Goal: Information Seeking & Learning: Find specific page/section

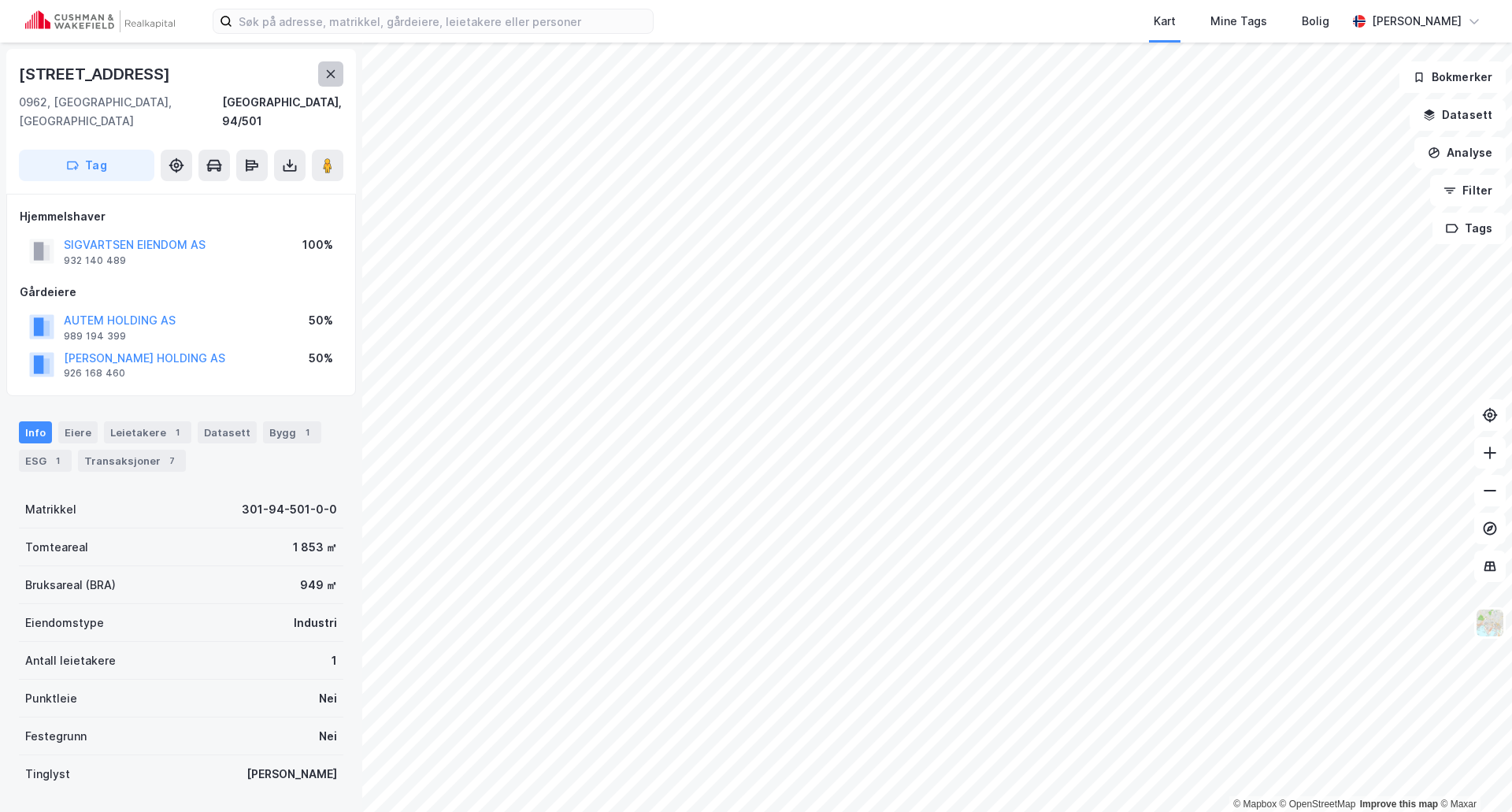
click at [326, 69] on icon at bounding box center [330, 74] width 12 height 12
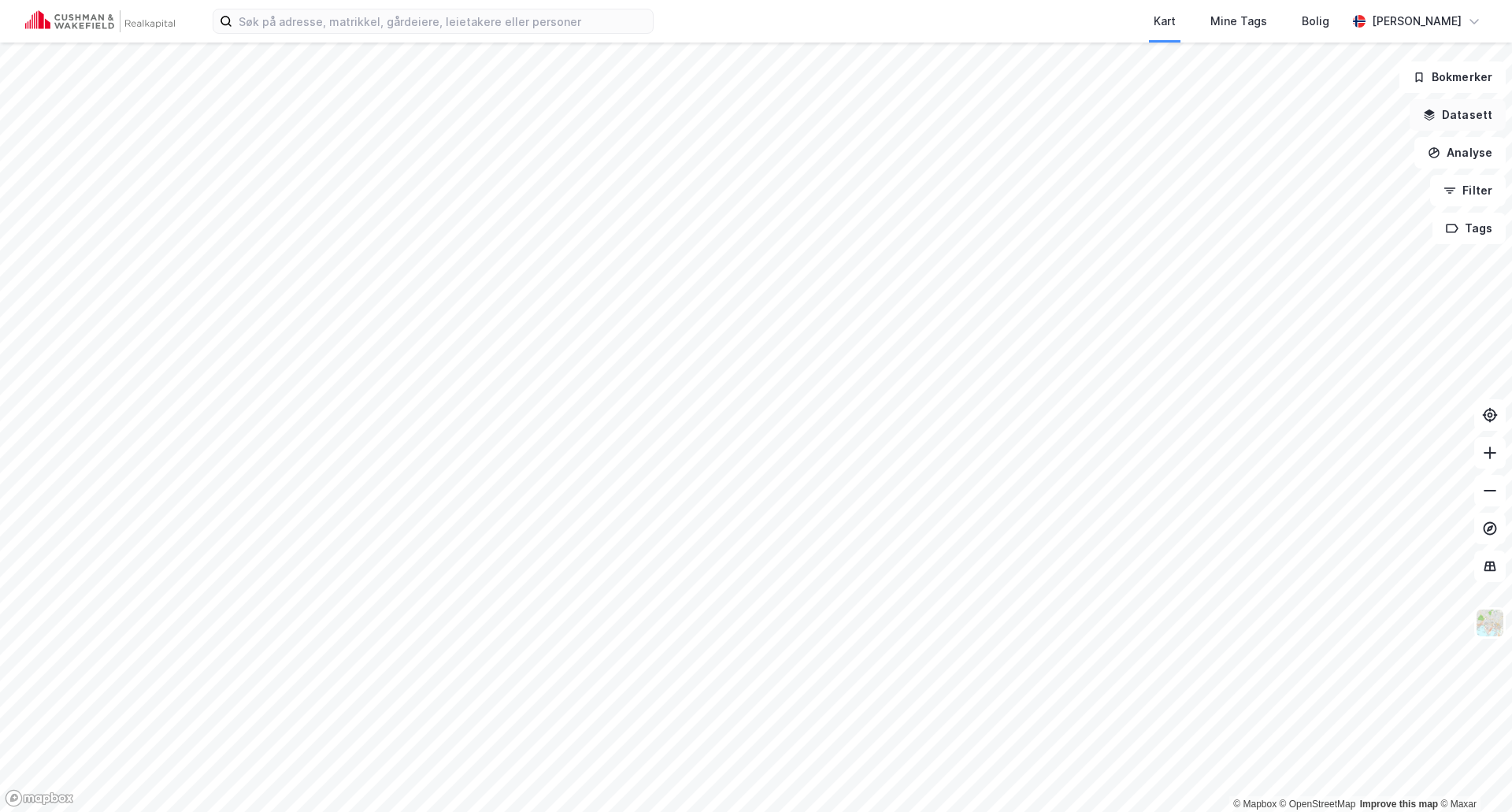
click at [1464, 111] on button "Datasett" at bounding box center [1457, 115] width 96 height 32
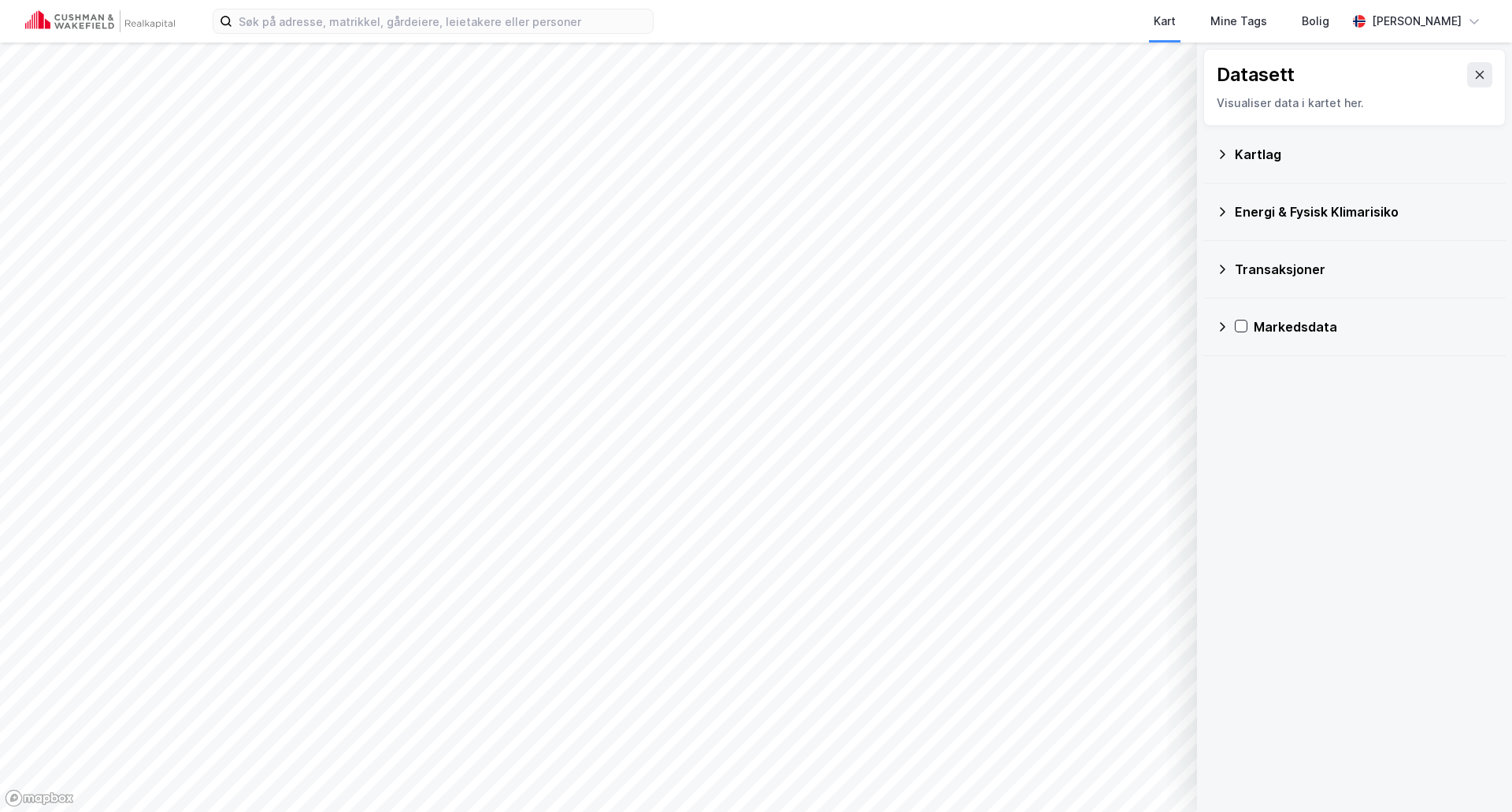
click at [1257, 163] on div "Kartlag" at bounding box center [1364, 154] width 258 height 19
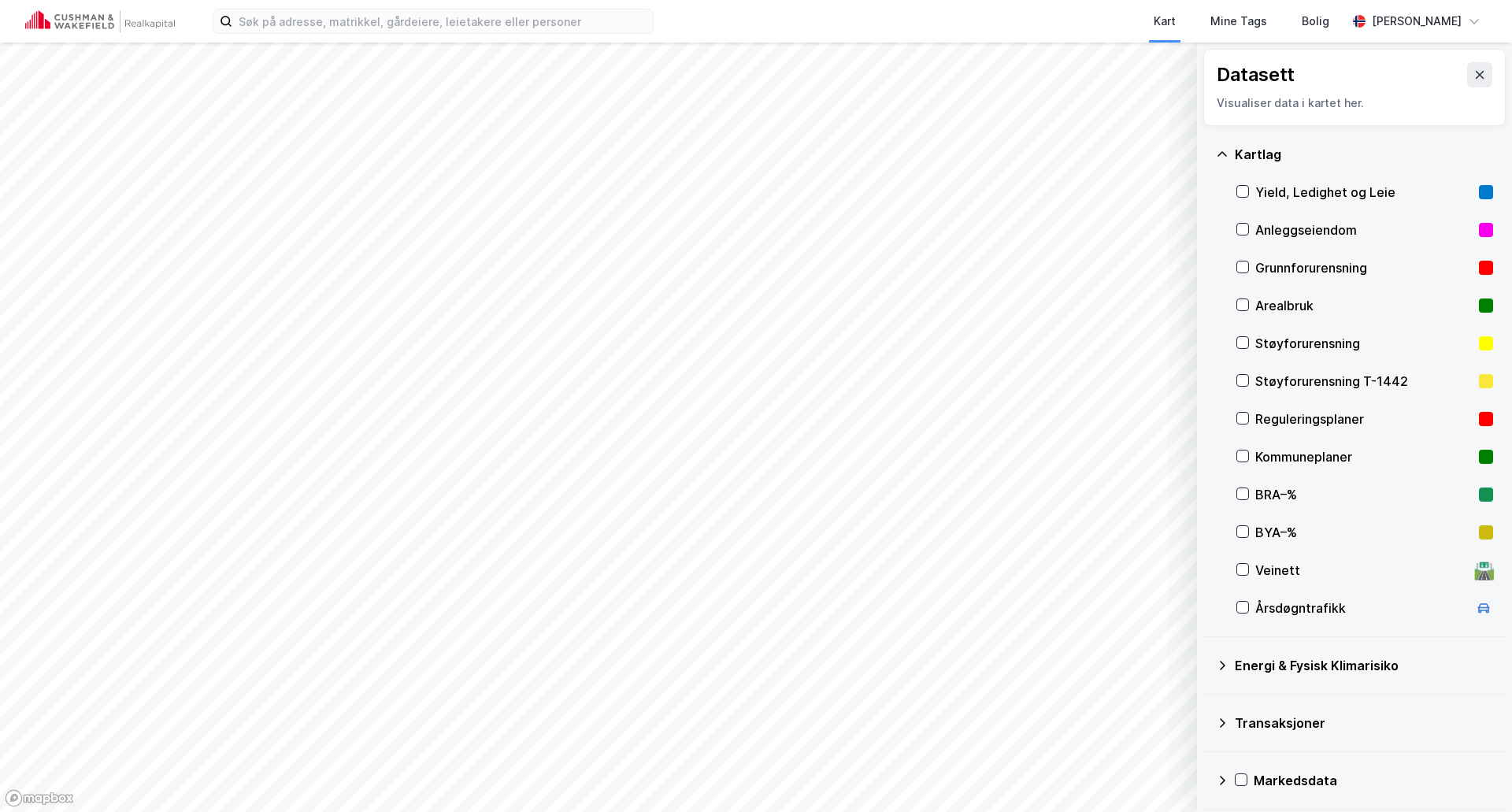
click at [1257, 158] on div "Kartlag" at bounding box center [1364, 154] width 258 height 19
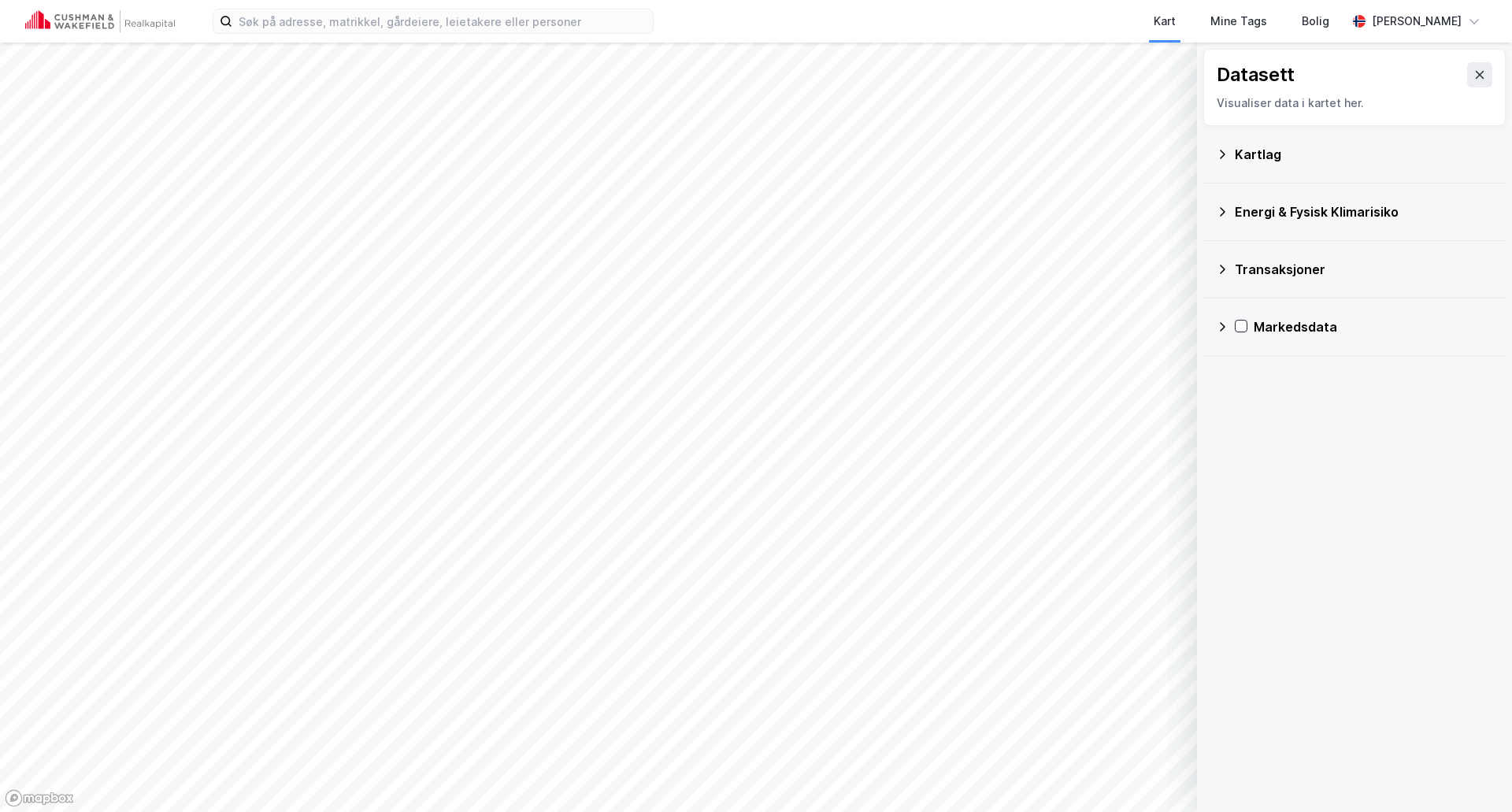
click at [1257, 211] on div "Energi & Fysisk Klimarisiko" at bounding box center [1364, 212] width 258 height 19
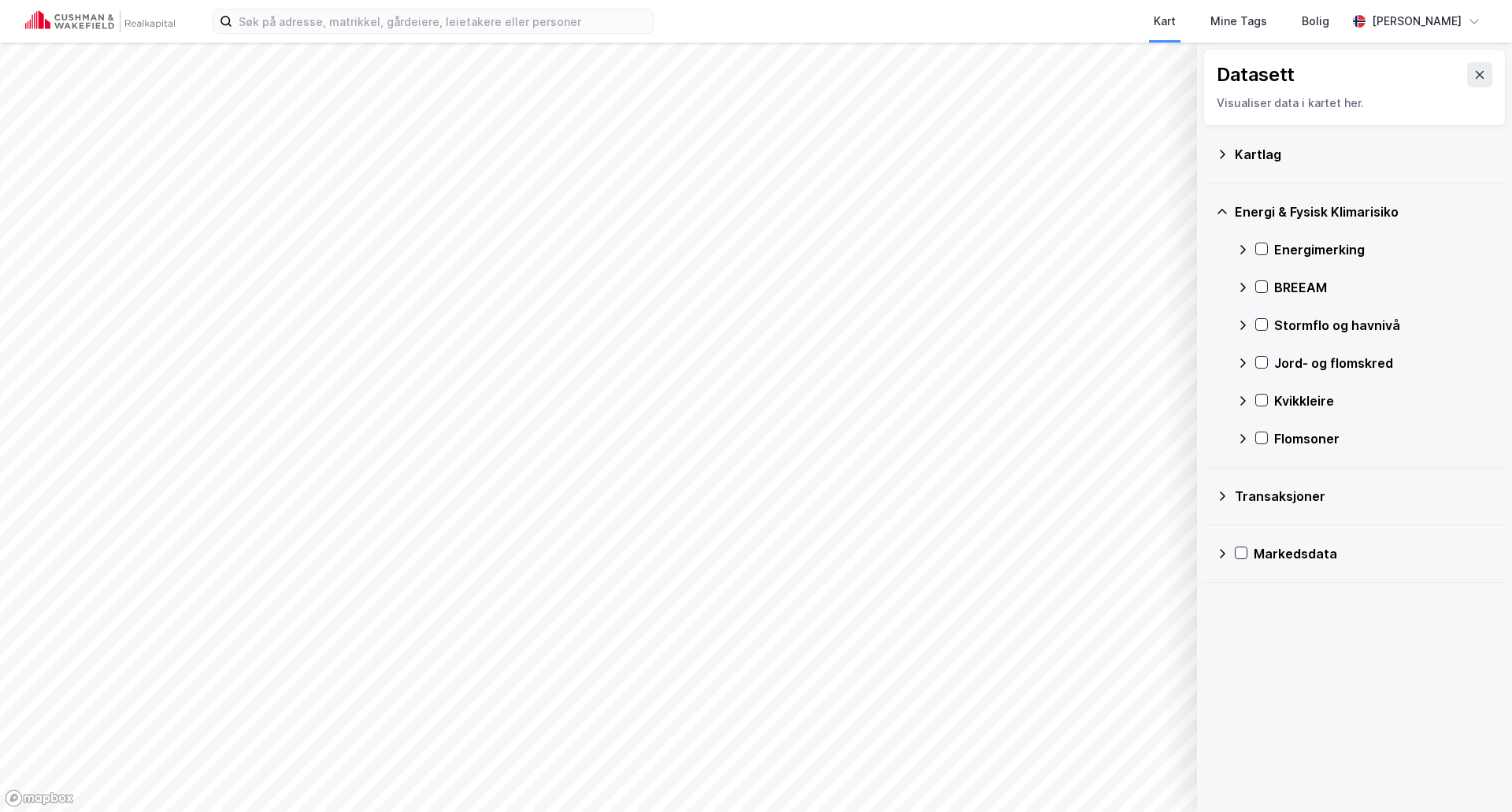
click at [1257, 211] on div "Energi & Fysisk Klimarisiko" at bounding box center [1364, 212] width 258 height 19
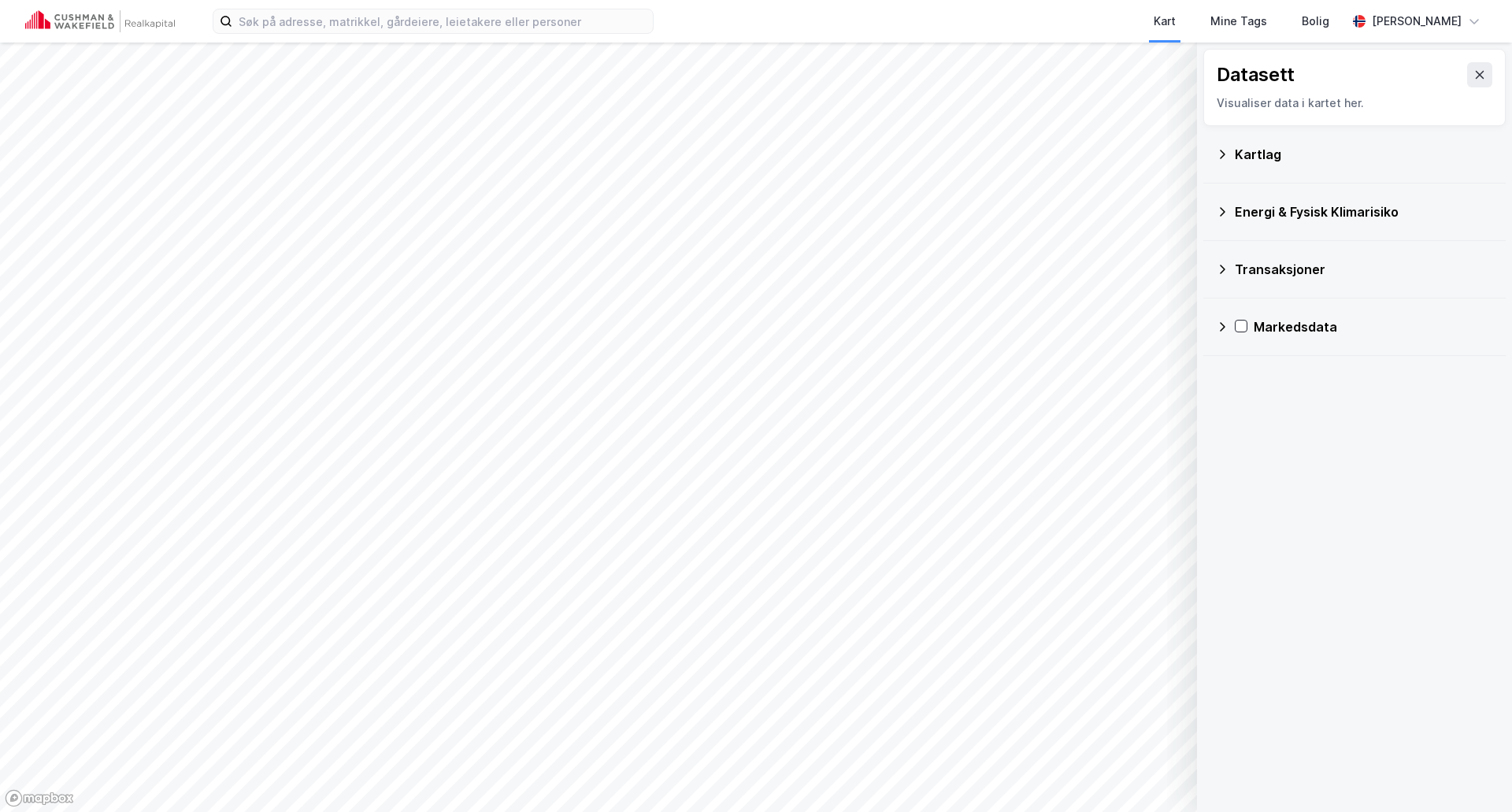
click at [1253, 276] on div "Transaksjoner" at bounding box center [1364, 270] width 258 height 19
click at [1467, 78] on button at bounding box center [1479, 75] width 25 height 25
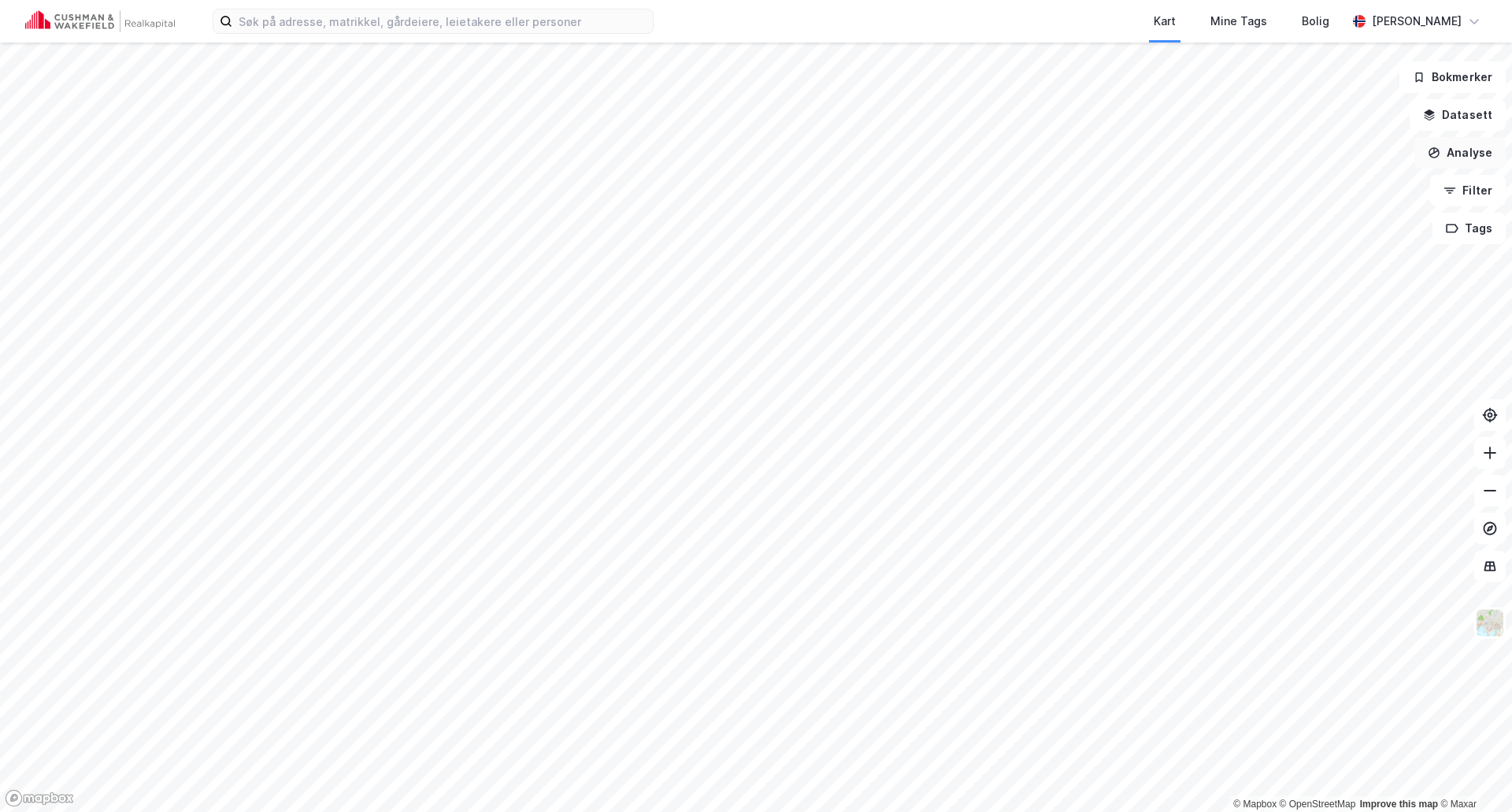
click at [1473, 147] on button "Analyse" at bounding box center [1459, 152] width 91 height 32
click at [1291, 247] on div "Se demografi" at bounding box center [1323, 251] width 137 height 13
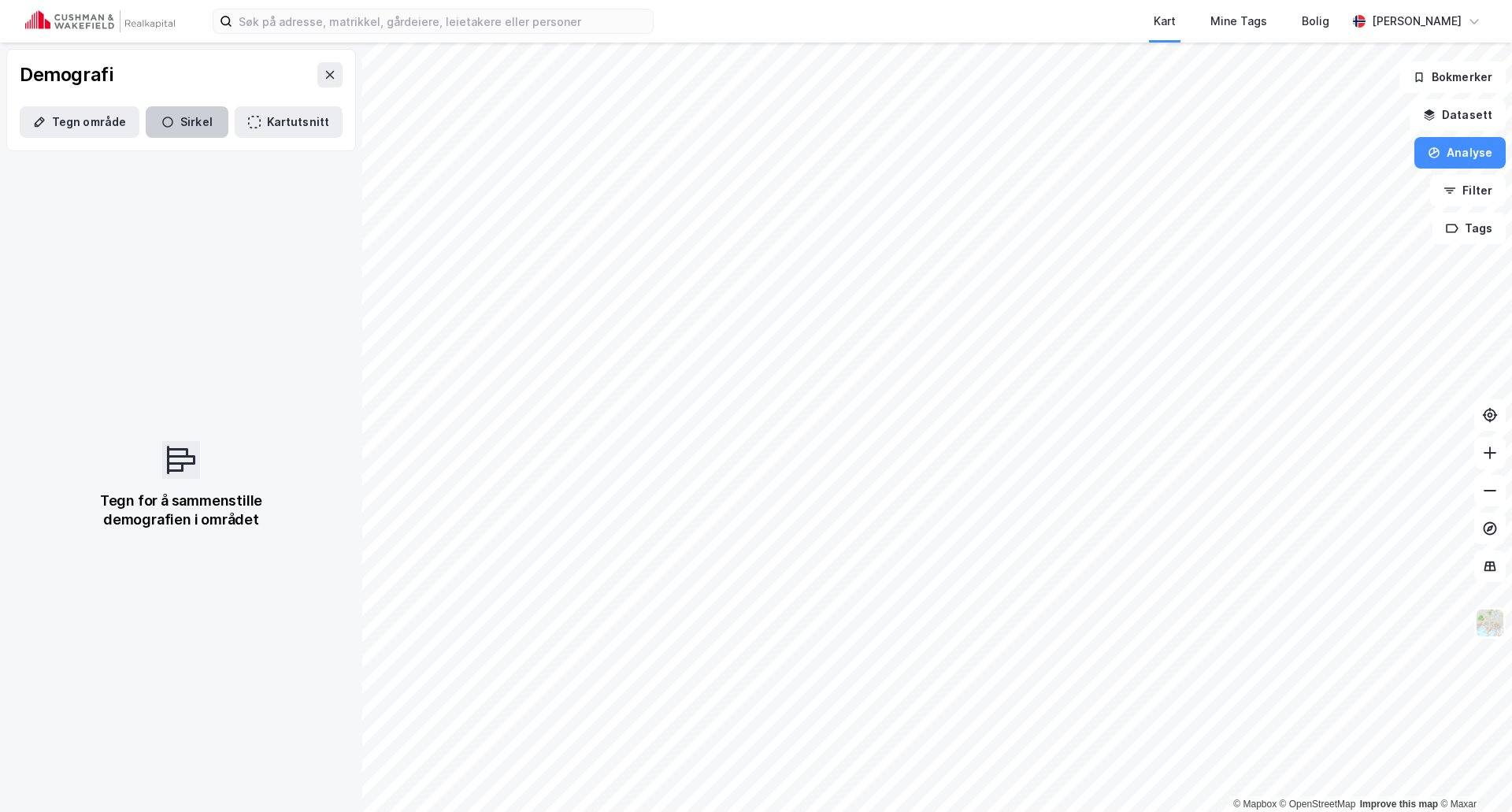
click at [145, 131] on button "Sirkel" at bounding box center [187, 122] width 82 height 32
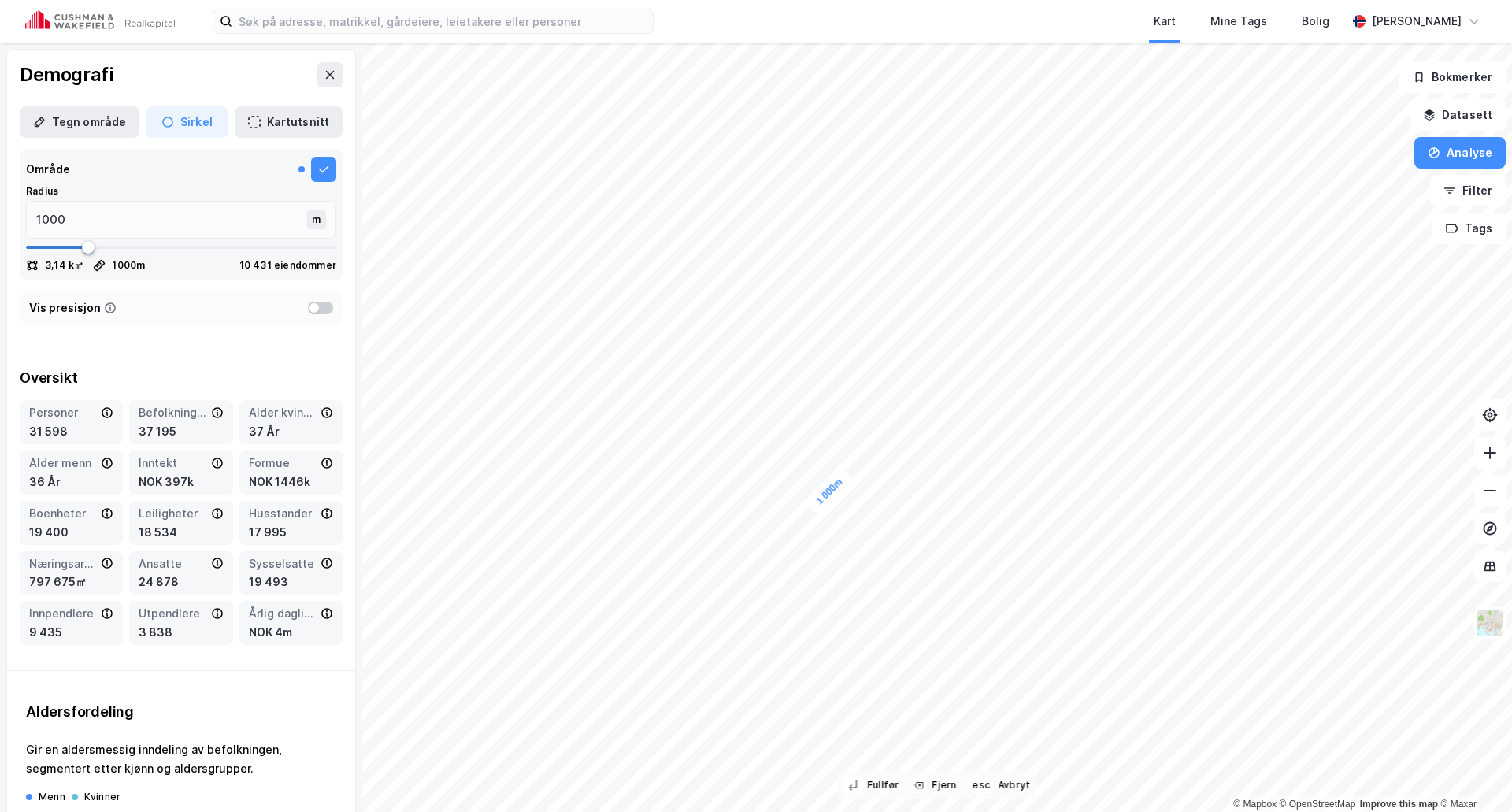
drag, startPoint x: 828, startPoint y: 491, endPoint x: 849, endPoint y: 488, distance: 21.2
type input "2204"
type input "2507"
type input "2520"
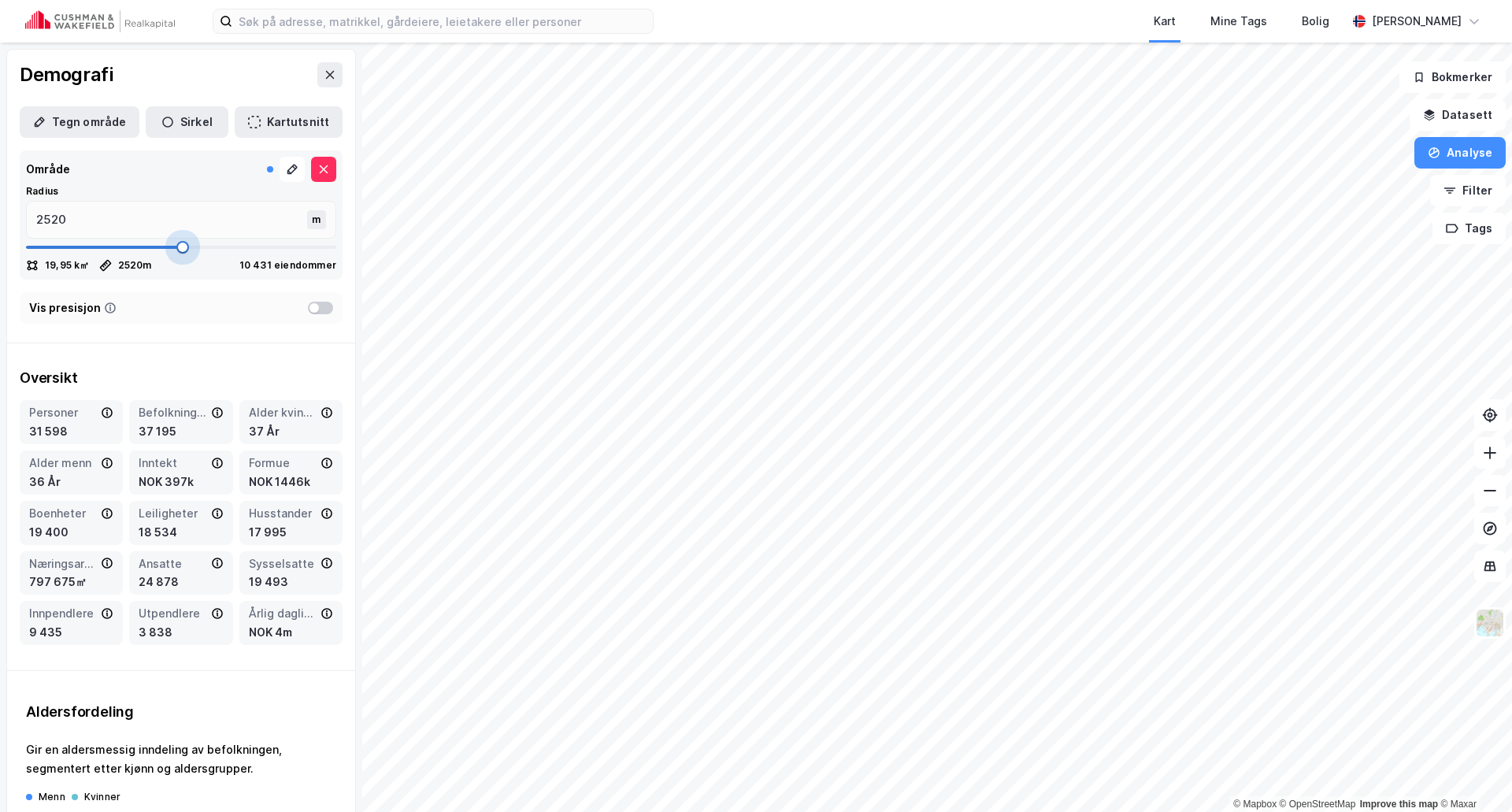
type input "2533"
type input "2599"
type input "2810"
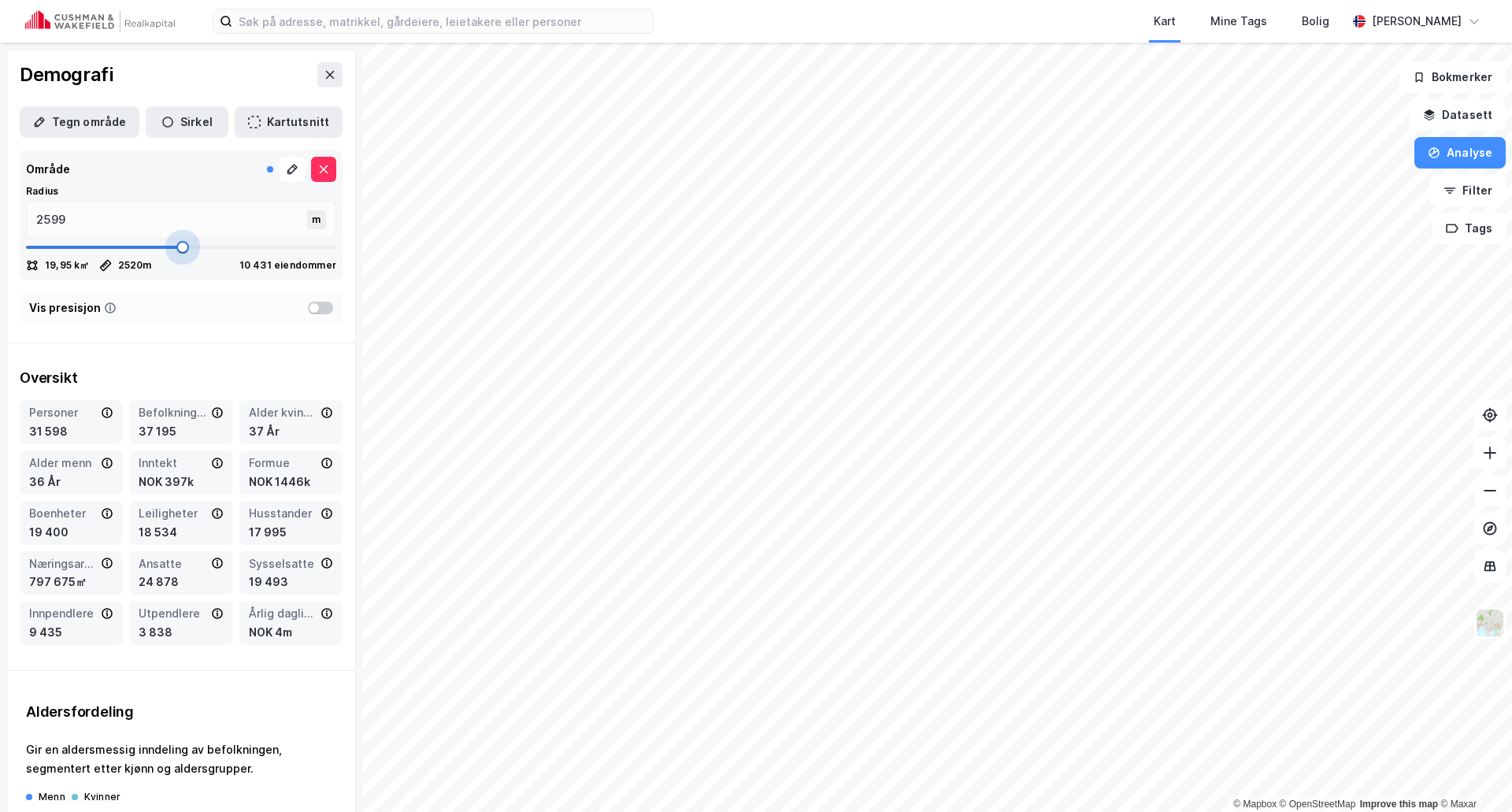
type input "2810"
type input "2916"
type input "2995"
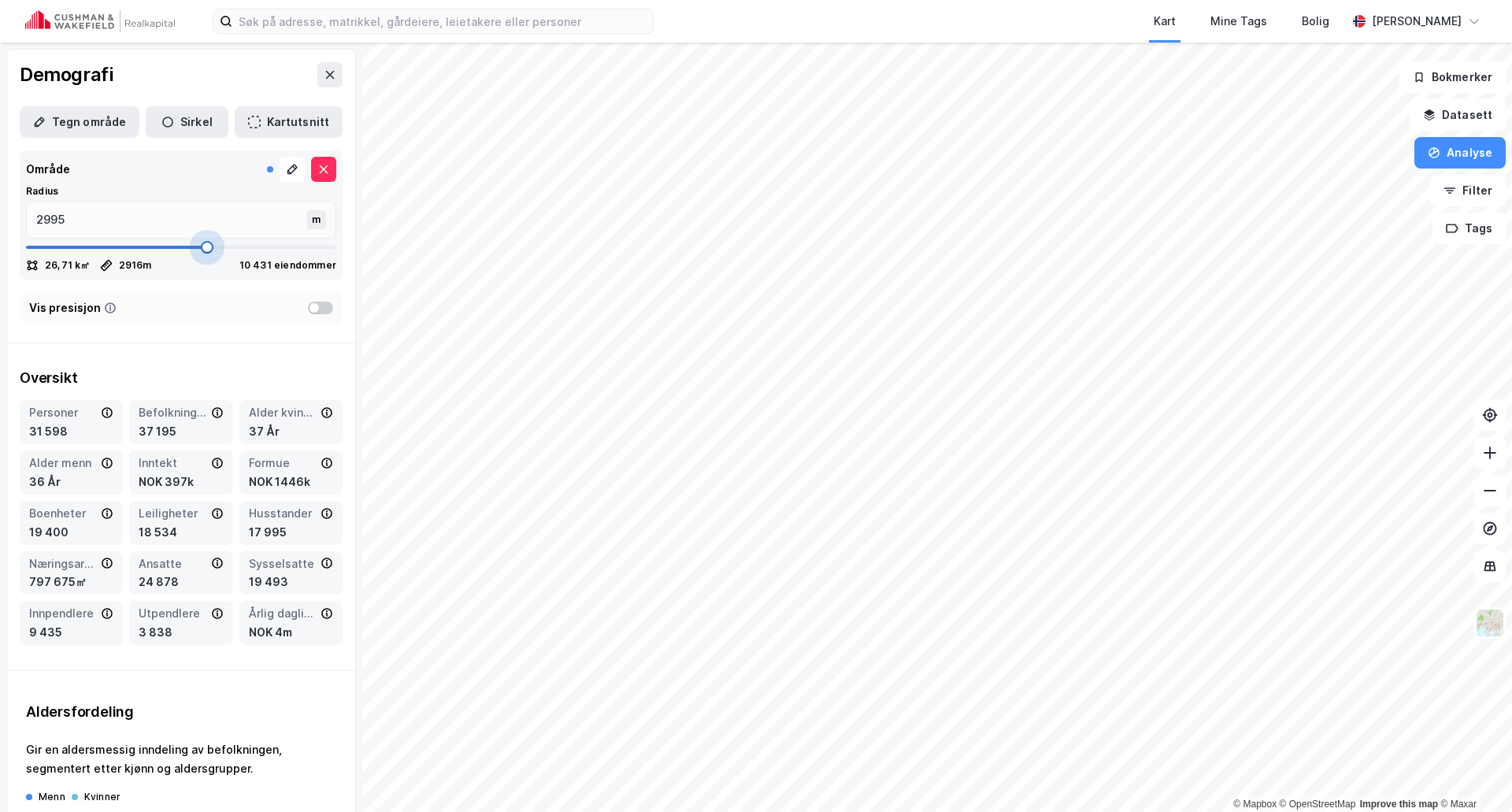
type input "3008"
type input "3048"
type input "3101"
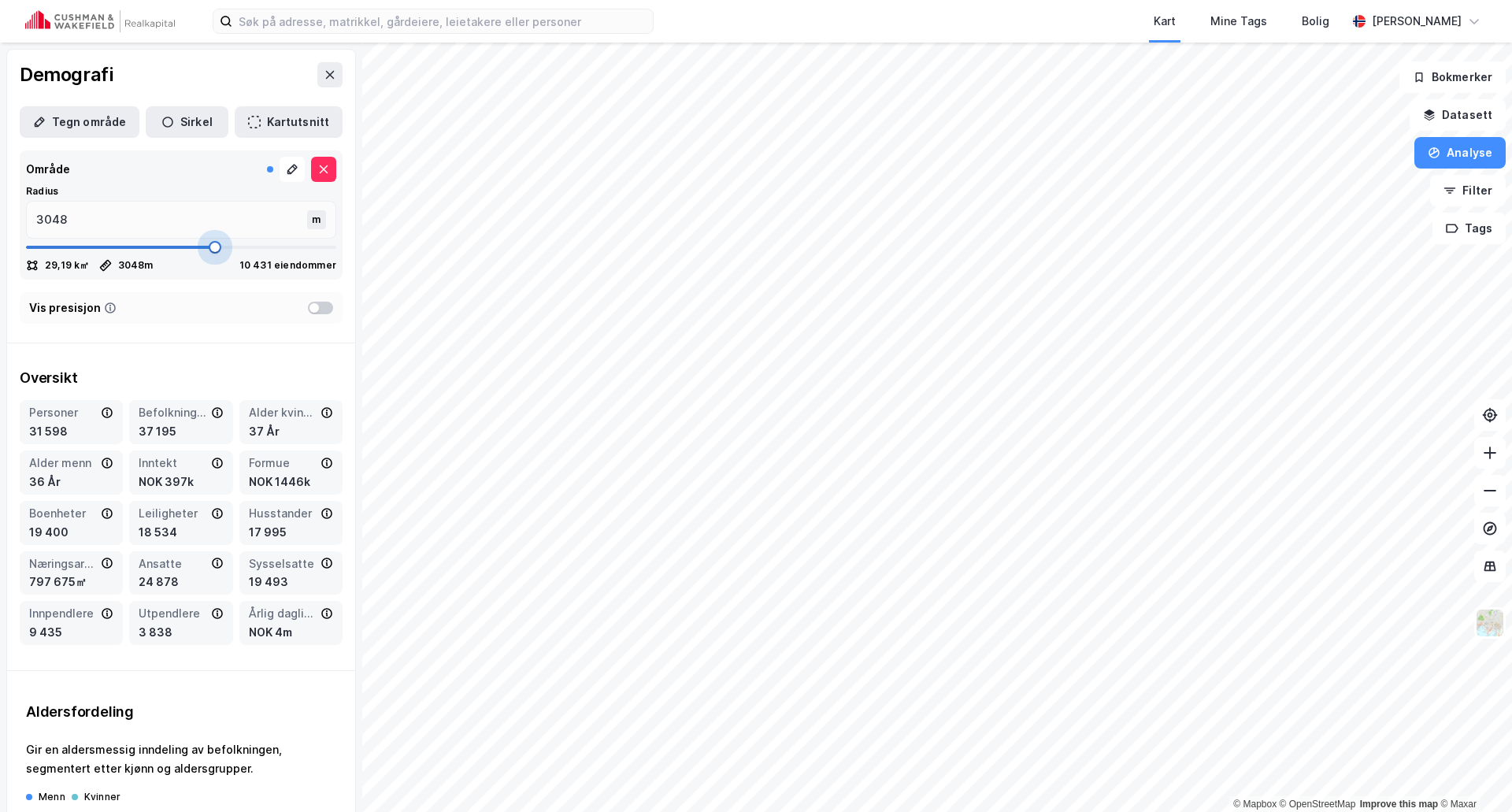
type input "3101"
type input "3140"
type input "3153"
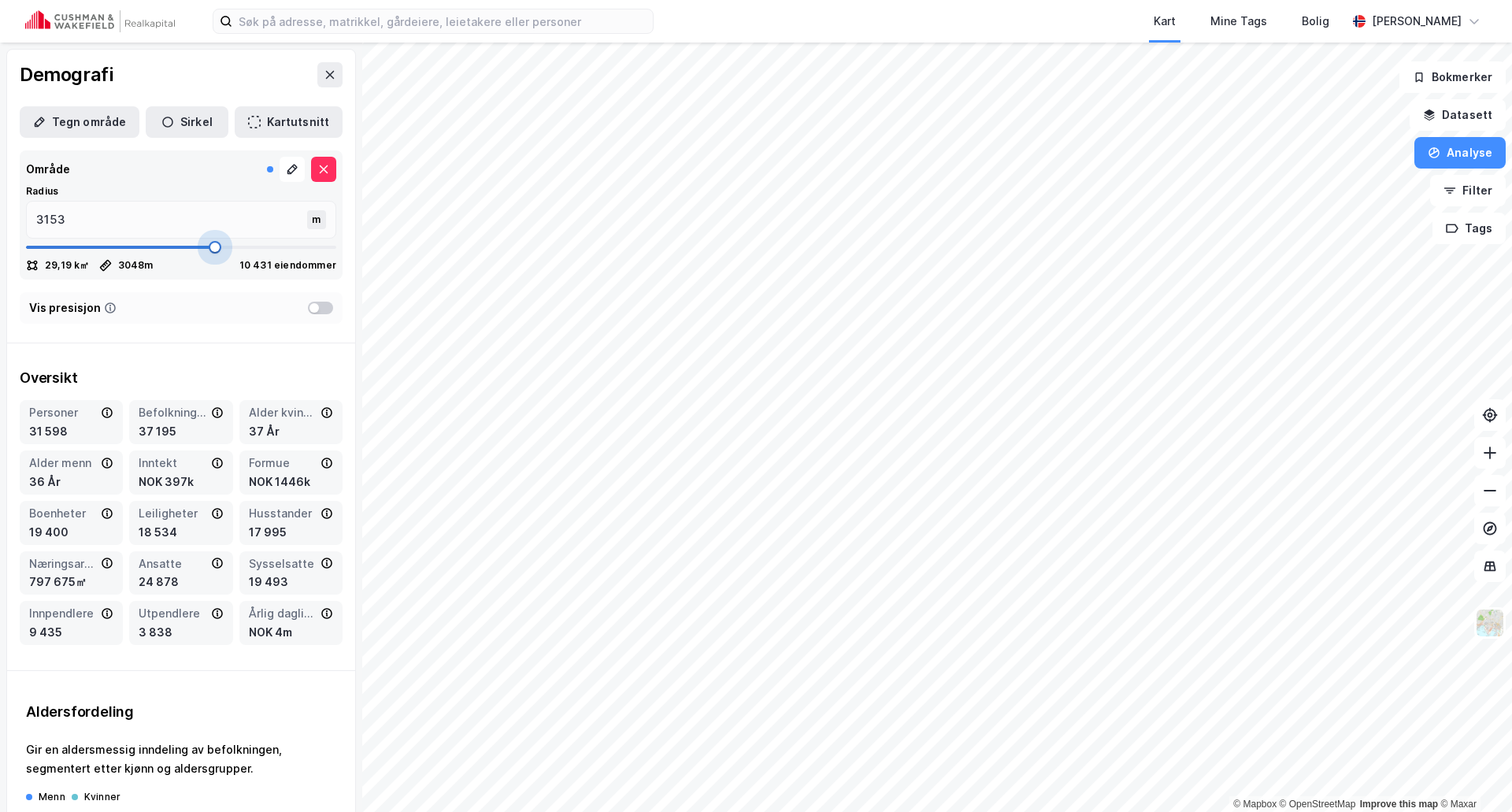
type input "3167"
type input "3180"
type input "3206"
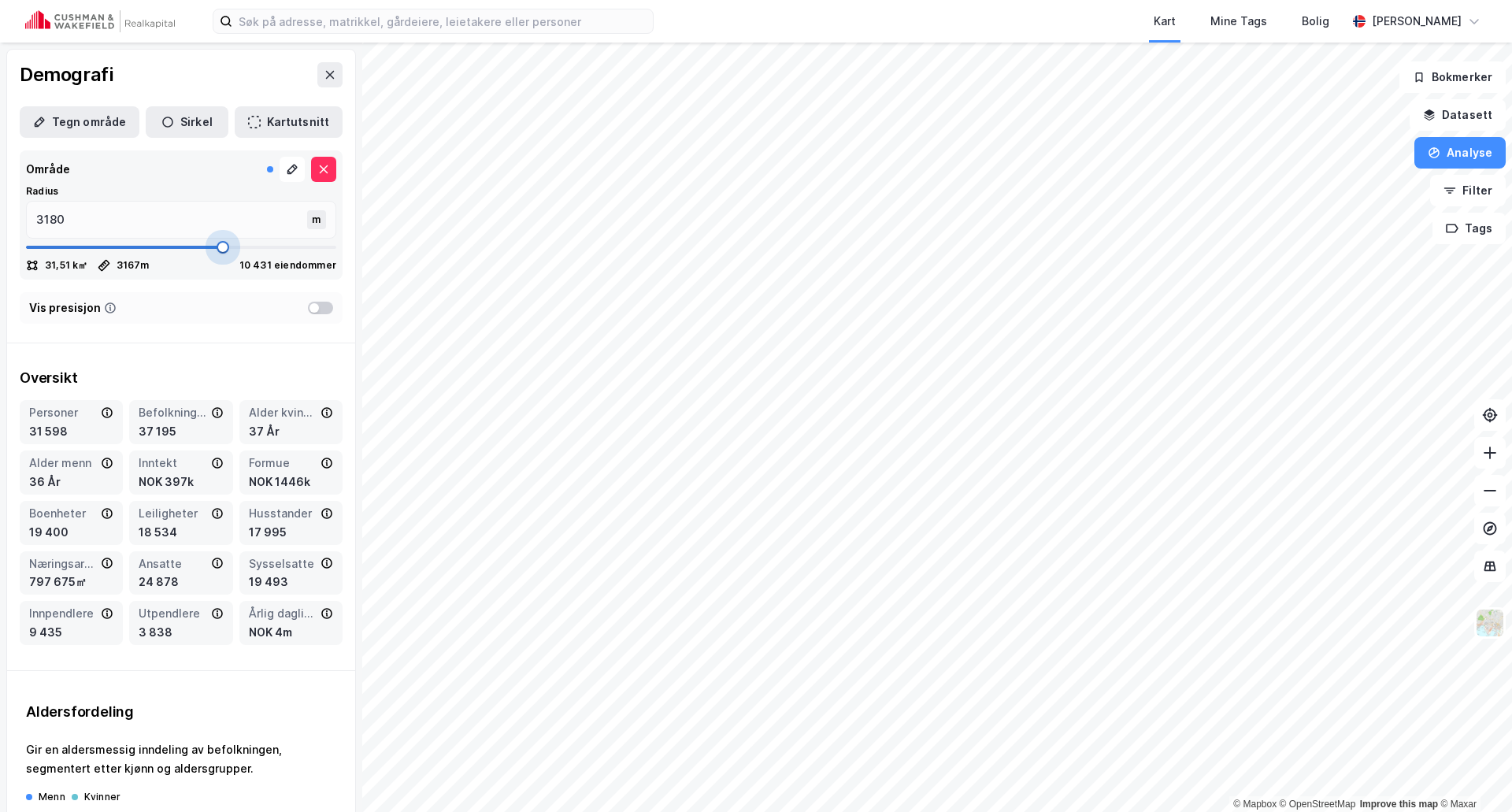
type input "3206"
type input "3246"
type input "3259"
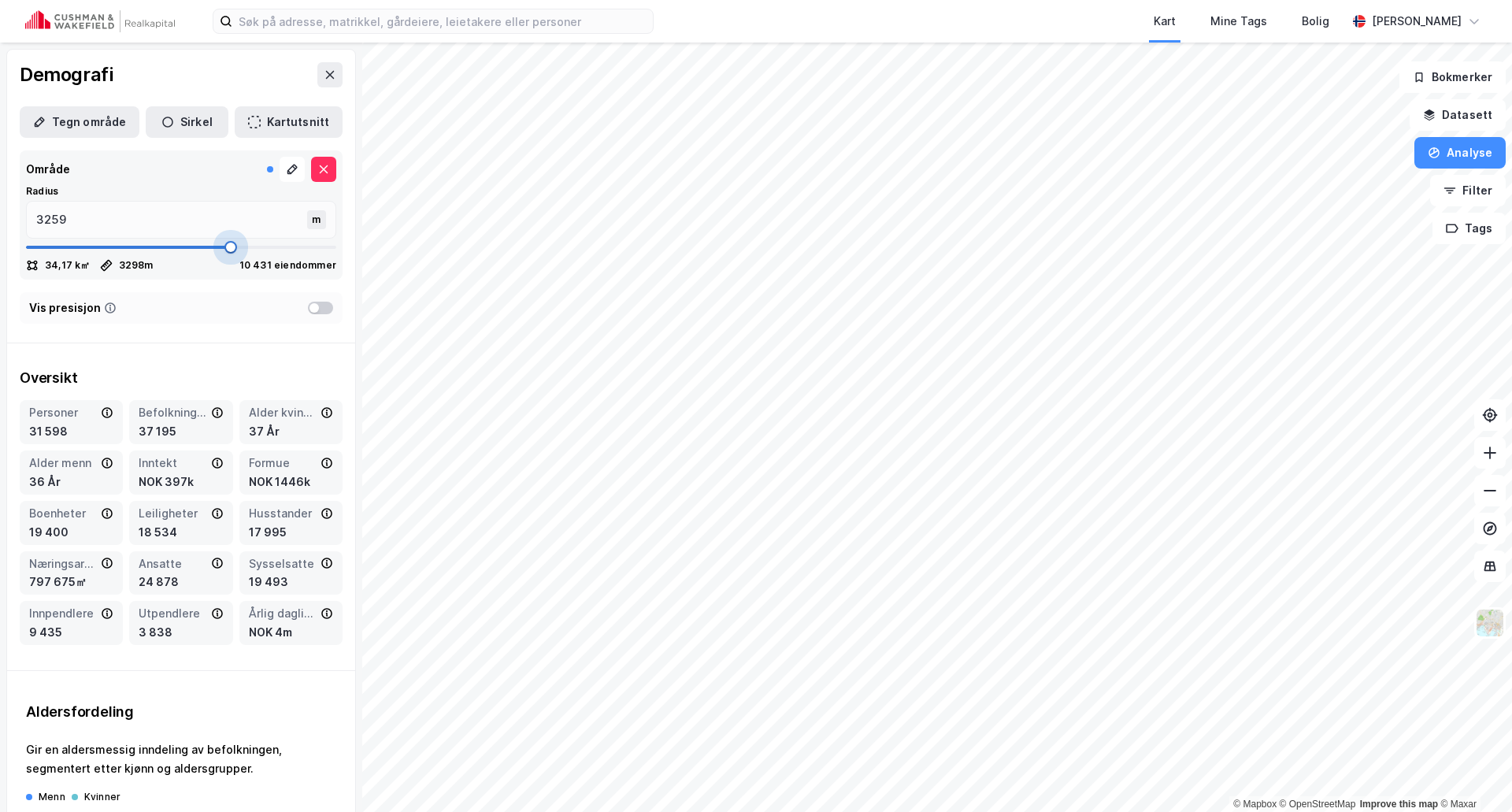
type input "3298"
type input "3351"
type input "3364"
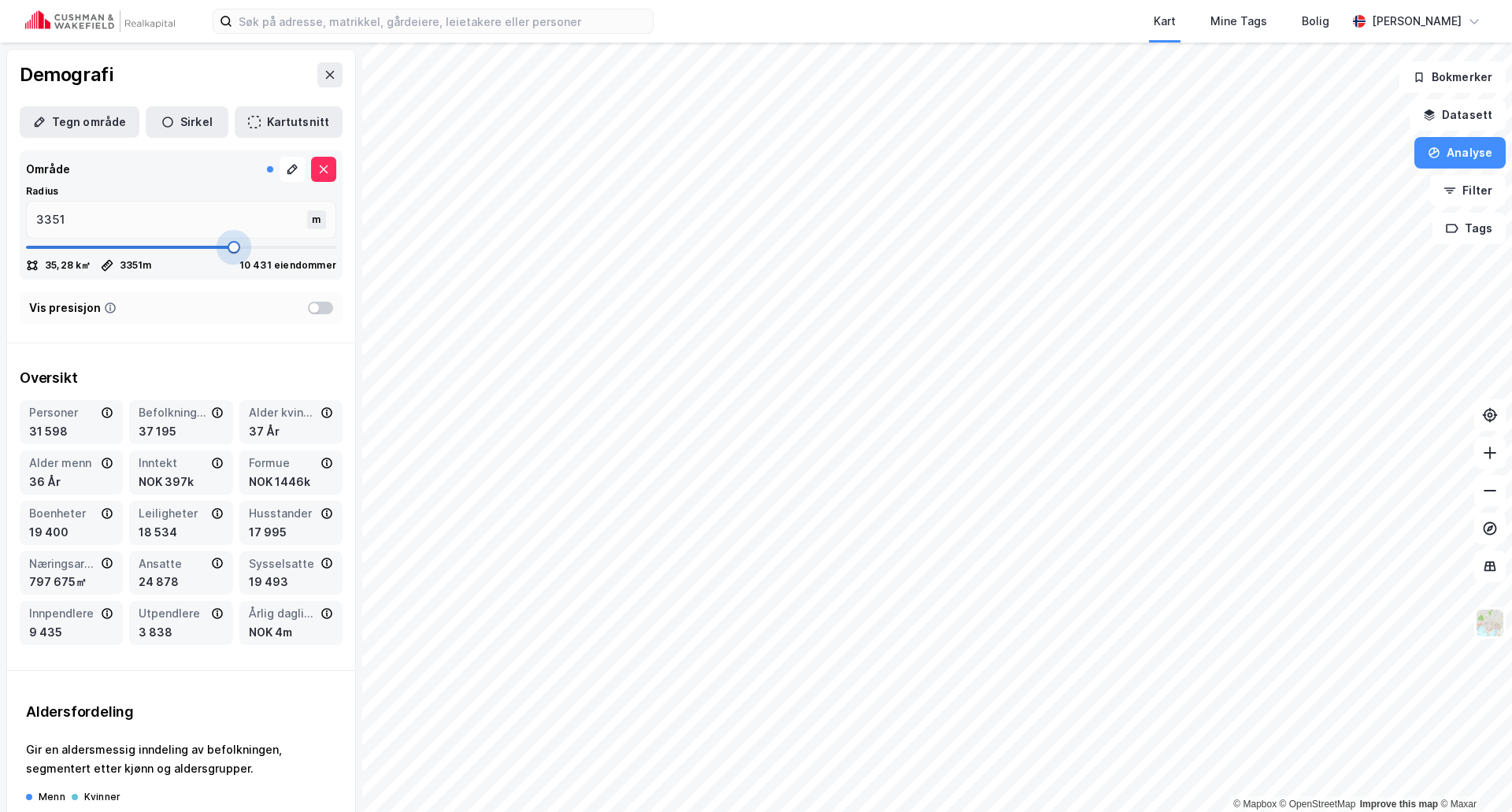
type input "3364"
type input "3391"
type input "3417"
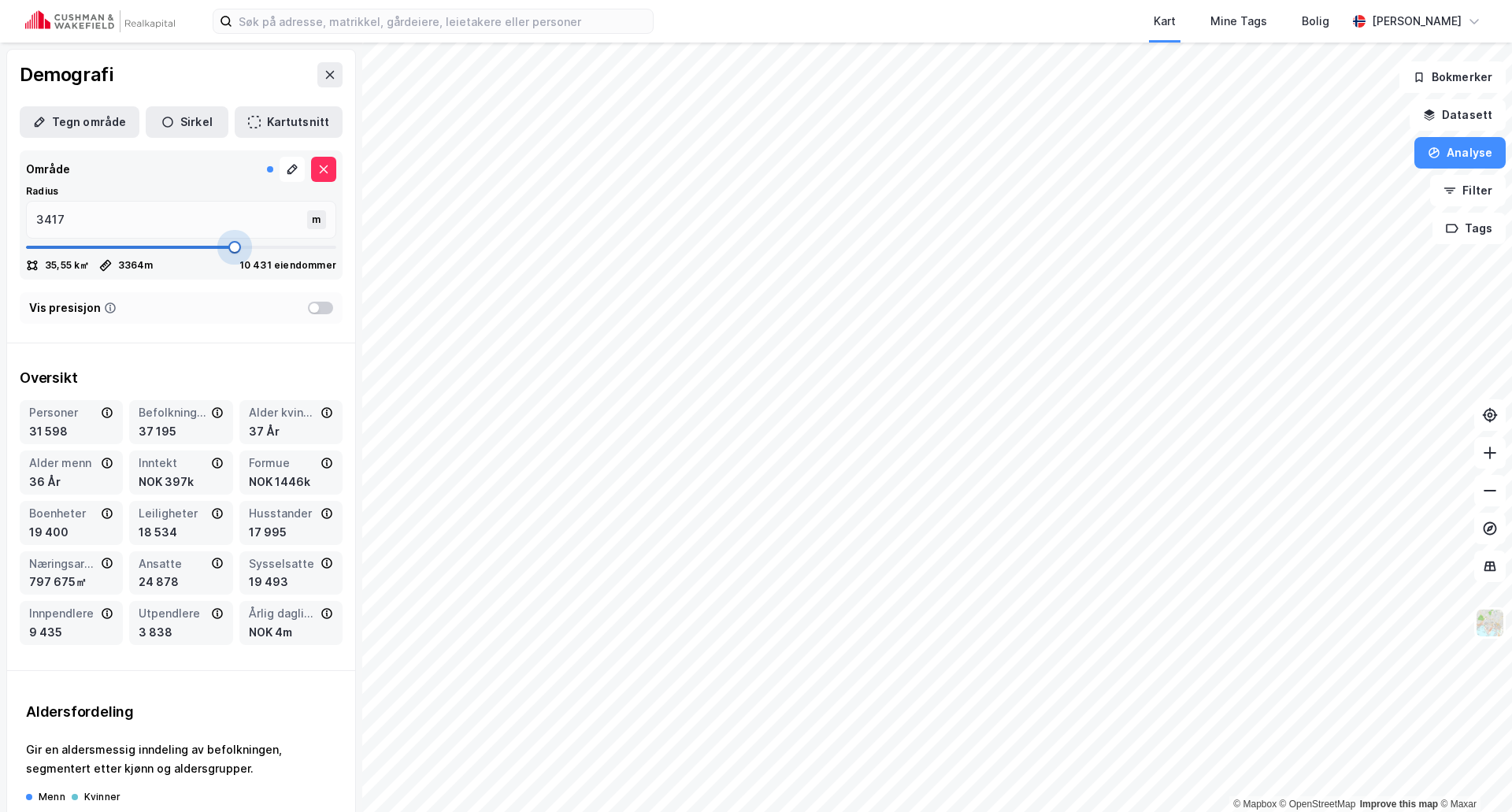
type input "3444"
type input "3457"
type input "3470"
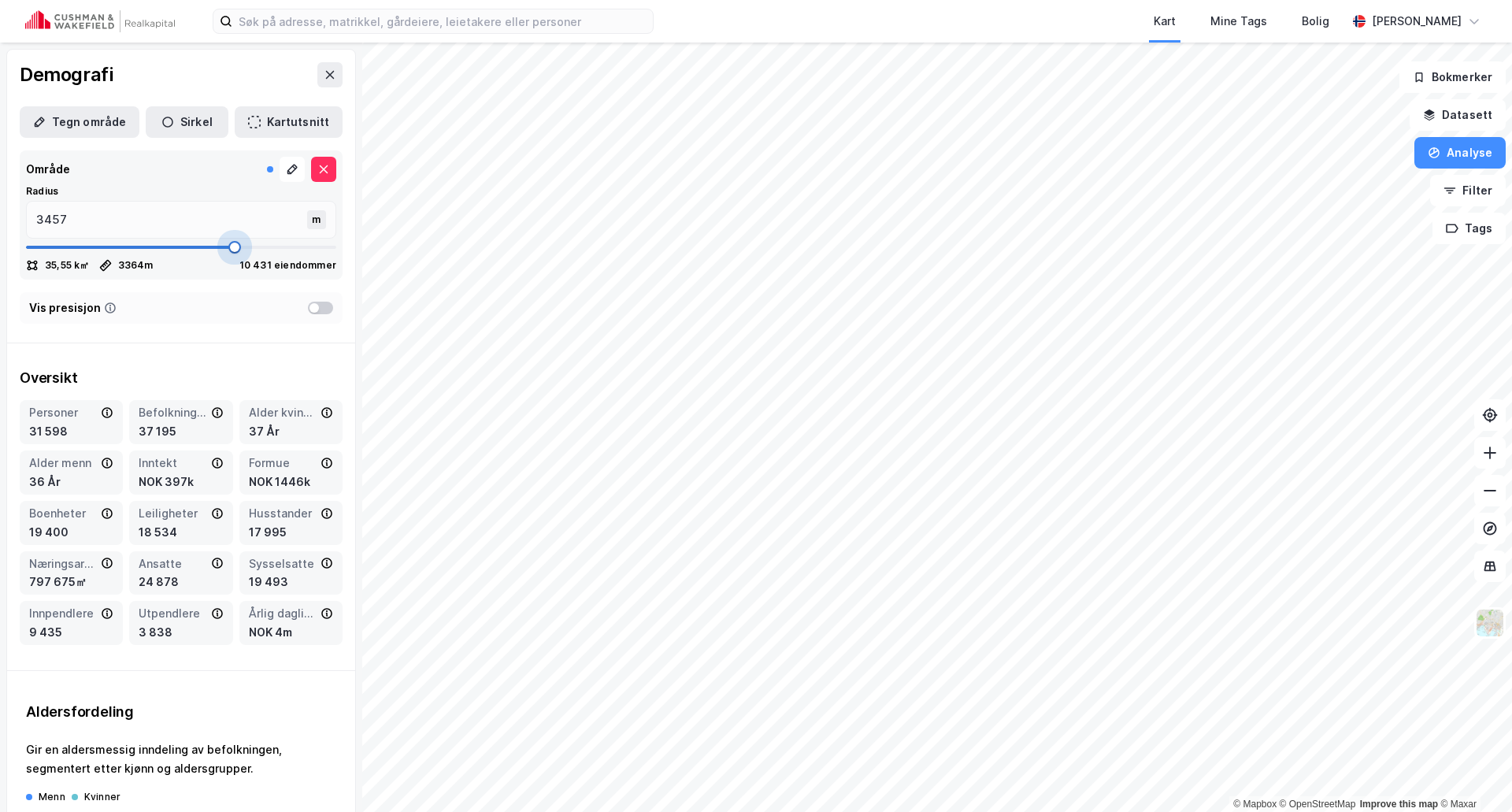
type input "3470"
type input "3483"
type input "3496"
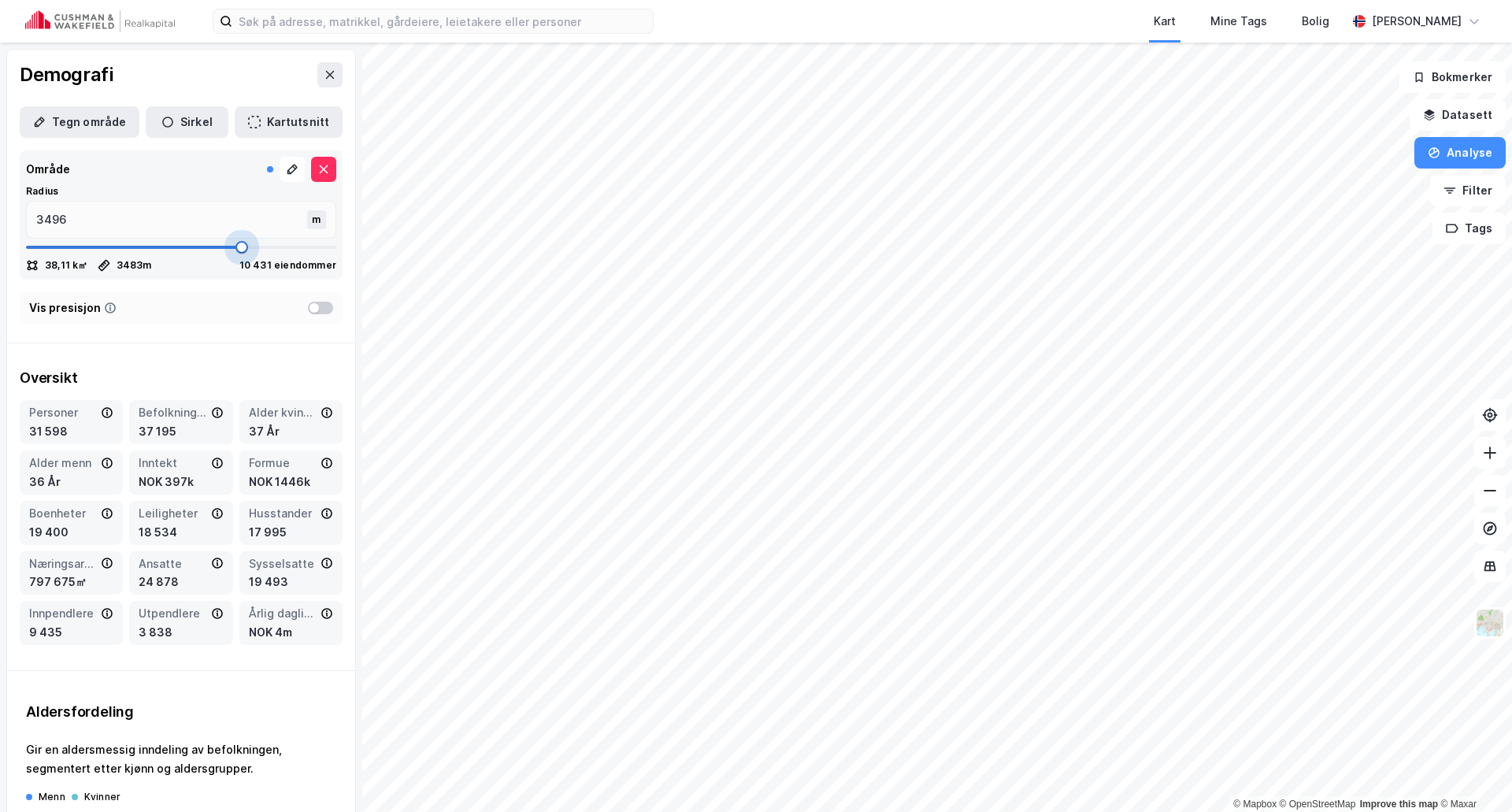
type input "3510"
type input "3523"
type input "3536"
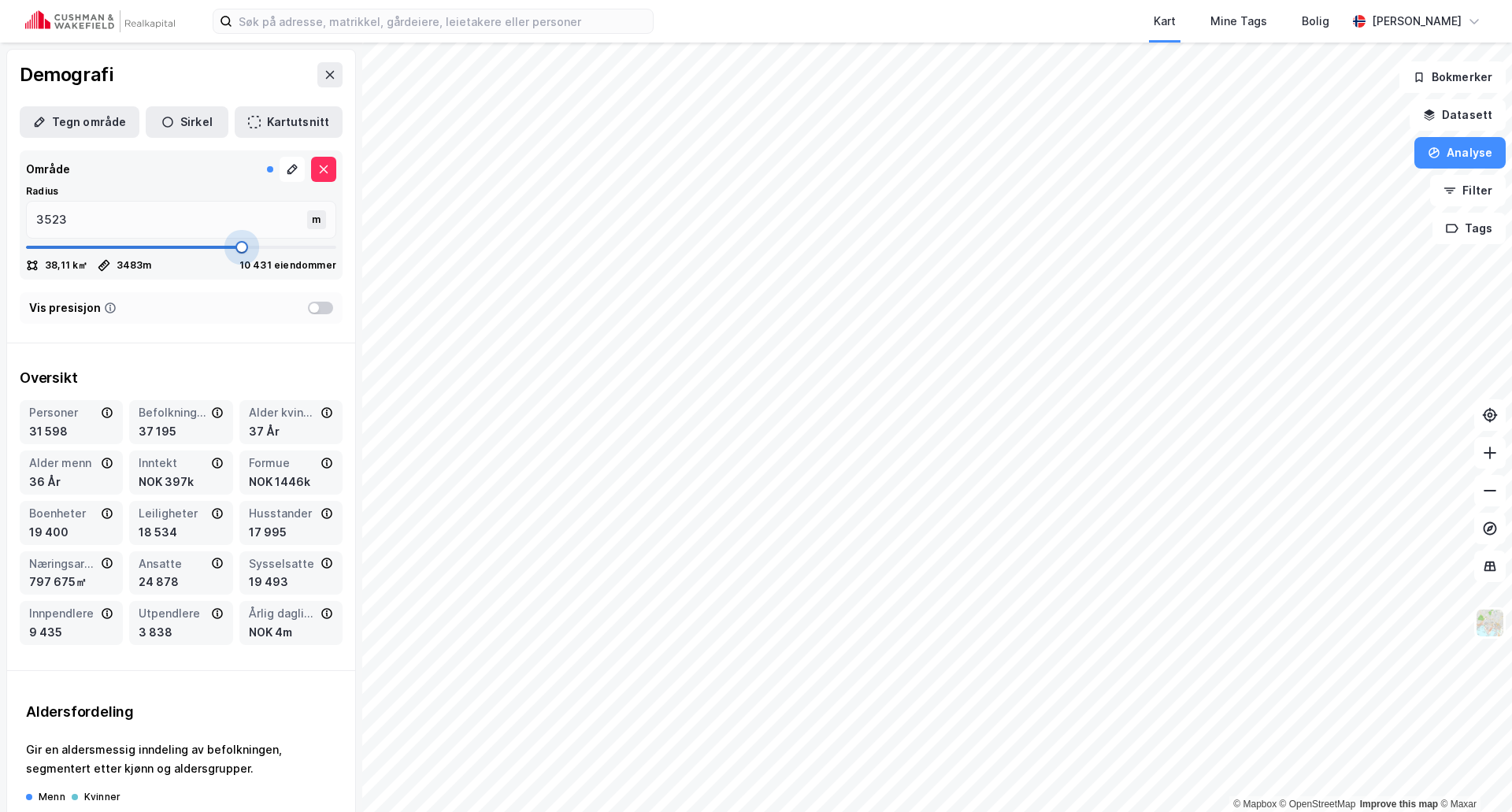
type input "3536"
type input "3549"
type input "3562"
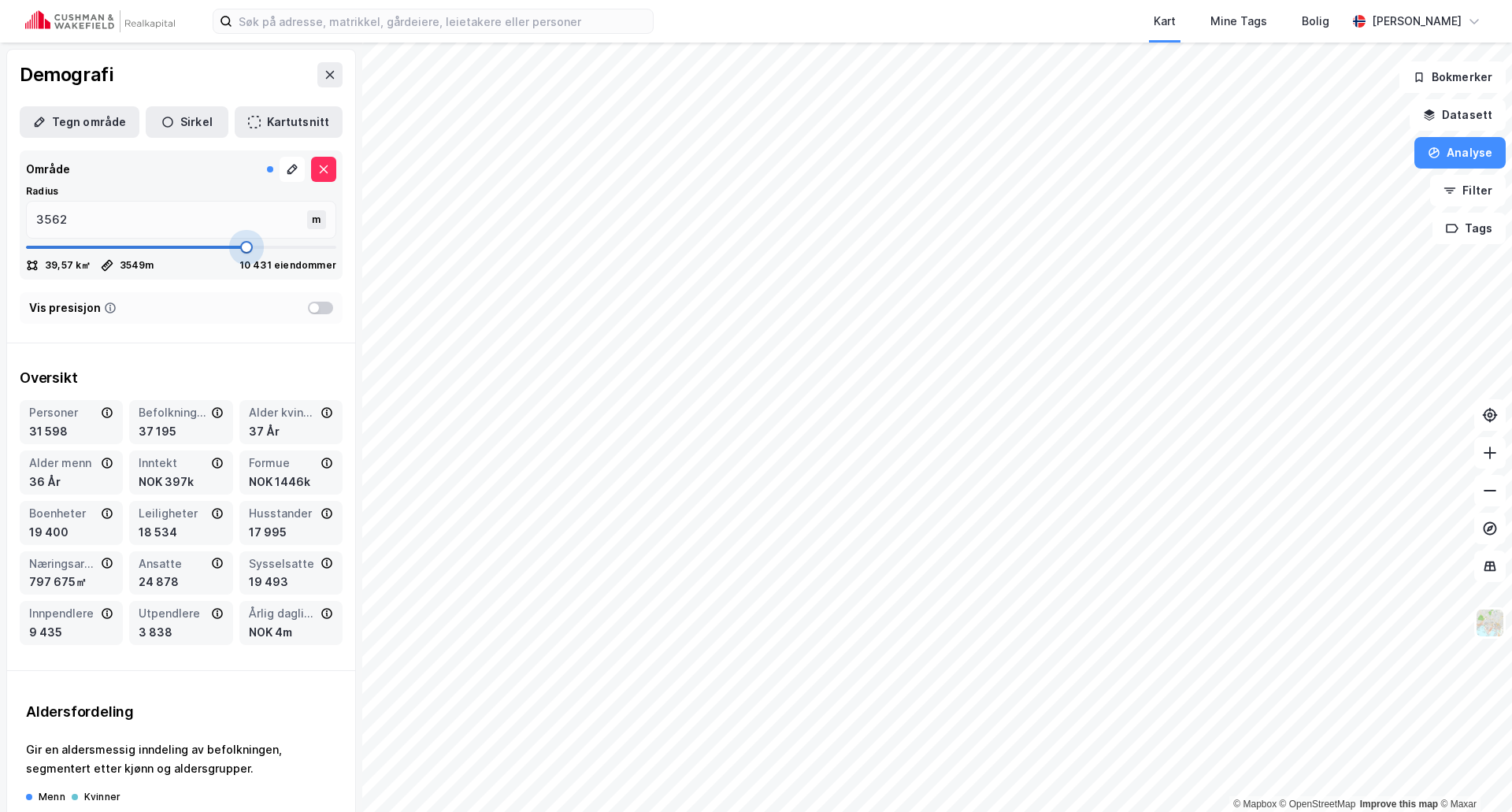
type input "3589"
type input "3602"
type input "3615"
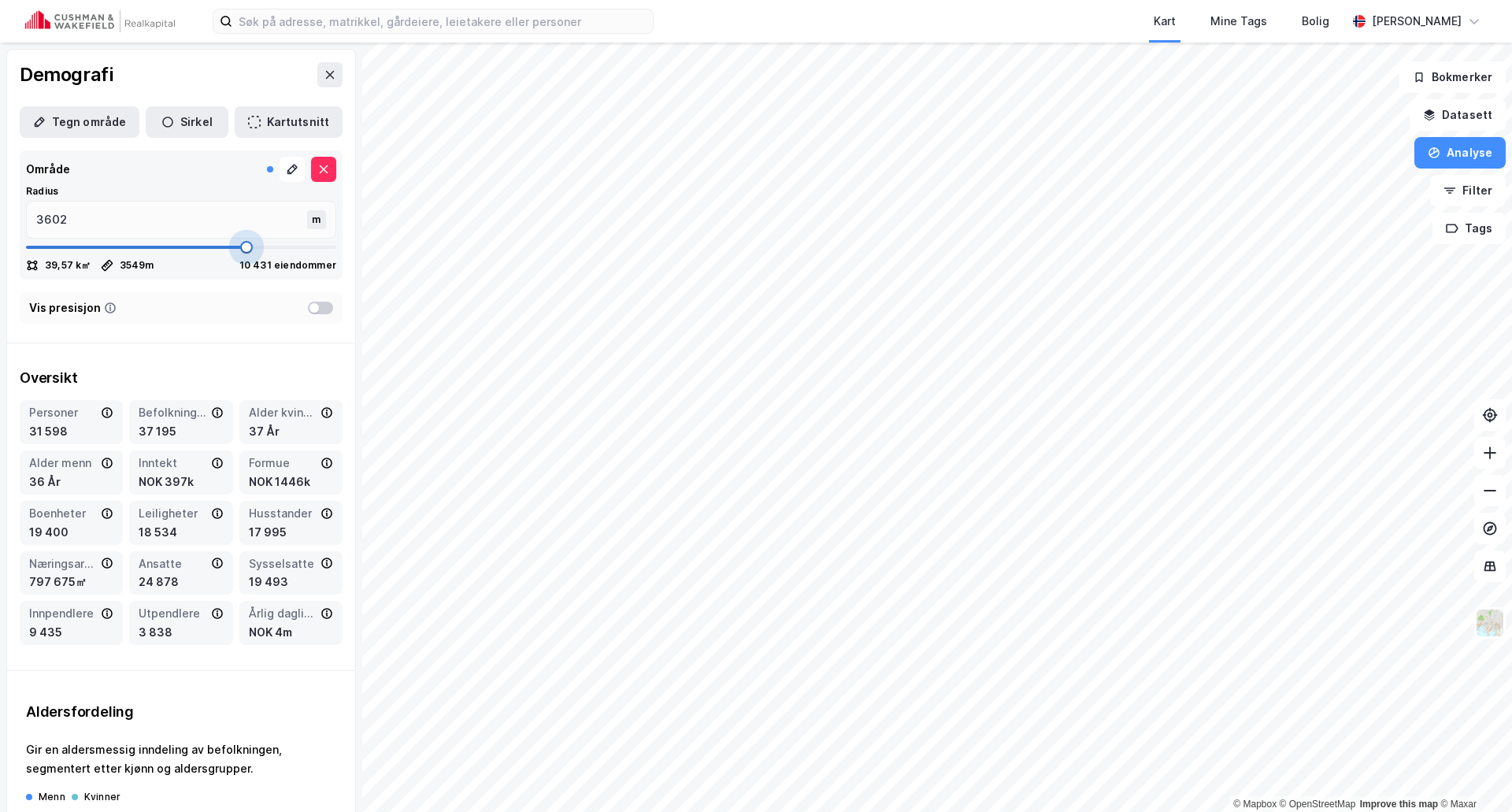
type input "3615"
type input "3628"
type input "3641"
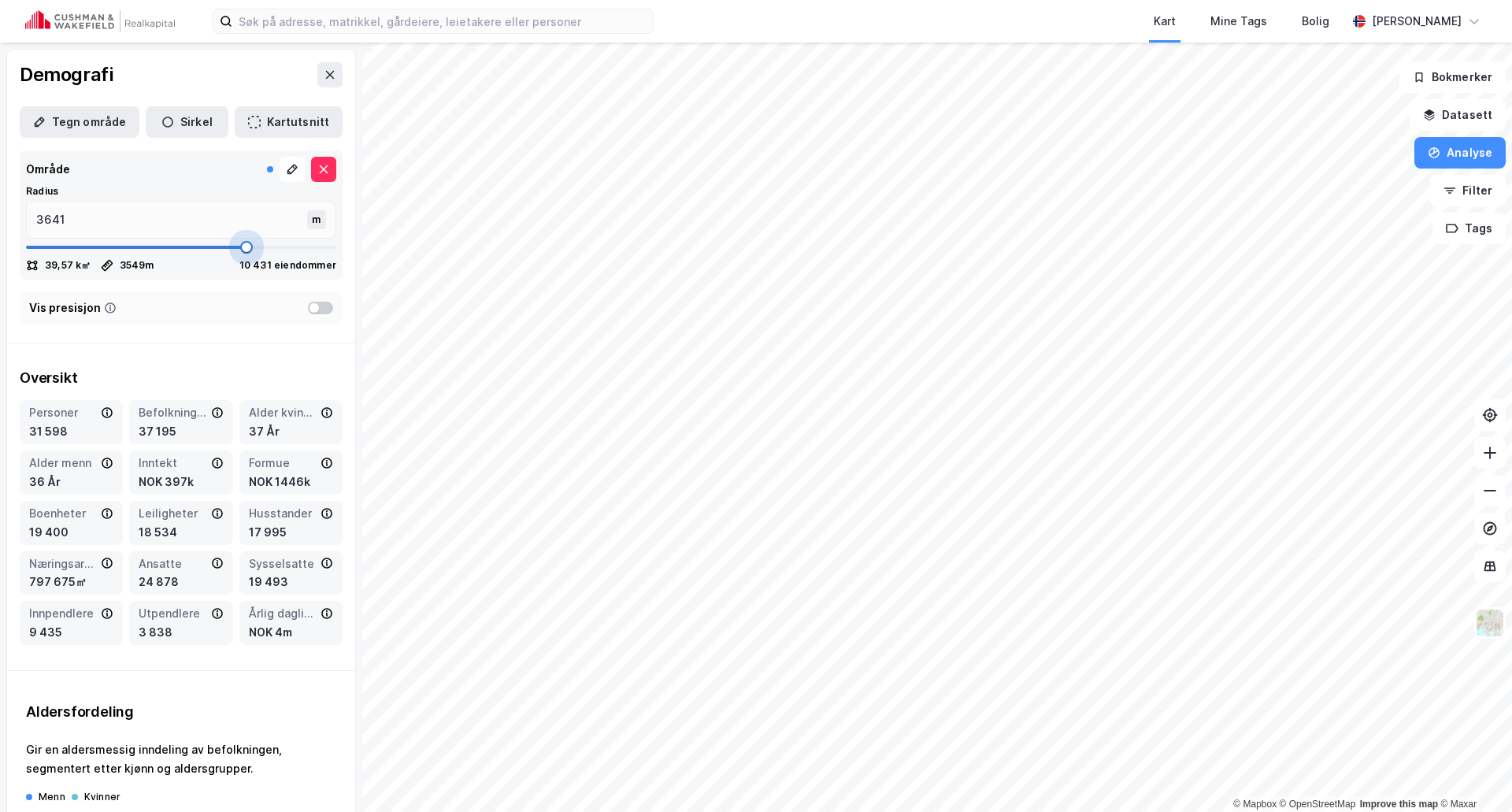
type input "3655"
type input "3668"
type input "3681"
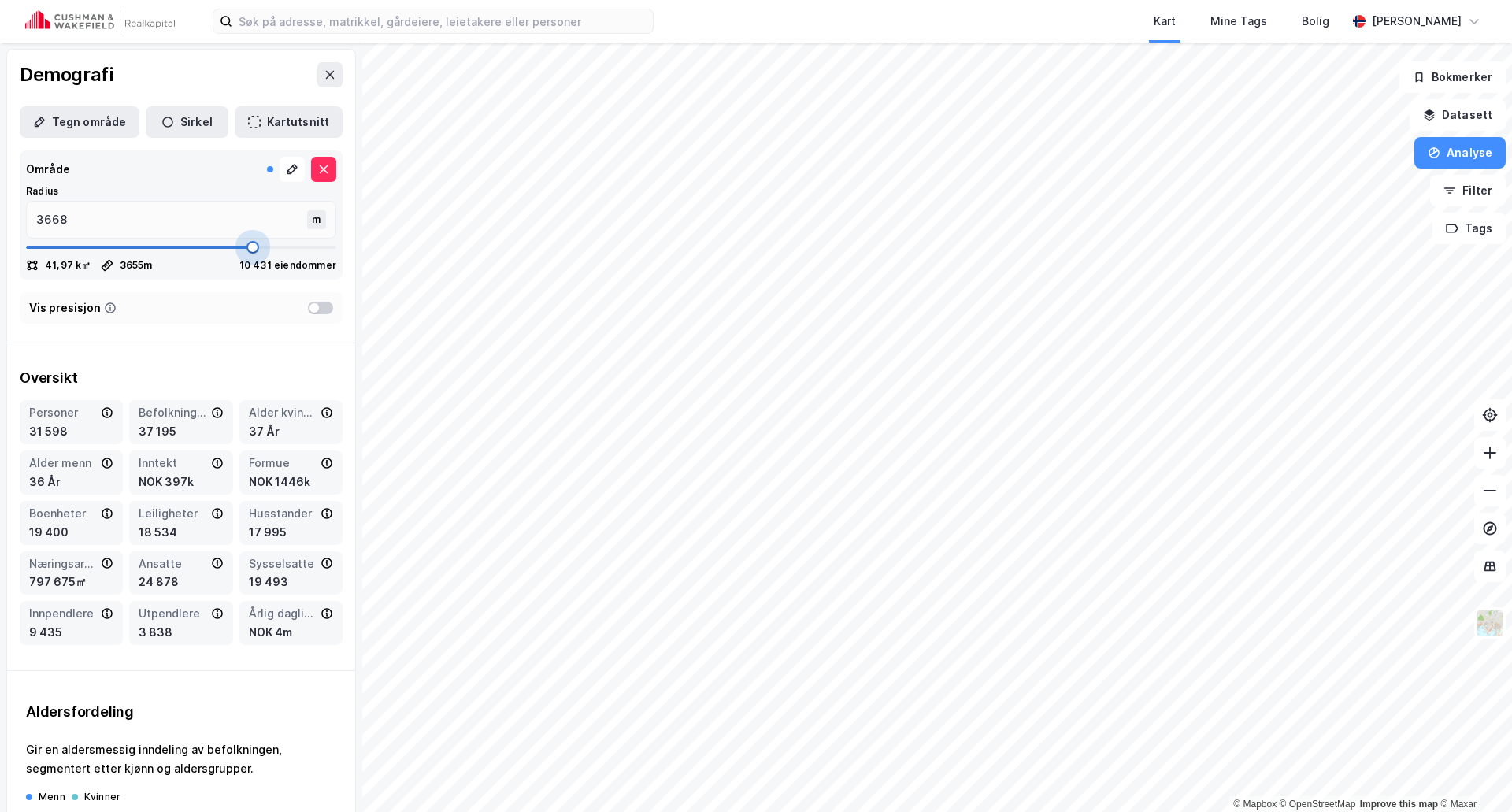
type input "3681"
type input "3694"
type input "3721"
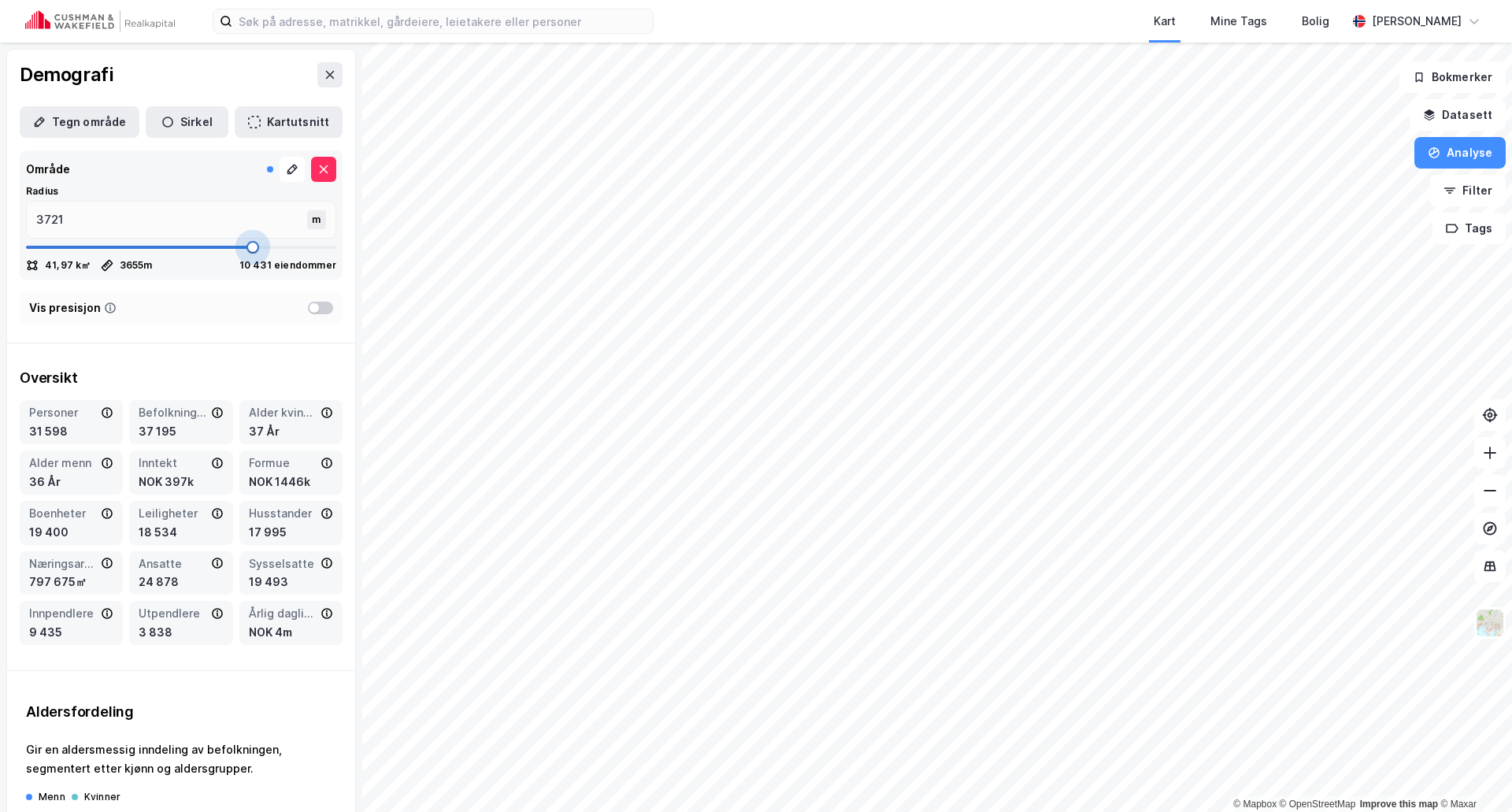
type input "3734"
type input "3760"
type input "3773"
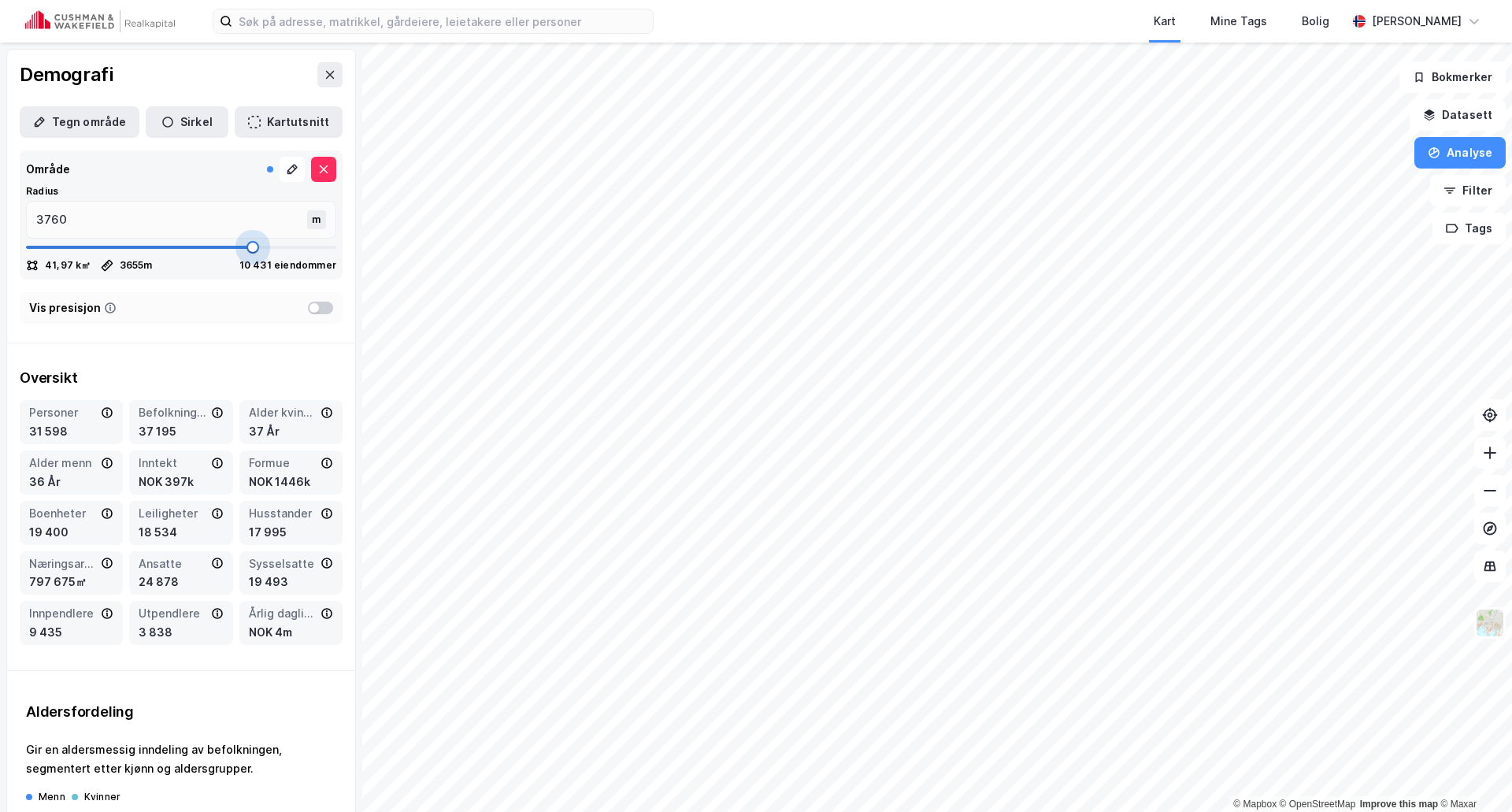
type input "3773"
type input "3787"
type input "3800"
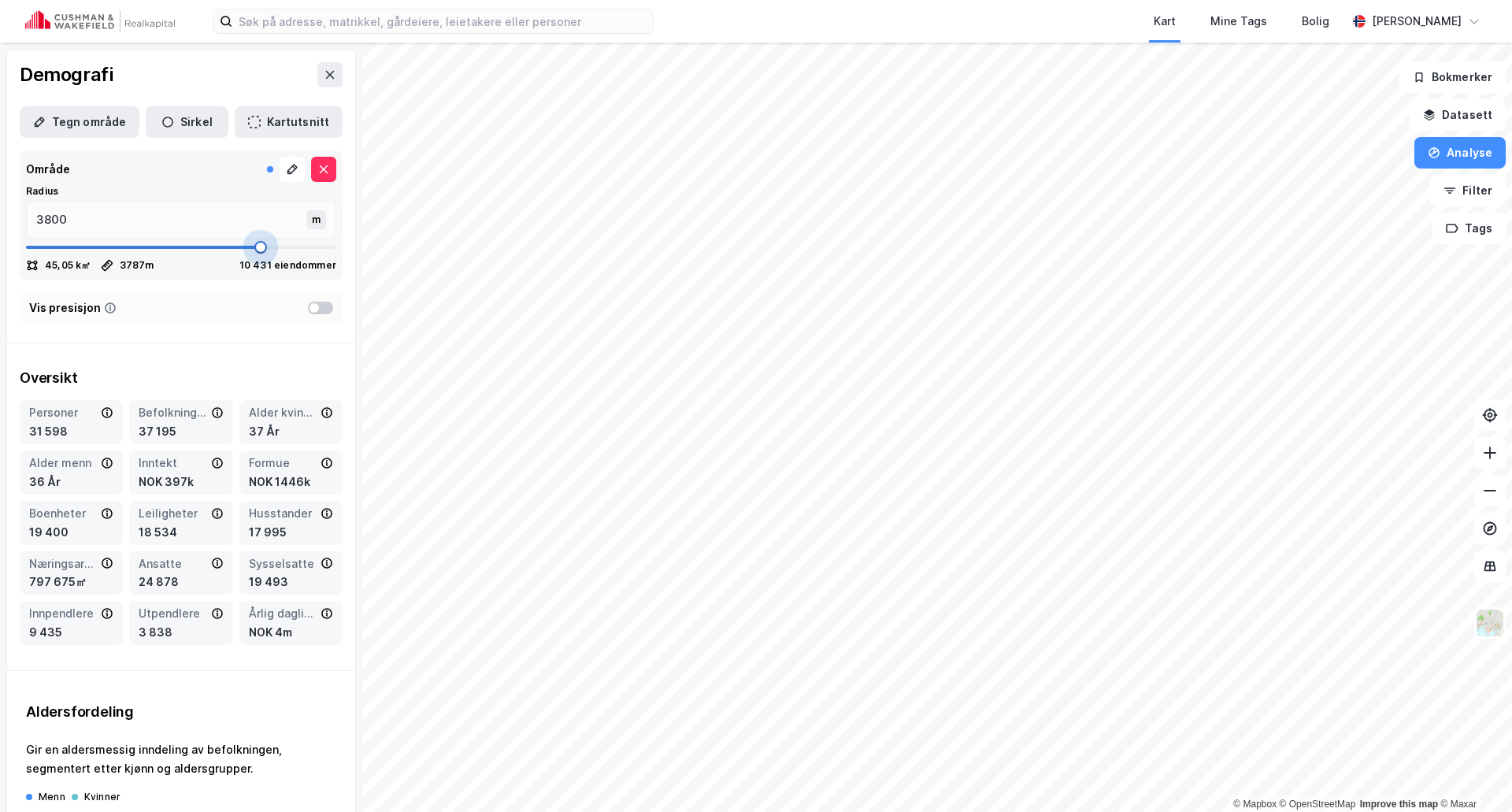
type input "3813"
type input "3826"
type input "3839"
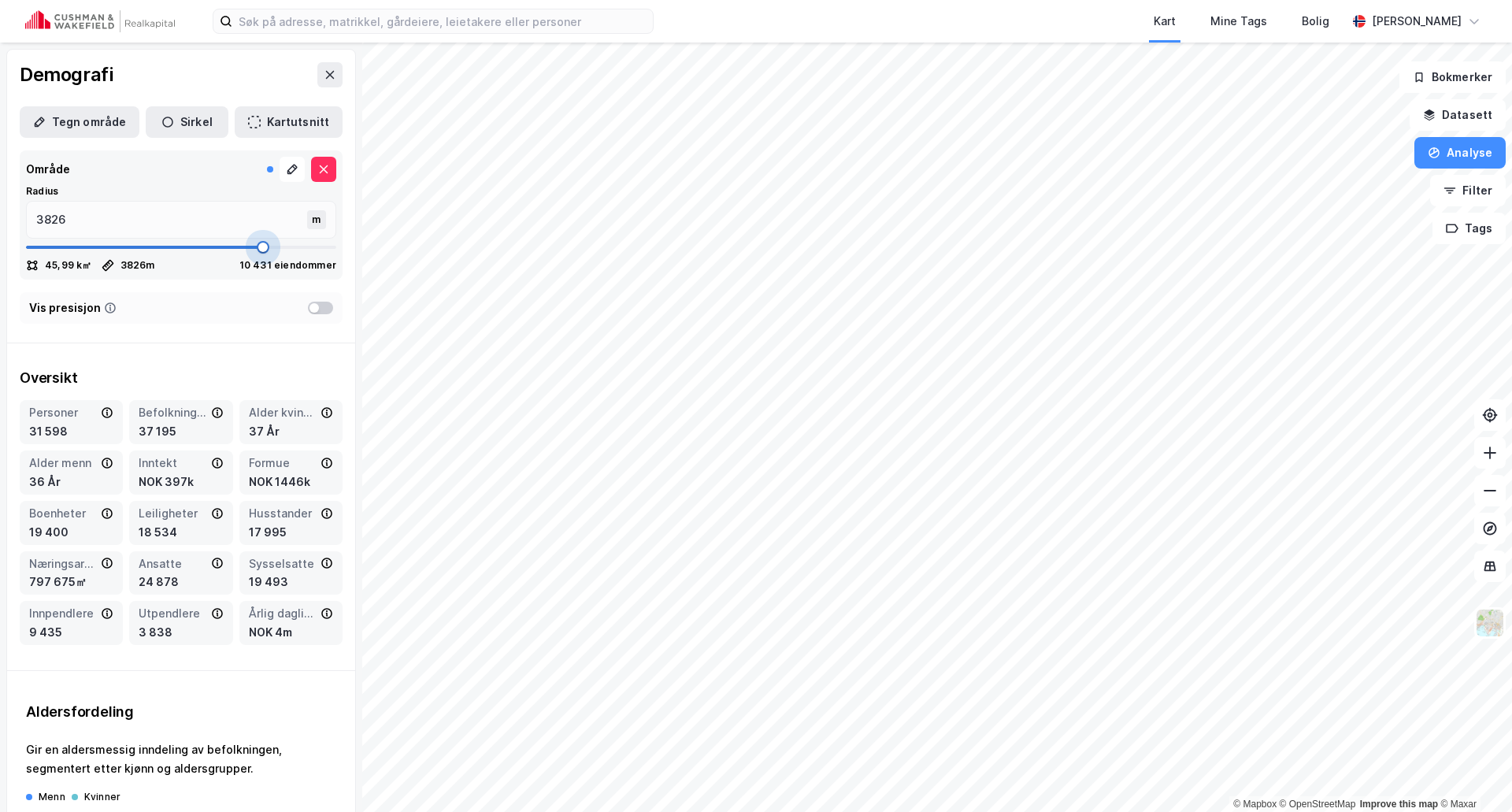
type input "3839"
type input "3879"
type input "3984"
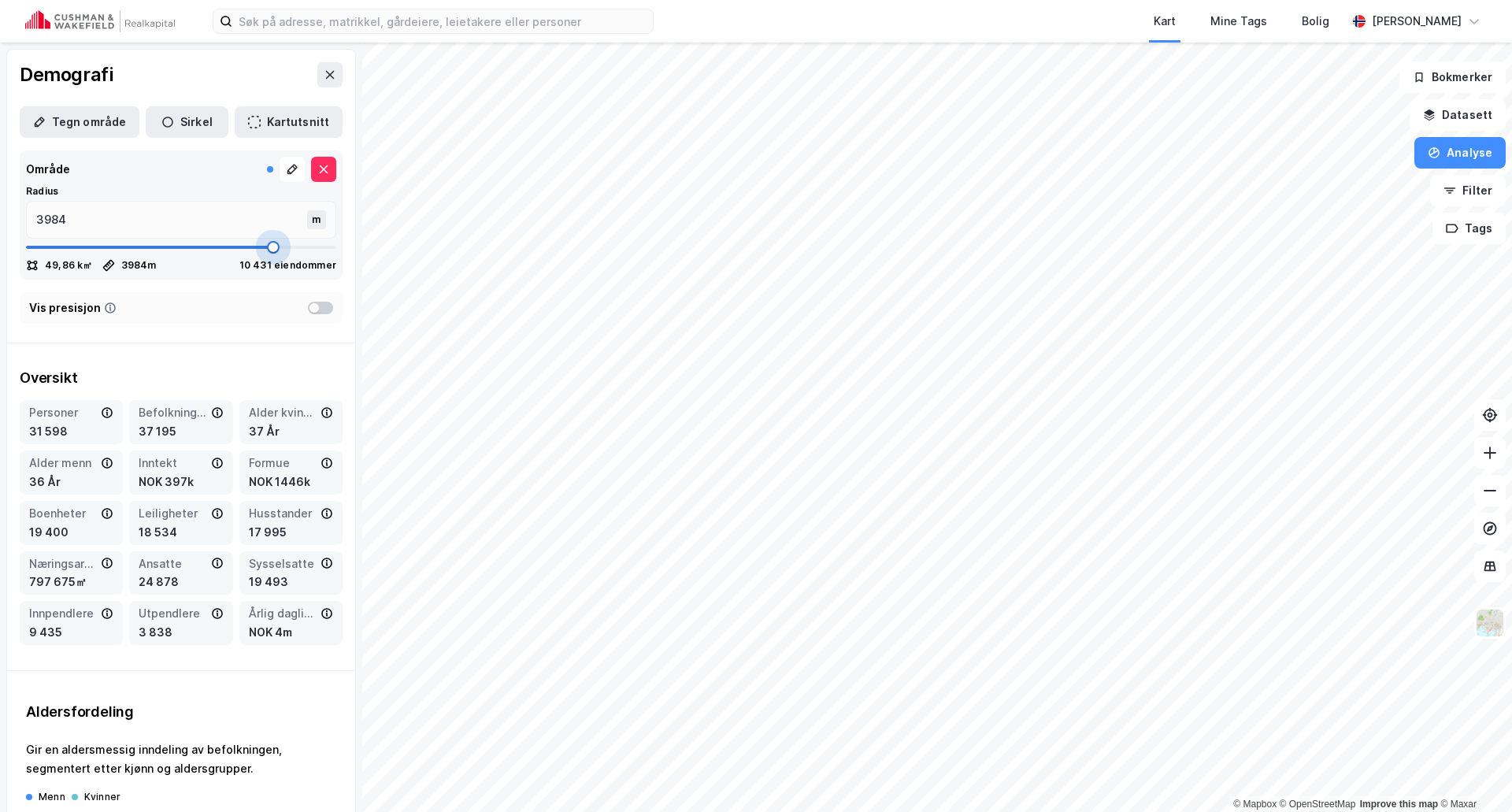
type input "4037"
type input "4050"
type input "4064"
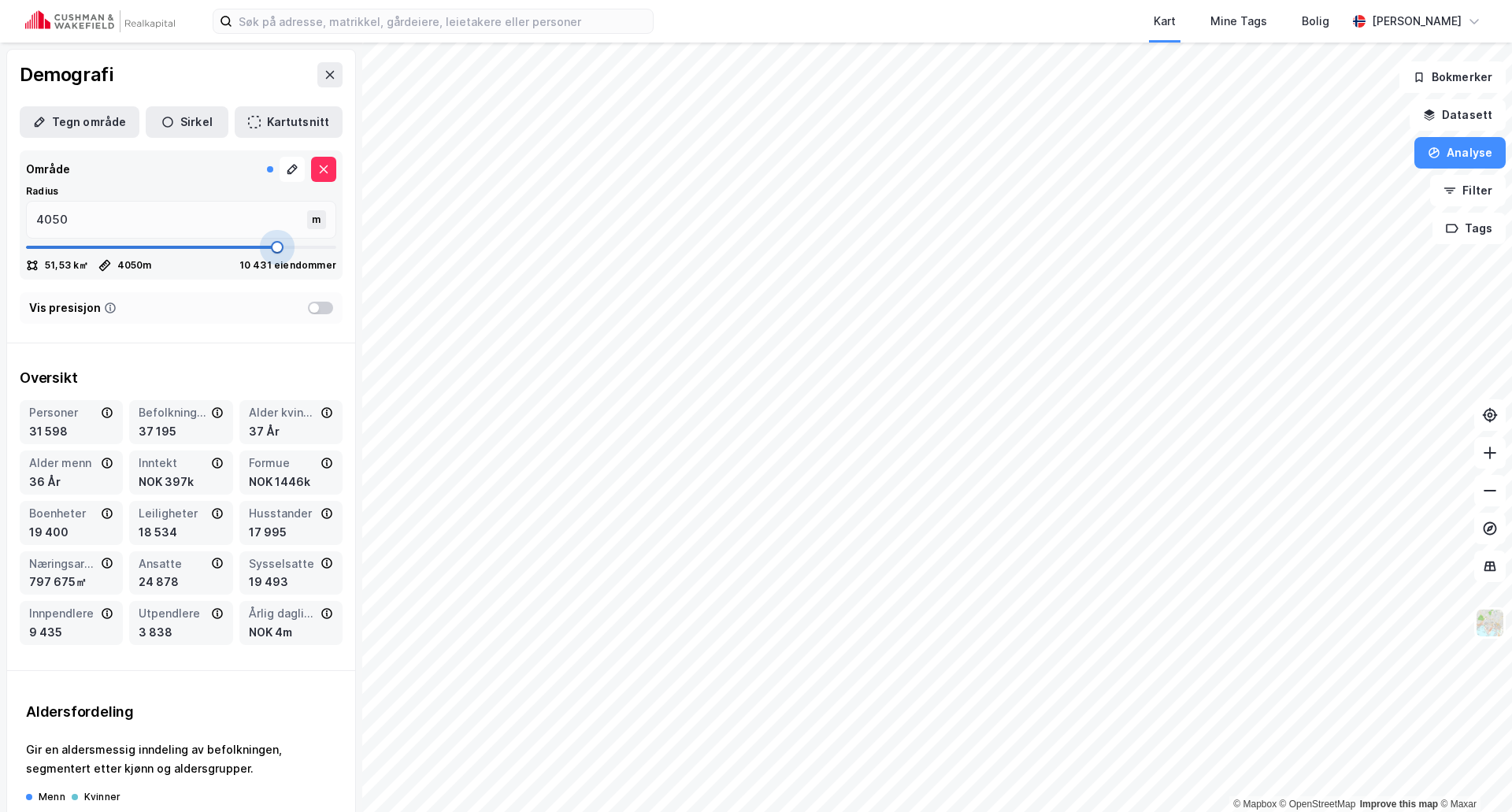
type input "4064"
type input "4116"
type input "4143"
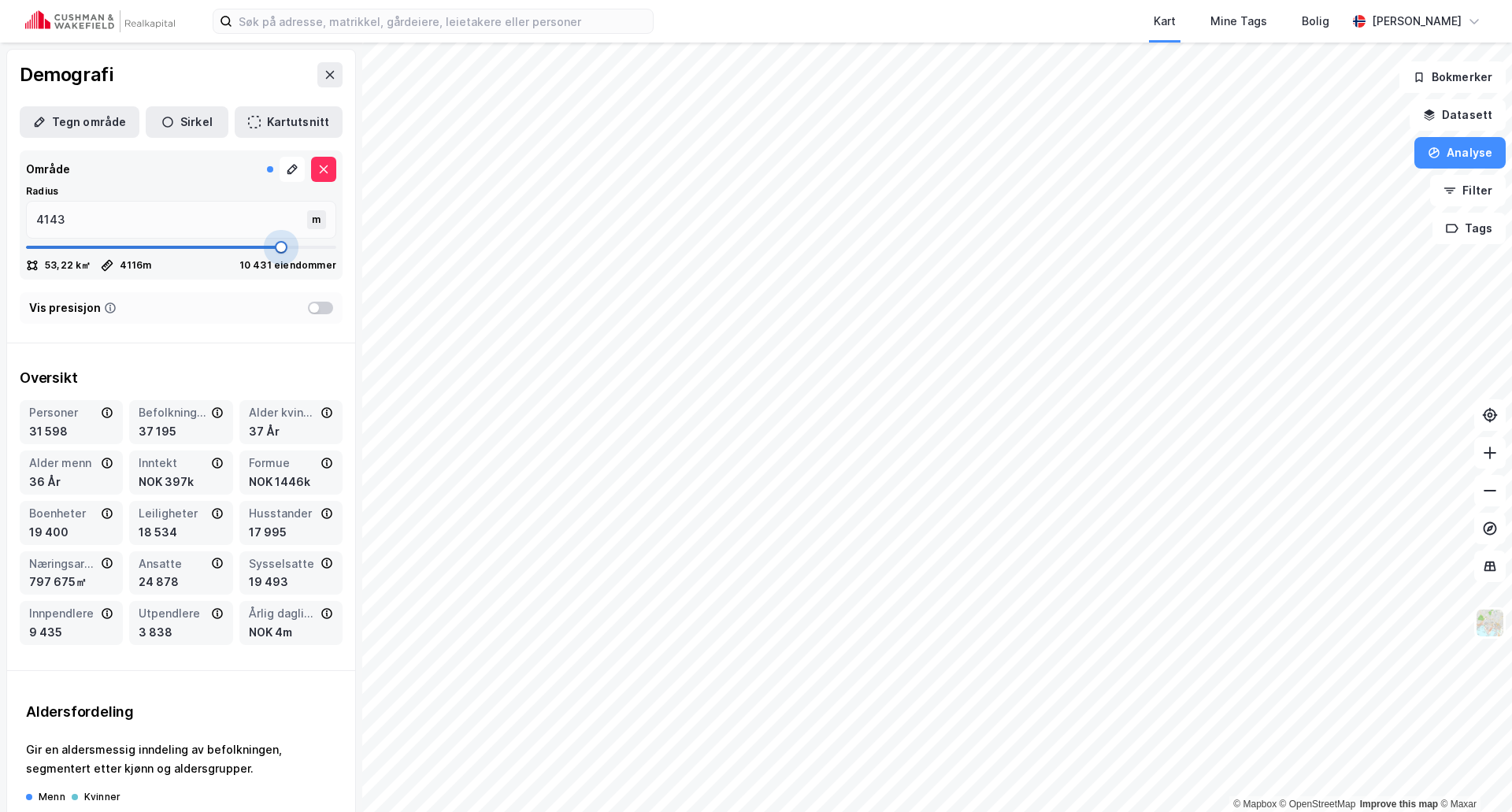
type input "4222"
type input "4235"
type input "4248"
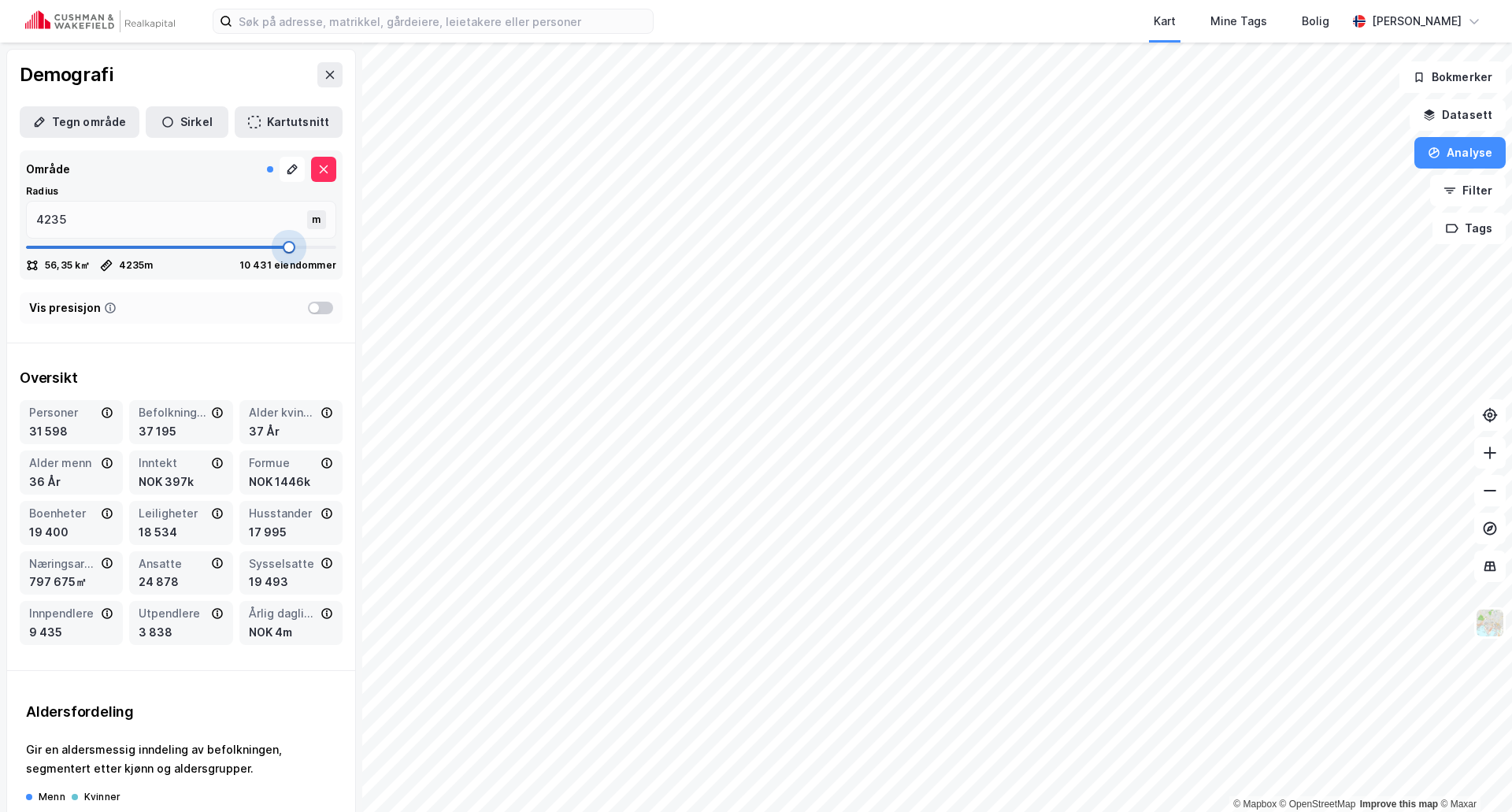
type input "4248"
type input "4261"
type input "4275"
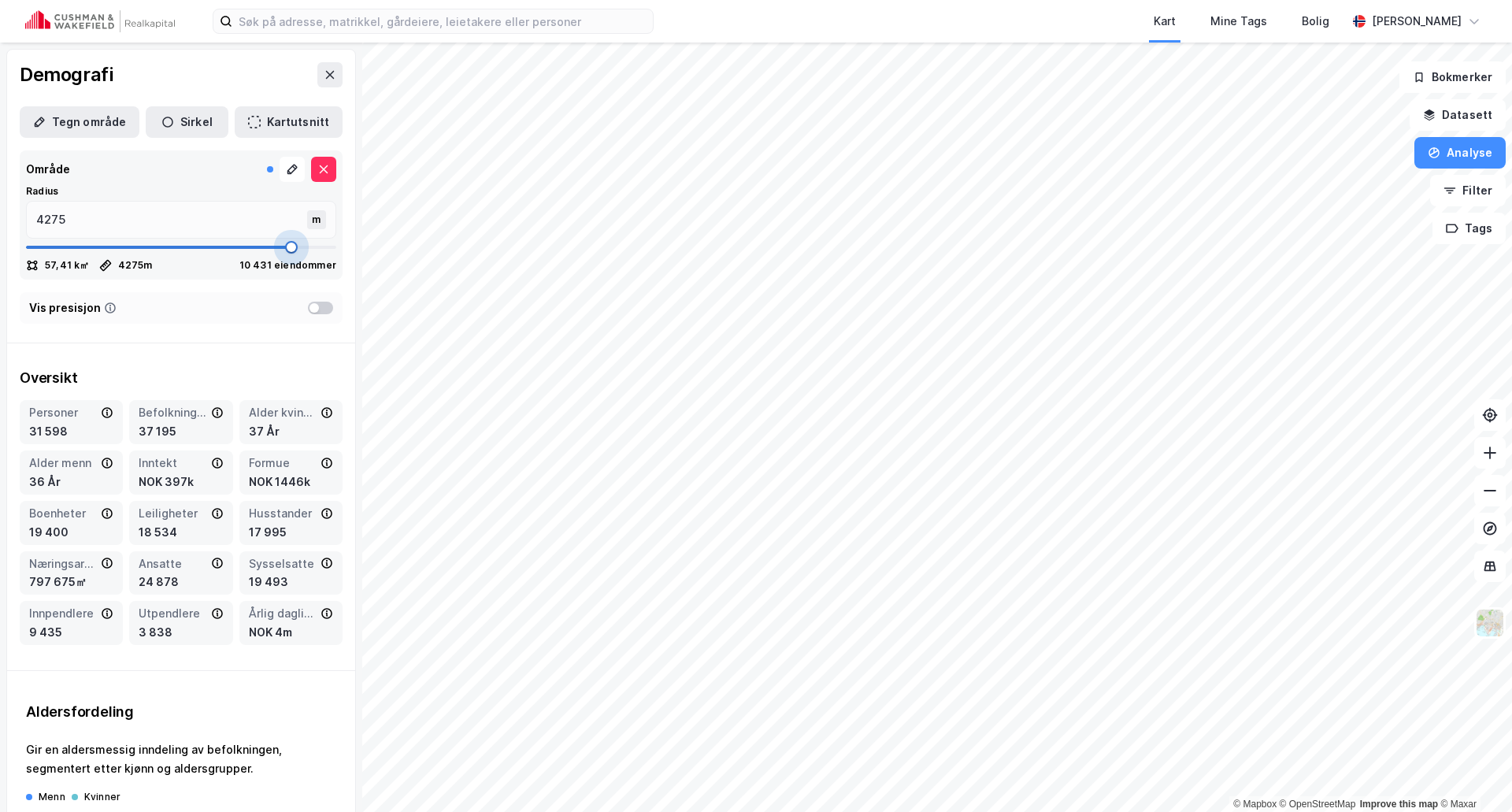
type input "4288"
type input "4301"
type input "4341"
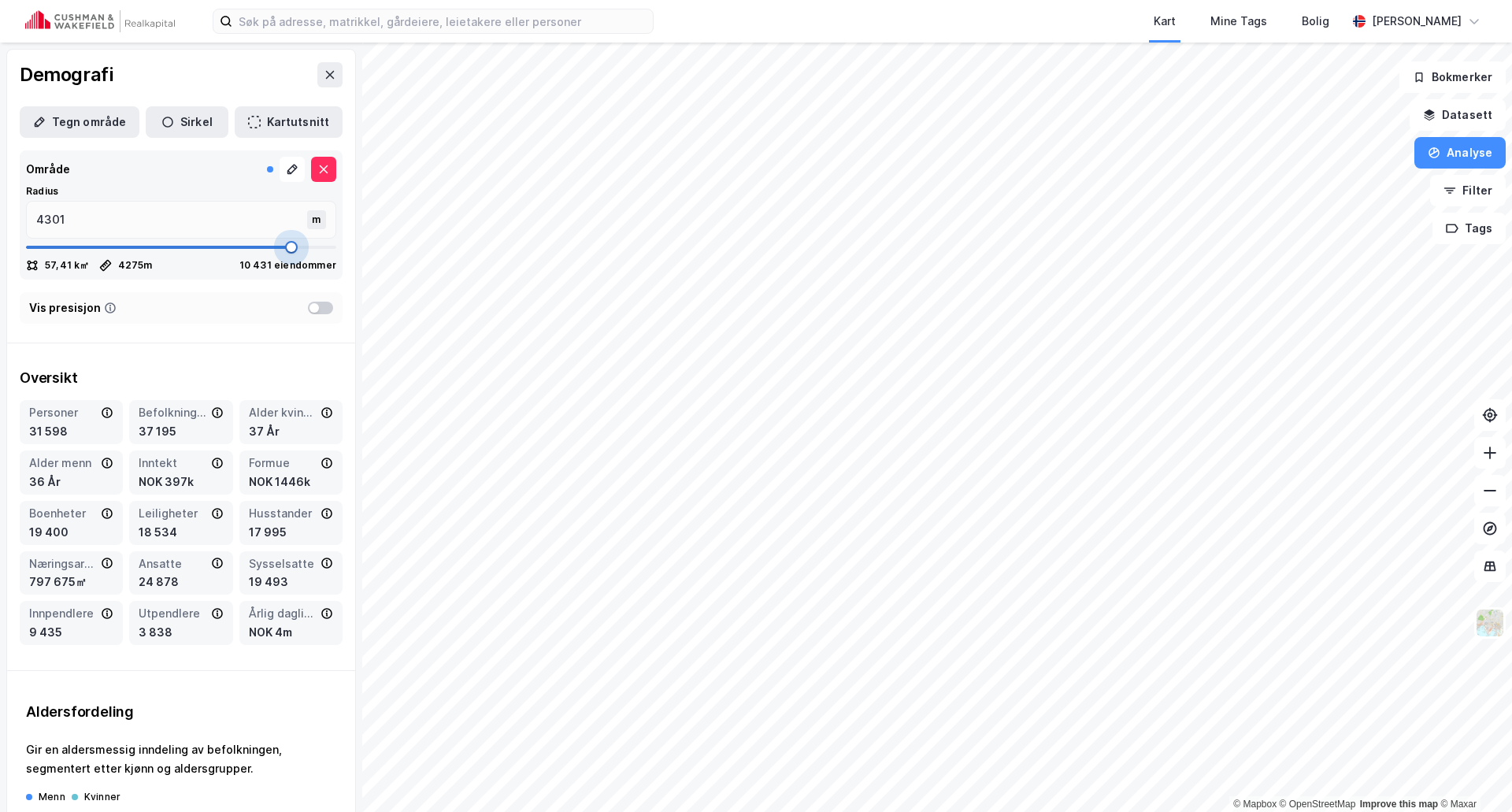
type input "4341"
type input "4486"
type input "4499"
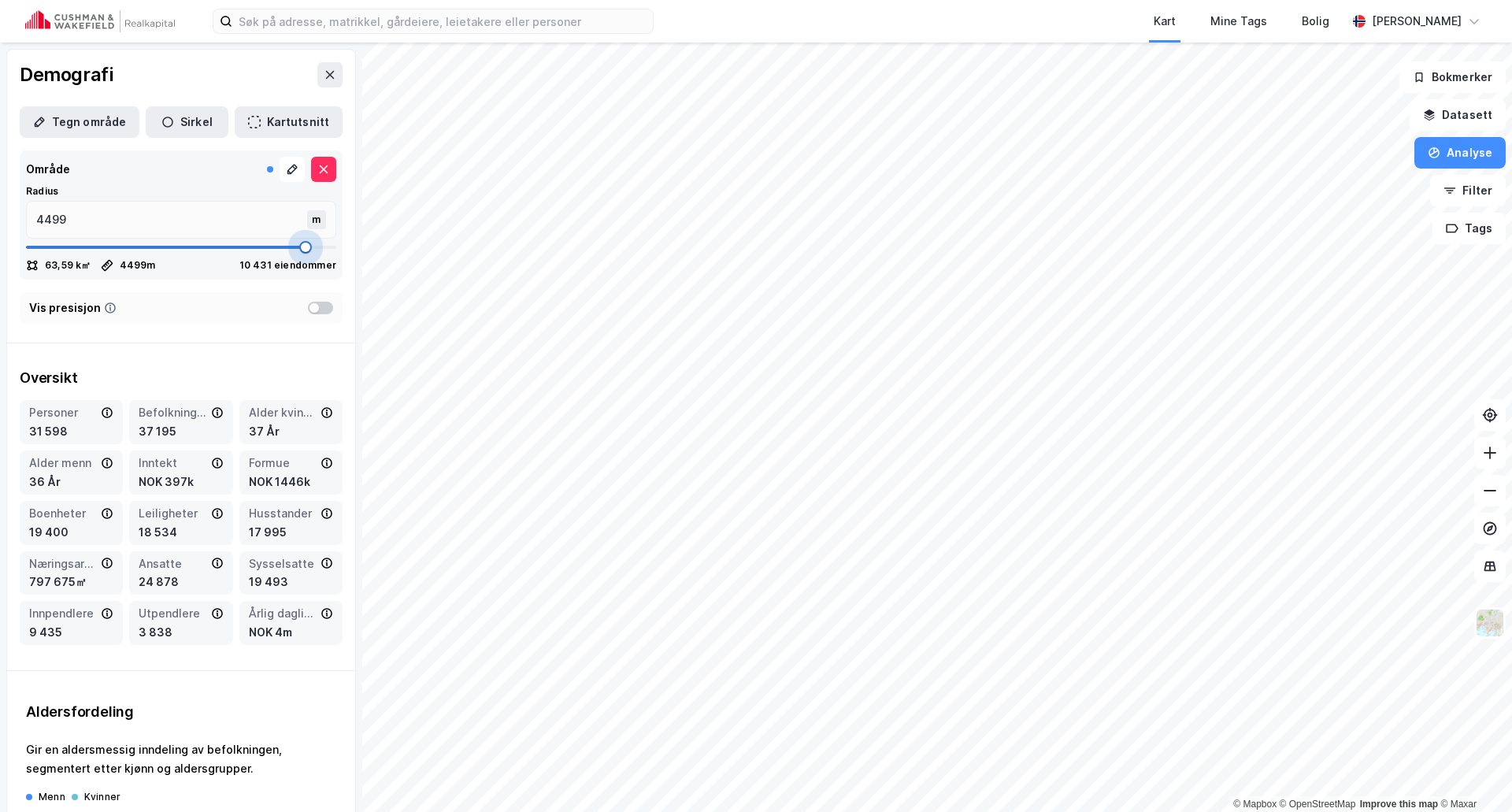
type input "4512"
type input "4525"
type input "4538"
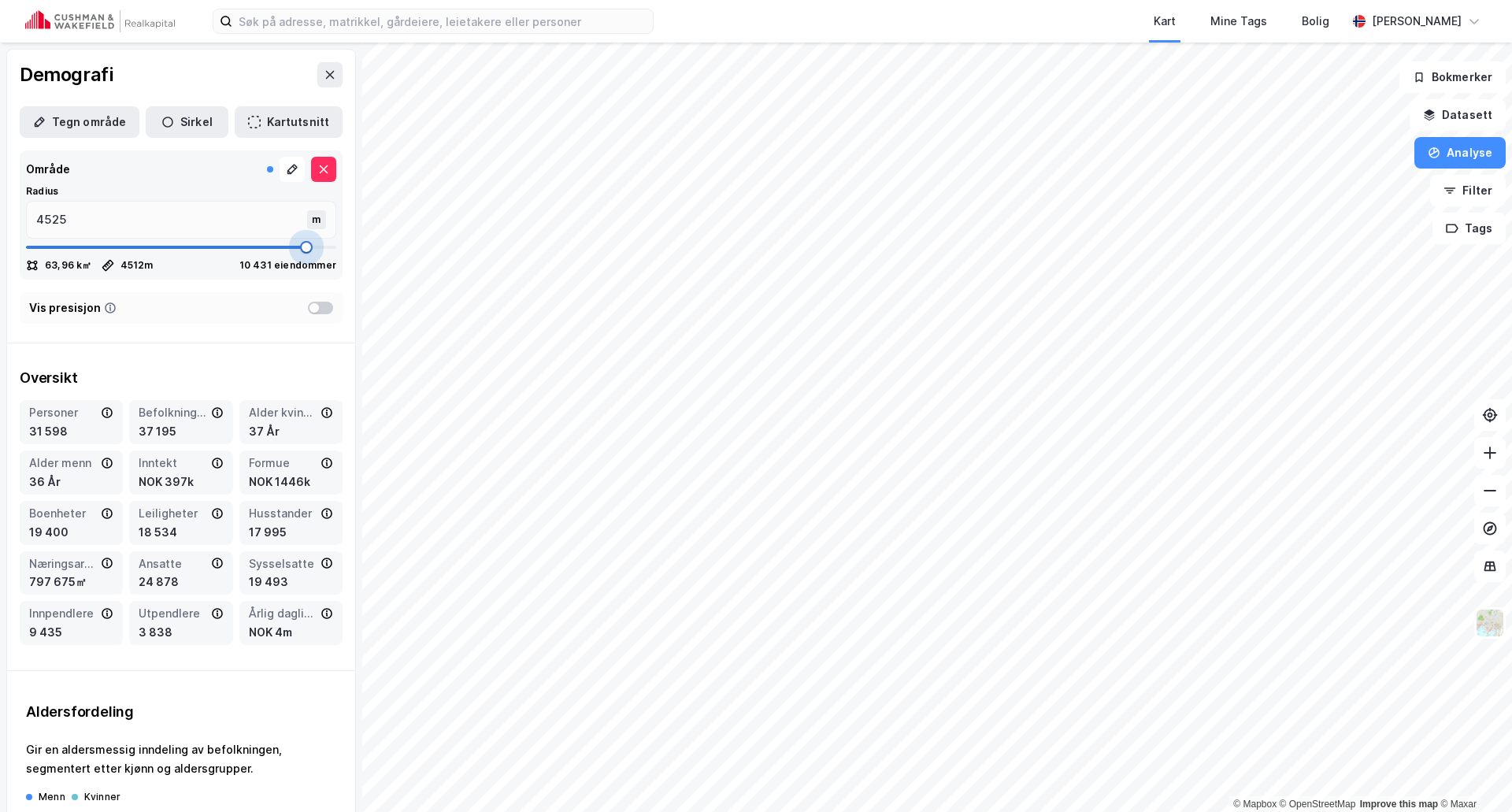
type input "4538"
type input "4565"
type input "4591"
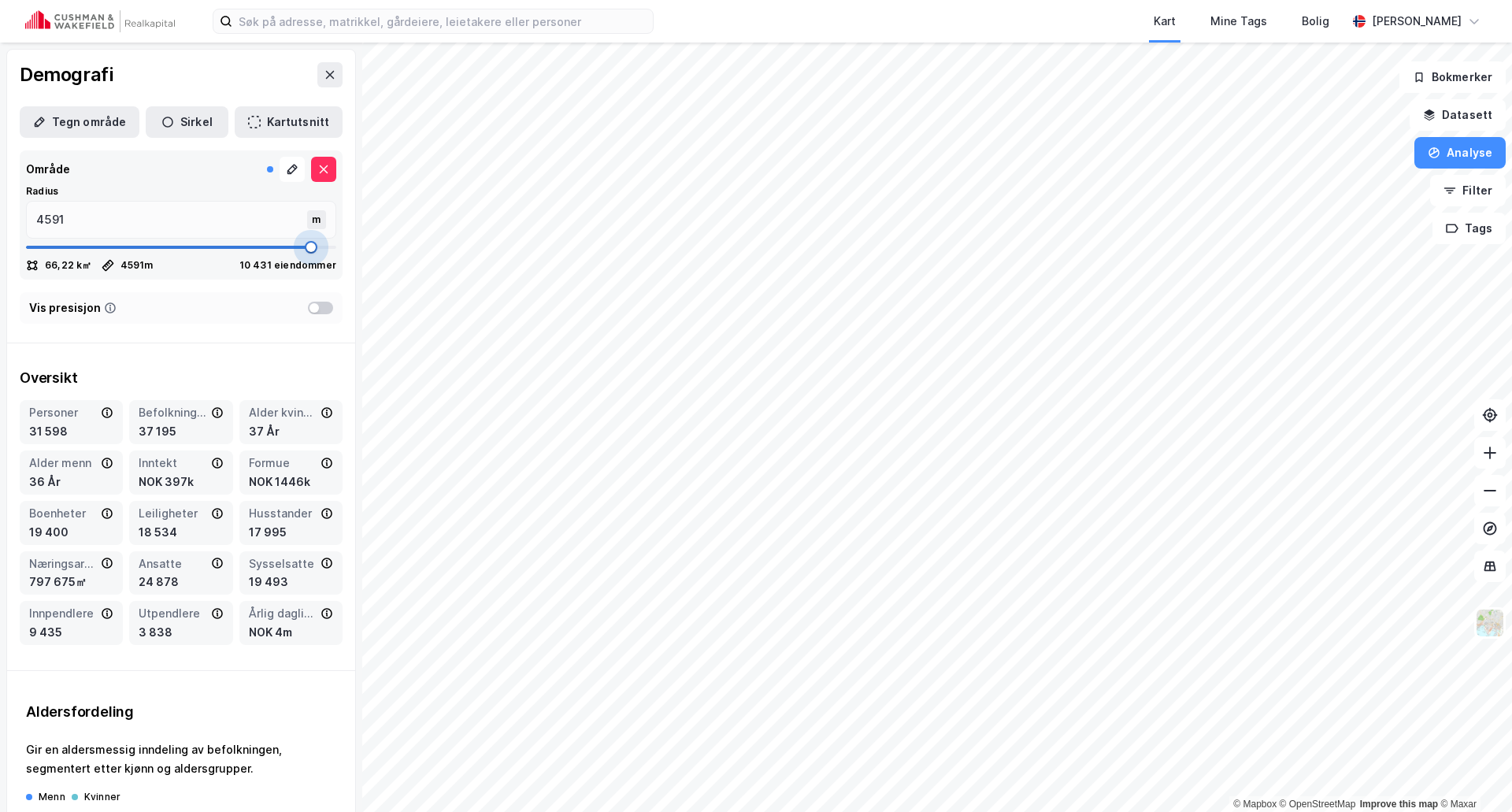
type input "4578"
type input "4565"
type input "4552"
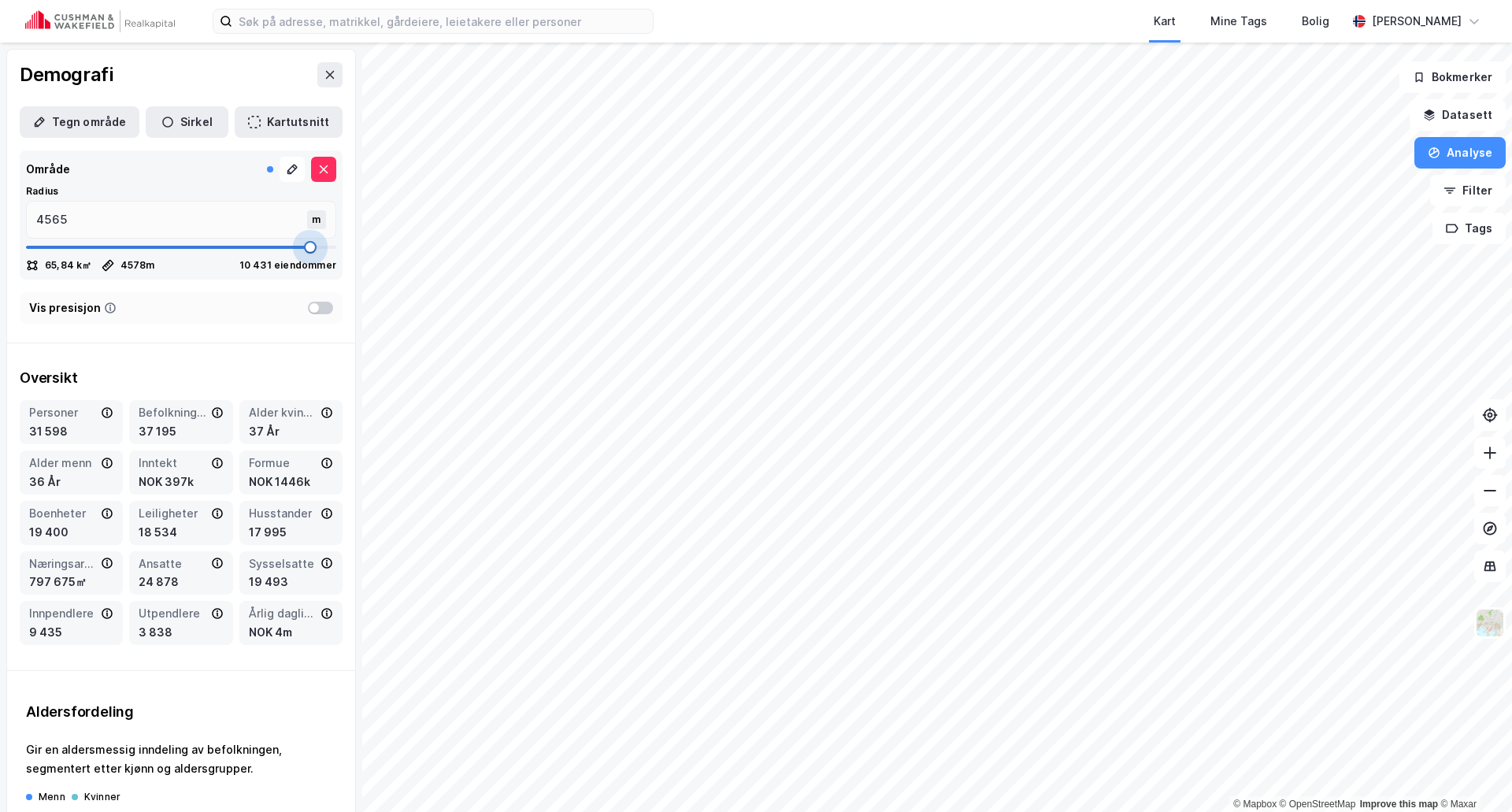
type input "4552"
type input "4538"
type input "4525"
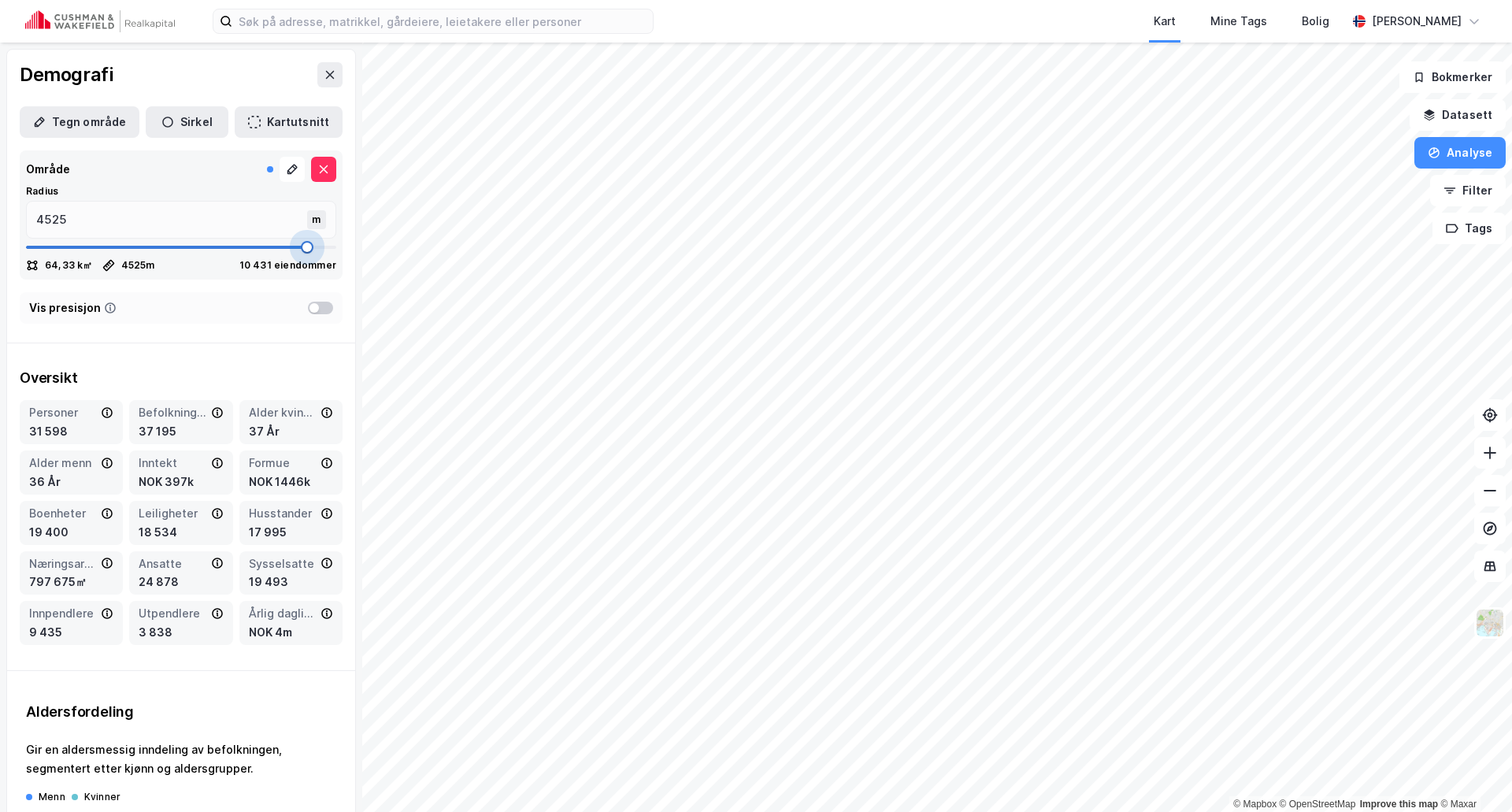
type input "4538"
type input "4565"
type input "4578"
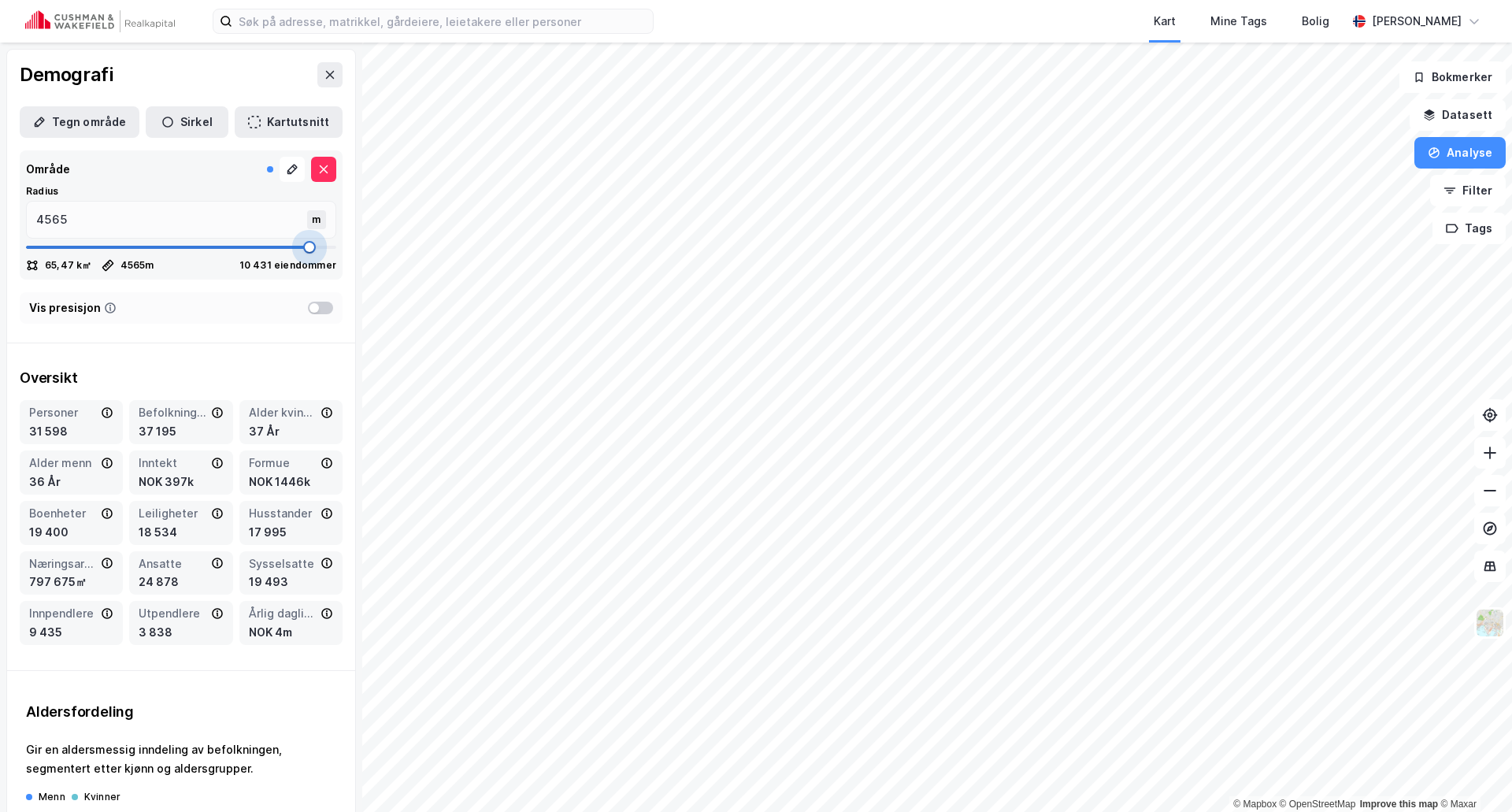
type input "4578"
drag, startPoint x: 74, startPoint y: 243, endPoint x: 300, endPoint y: 244, distance: 226.0
click at [304, 244] on span at bounding box center [310, 247] width 12 height 12
click at [323, 69] on icon at bounding box center [329, 75] width 12 height 12
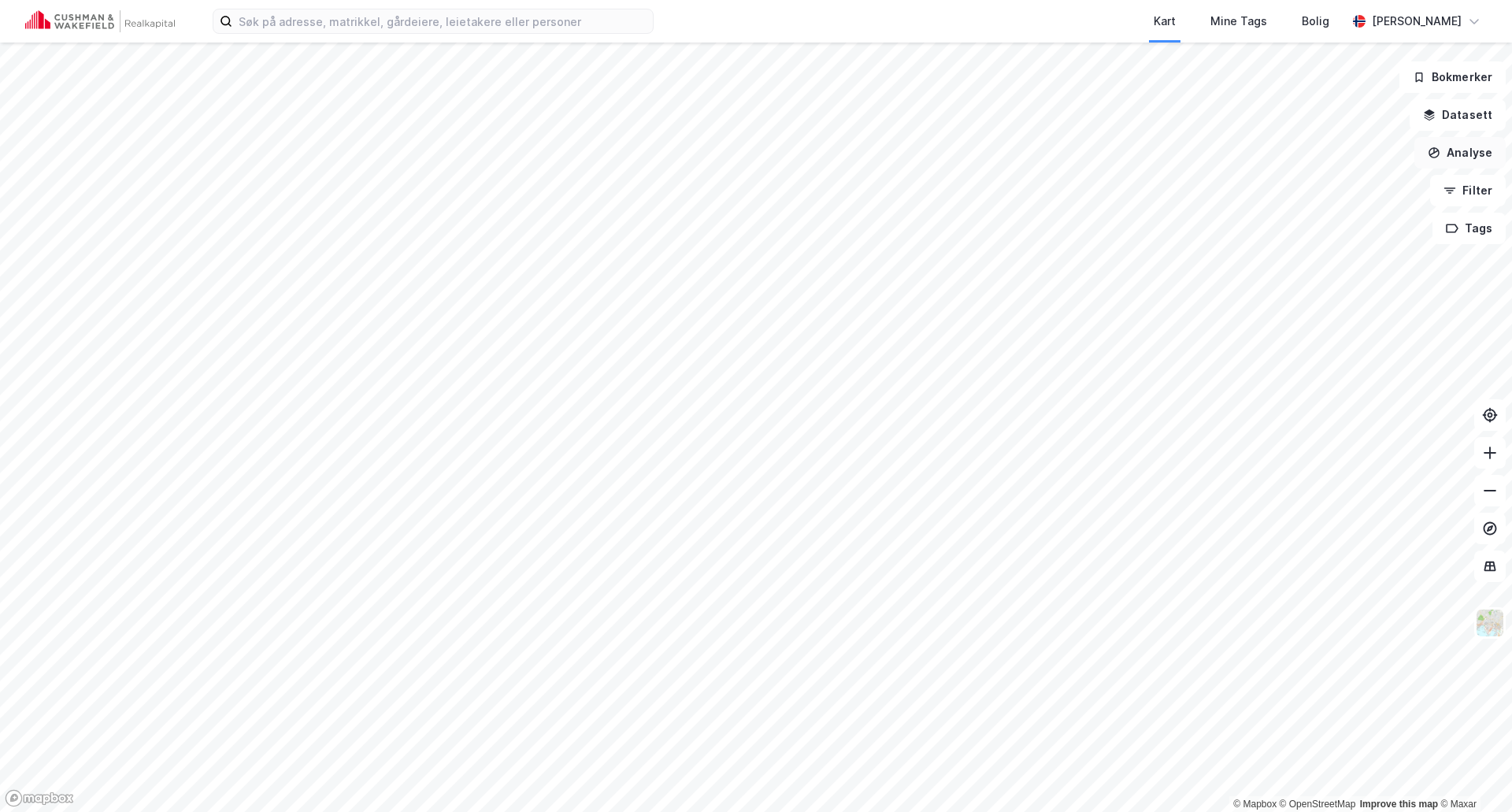
click at [1467, 149] on button "Analyse" at bounding box center [1459, 152] width 91 height 32
click at [1296, 242] on div "Se demografi" at bounding box center [1313, 251] width 181 height 26
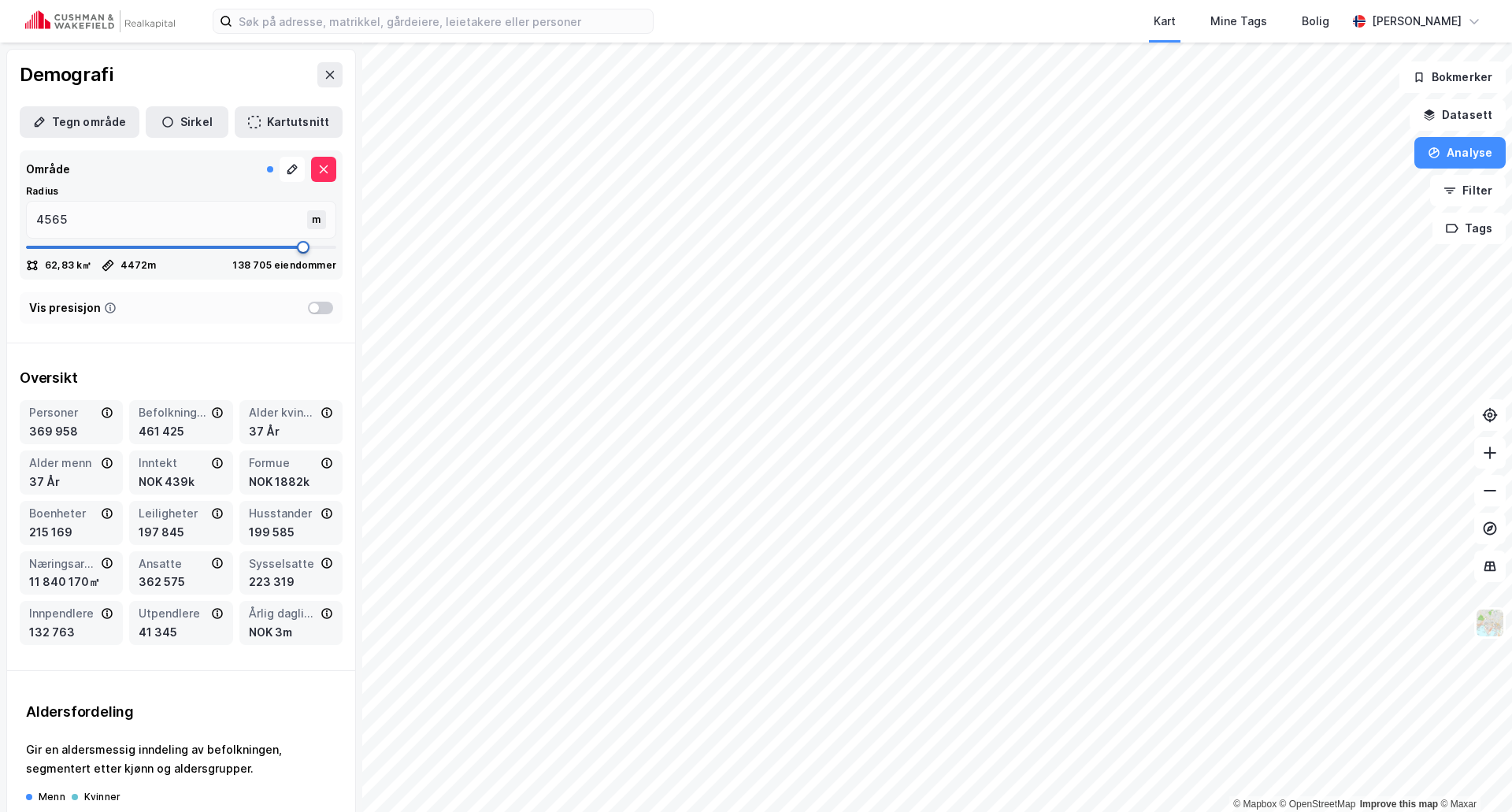
type input "4472"
drag, startPoint x: 300, startPoint y: 247, endPoint x: 253, endPoint y: 243, distance: 47.2
click at [297, 243] on span at bounding box center [302, 247] width 12 height 12
type input "3800"
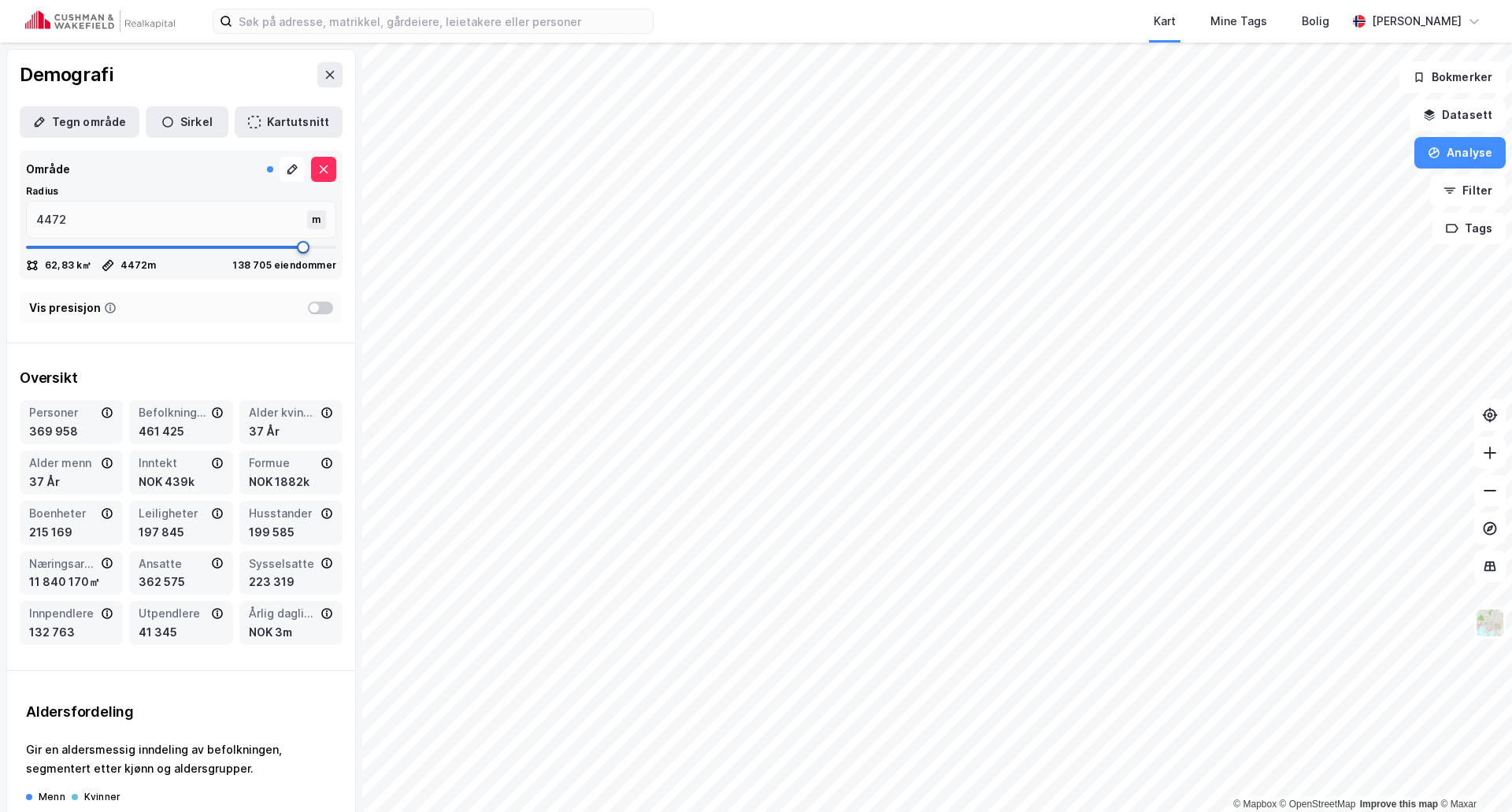
type input "3800"
click at [318, 167] on icon at bounding box center [323, 169] width 12 height 12
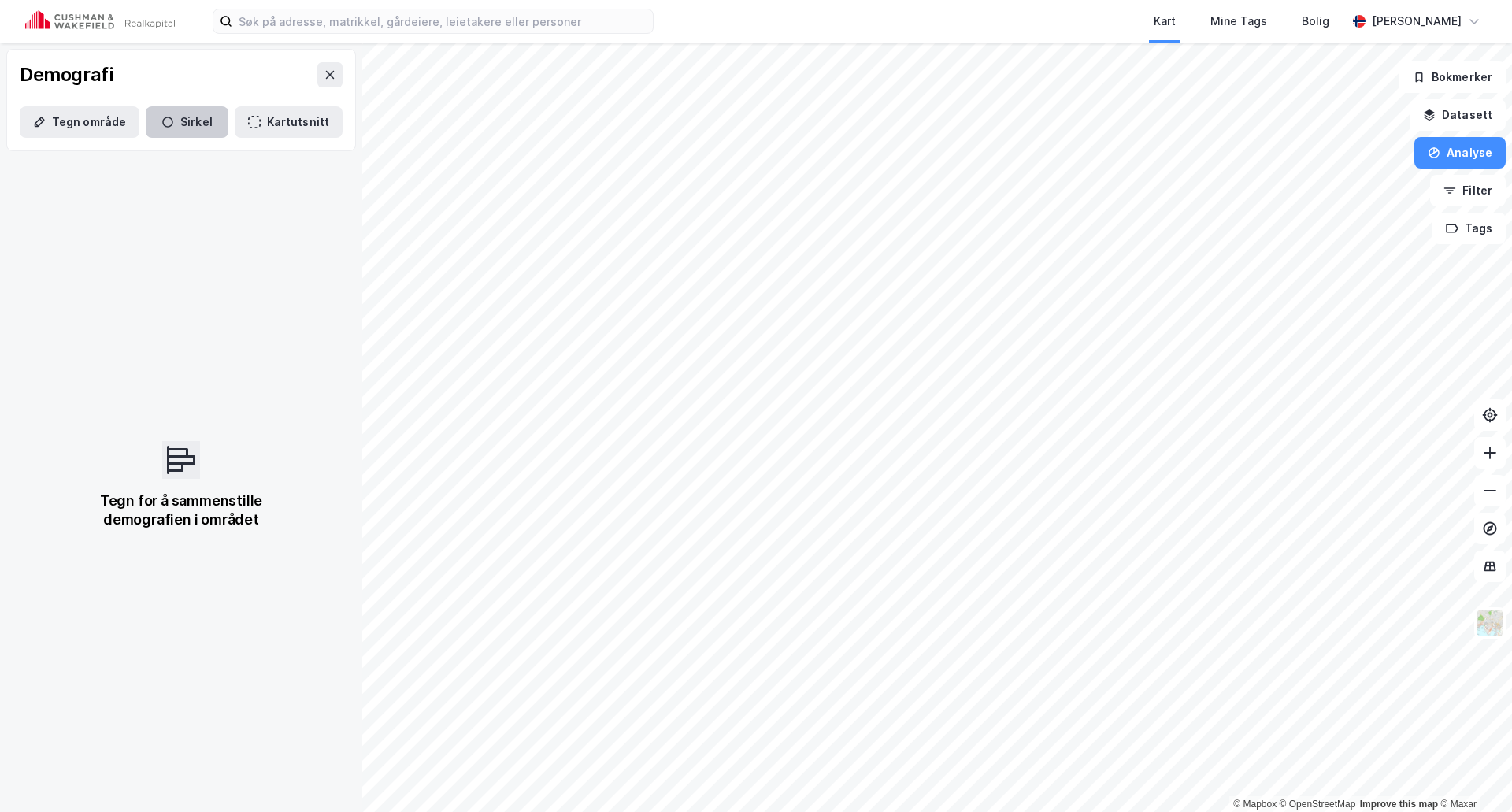
click at [189, 123] on button "Sirkel" at bounding box center [187, 122] width 82 height 32
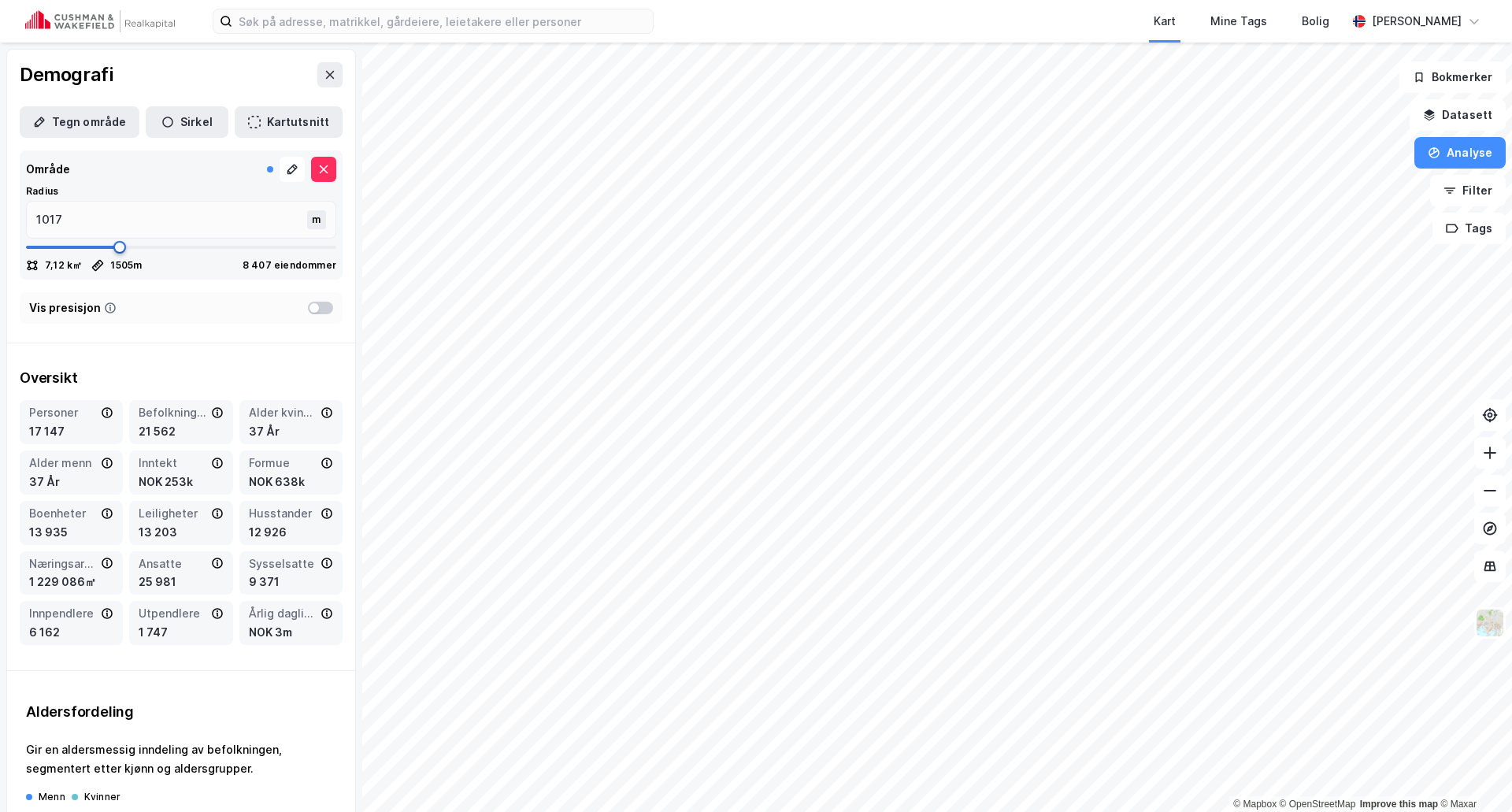
type input "1505"
type input "1623"
type input "1729"
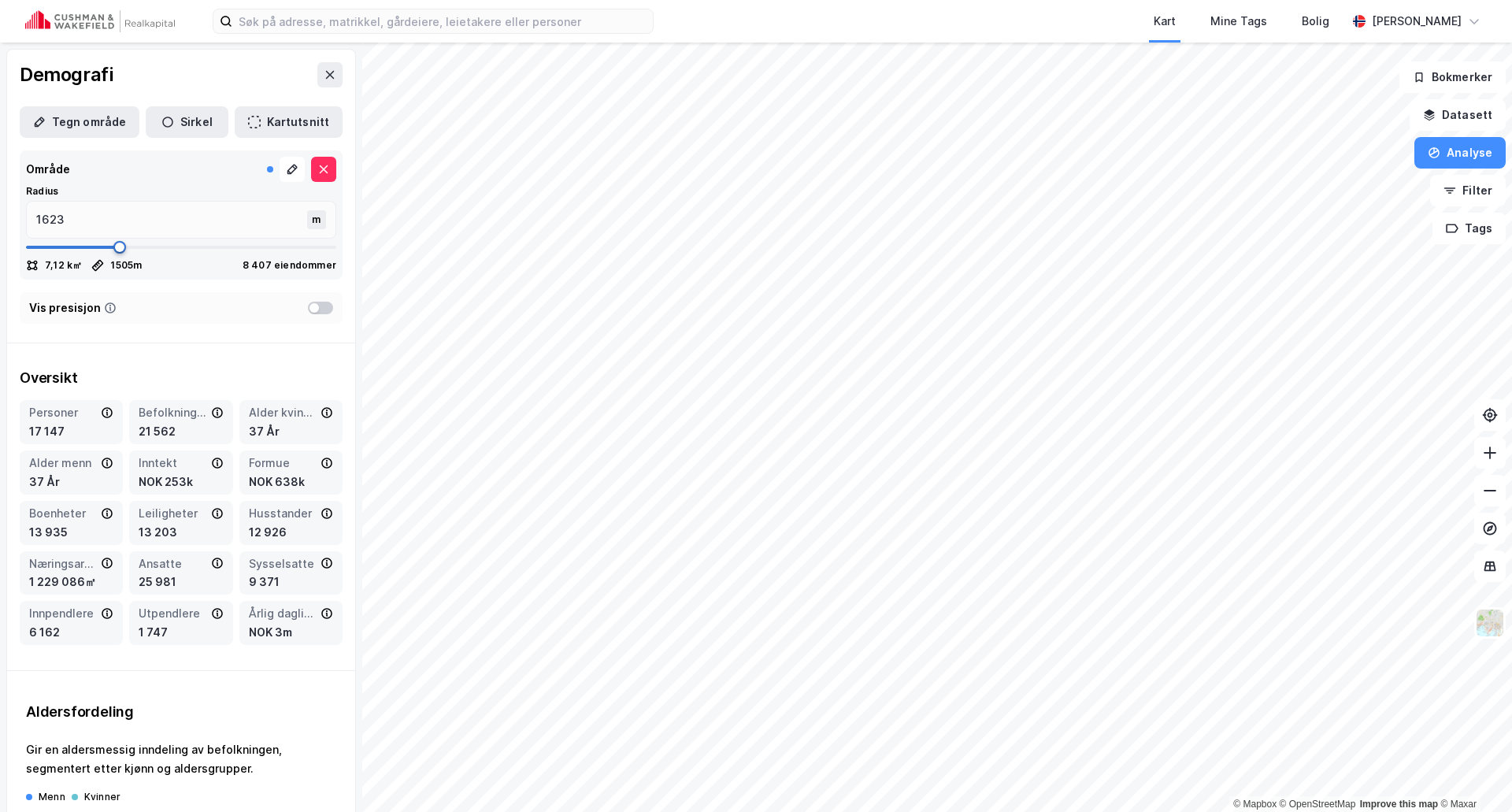
type input "1729"
type input "1953"
type input "2059"
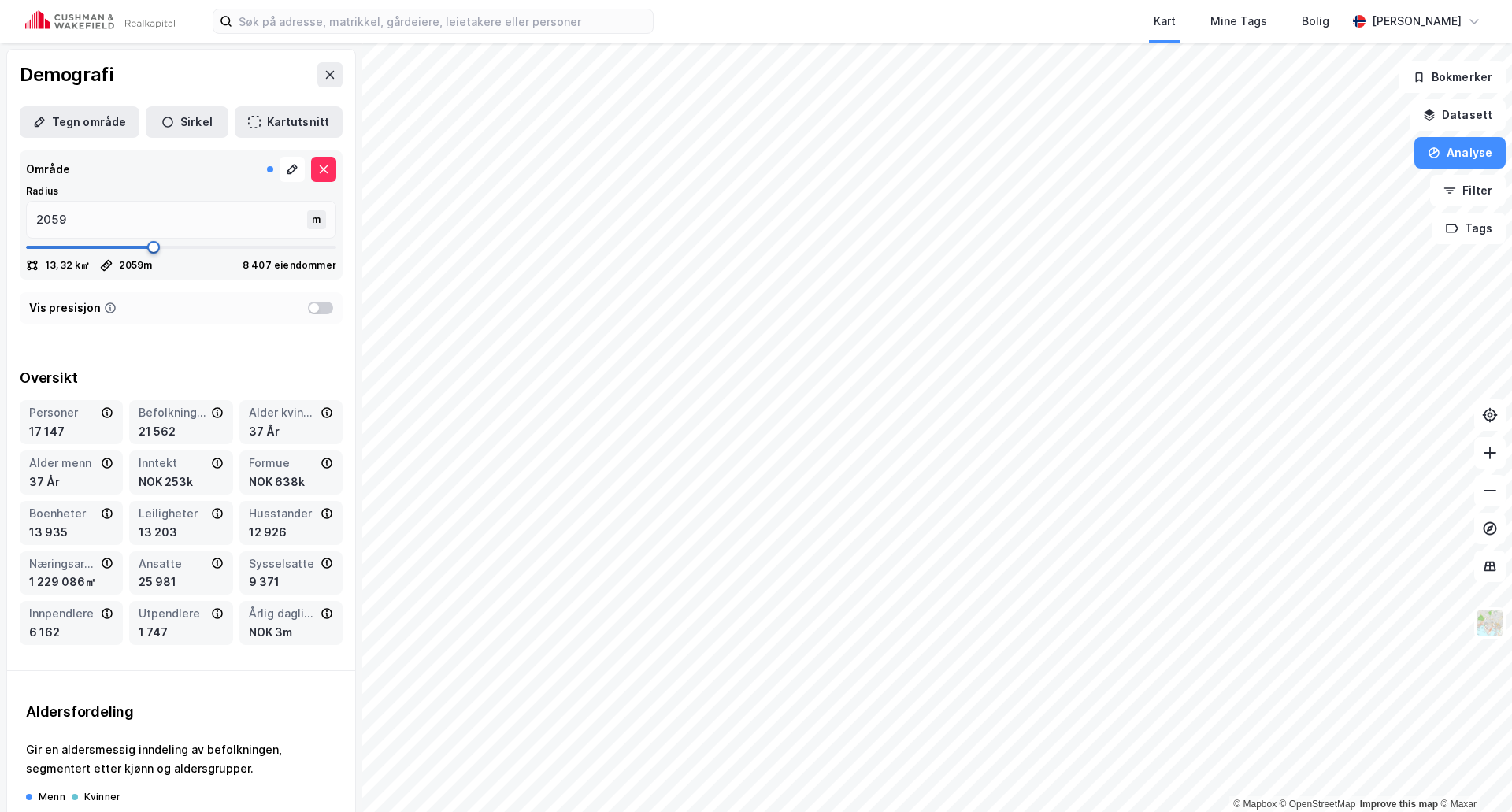
type input "2085"
type input "2098"
type input "2111"
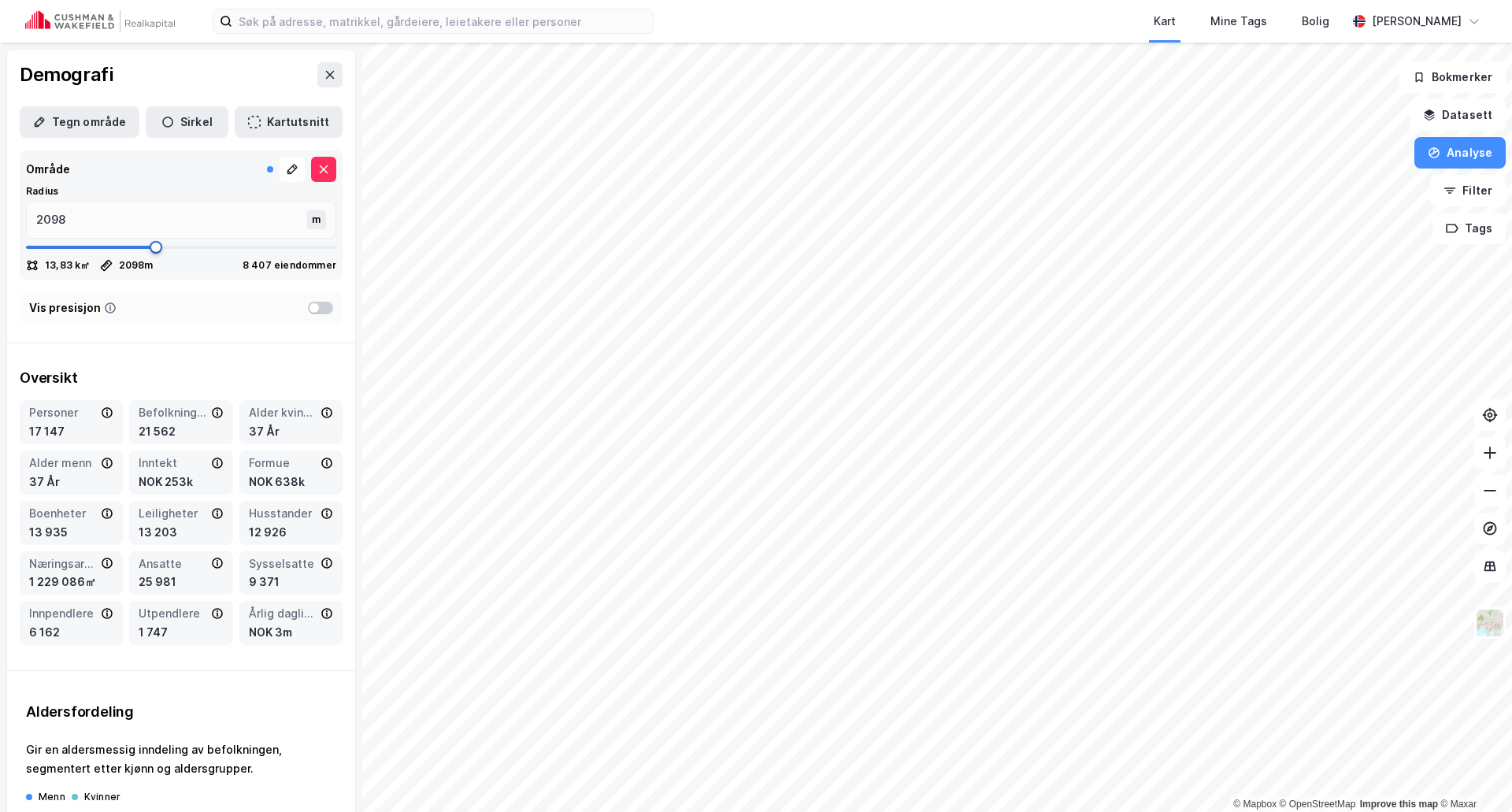
type input "2111"
type input "2138"
type input "2151"
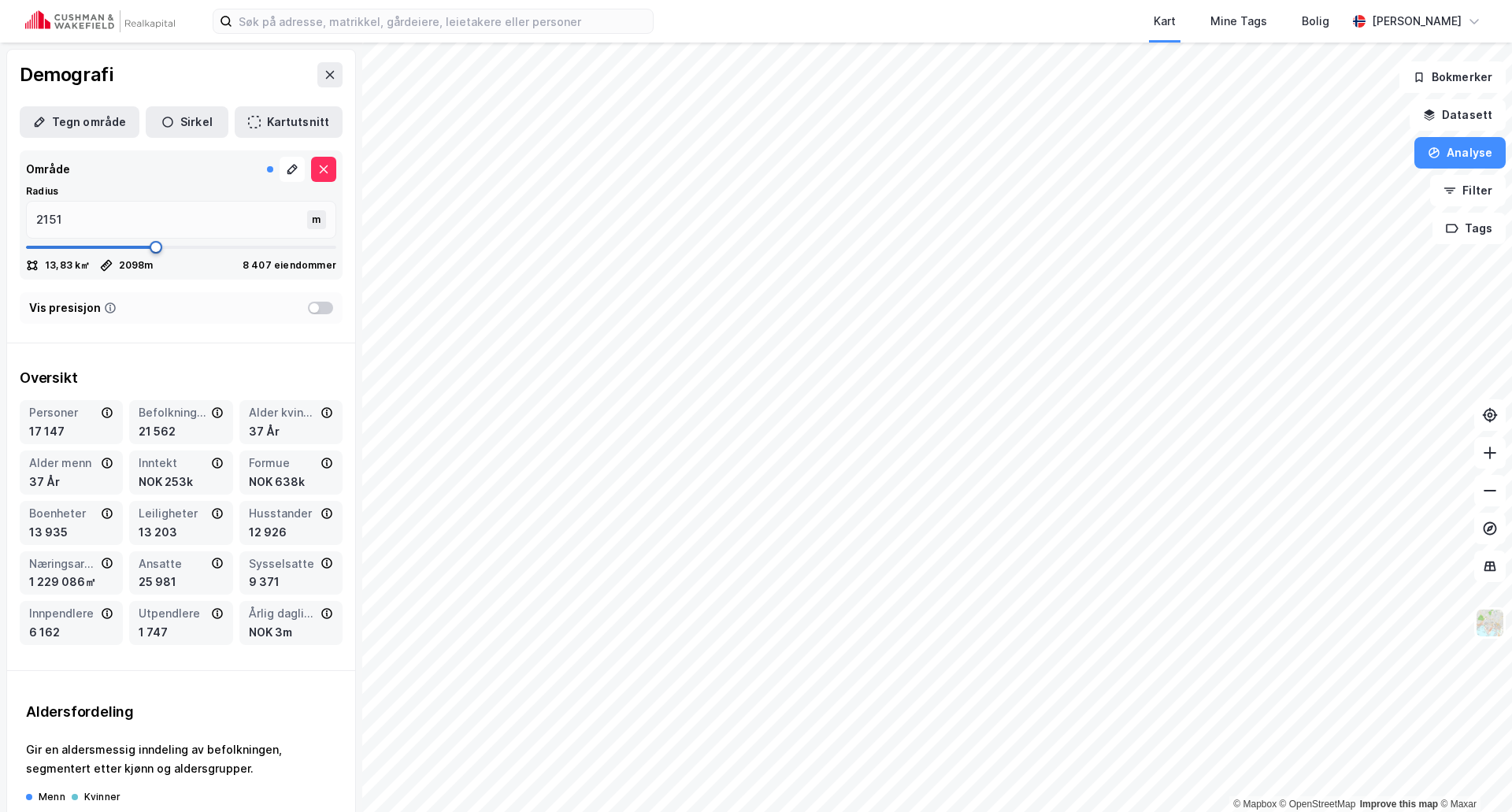
type input "2204"
type input "2349"
type input "2362"
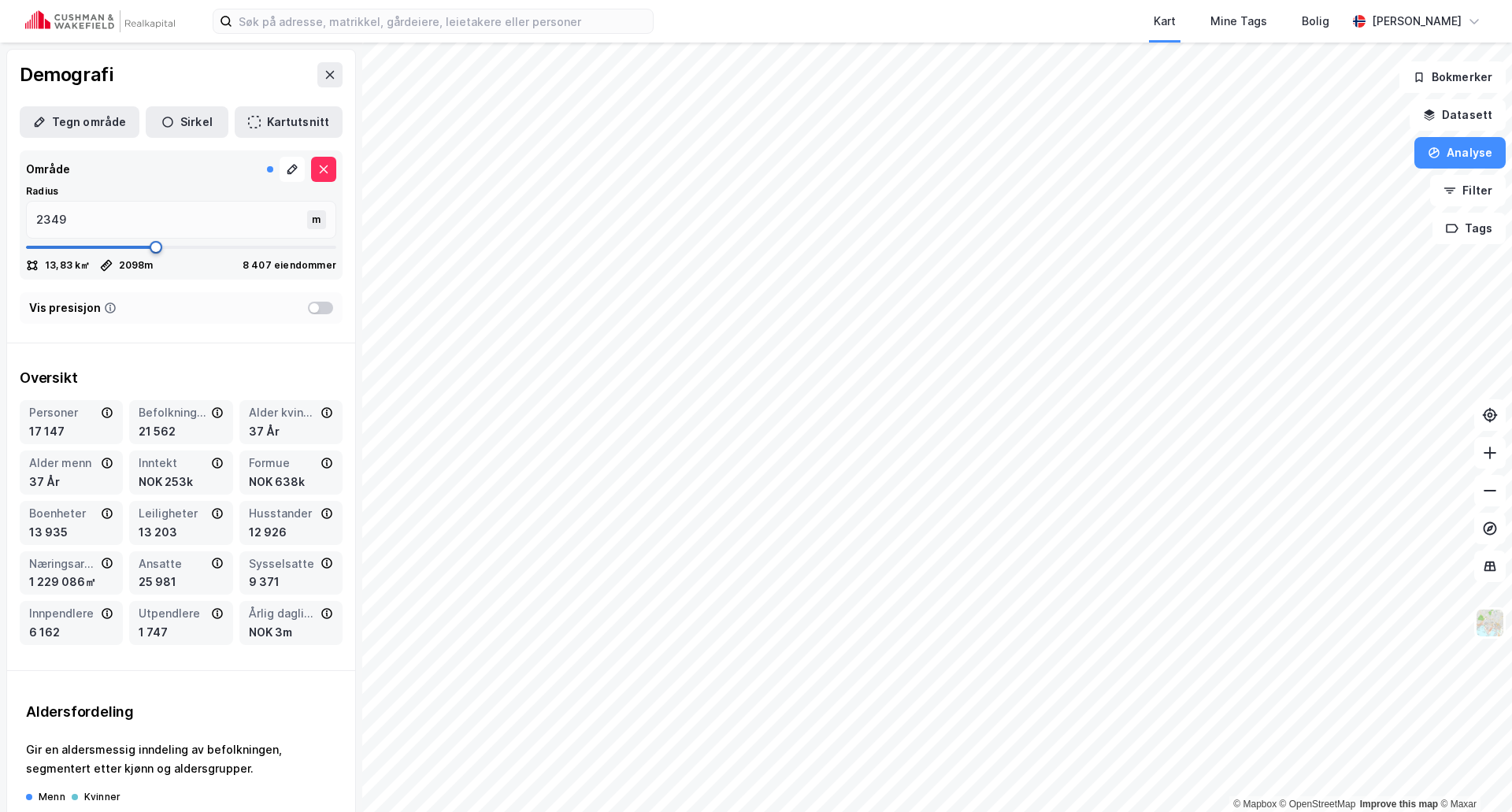
type input "2362"
drag, startPoint x: 87, startPoint y: 243, endPoint x: 167, endPoint y: 246, distance: 80.1
click at [167, 246] on span at bounding box center [172, 247] width 12 height 12
type input "2322"
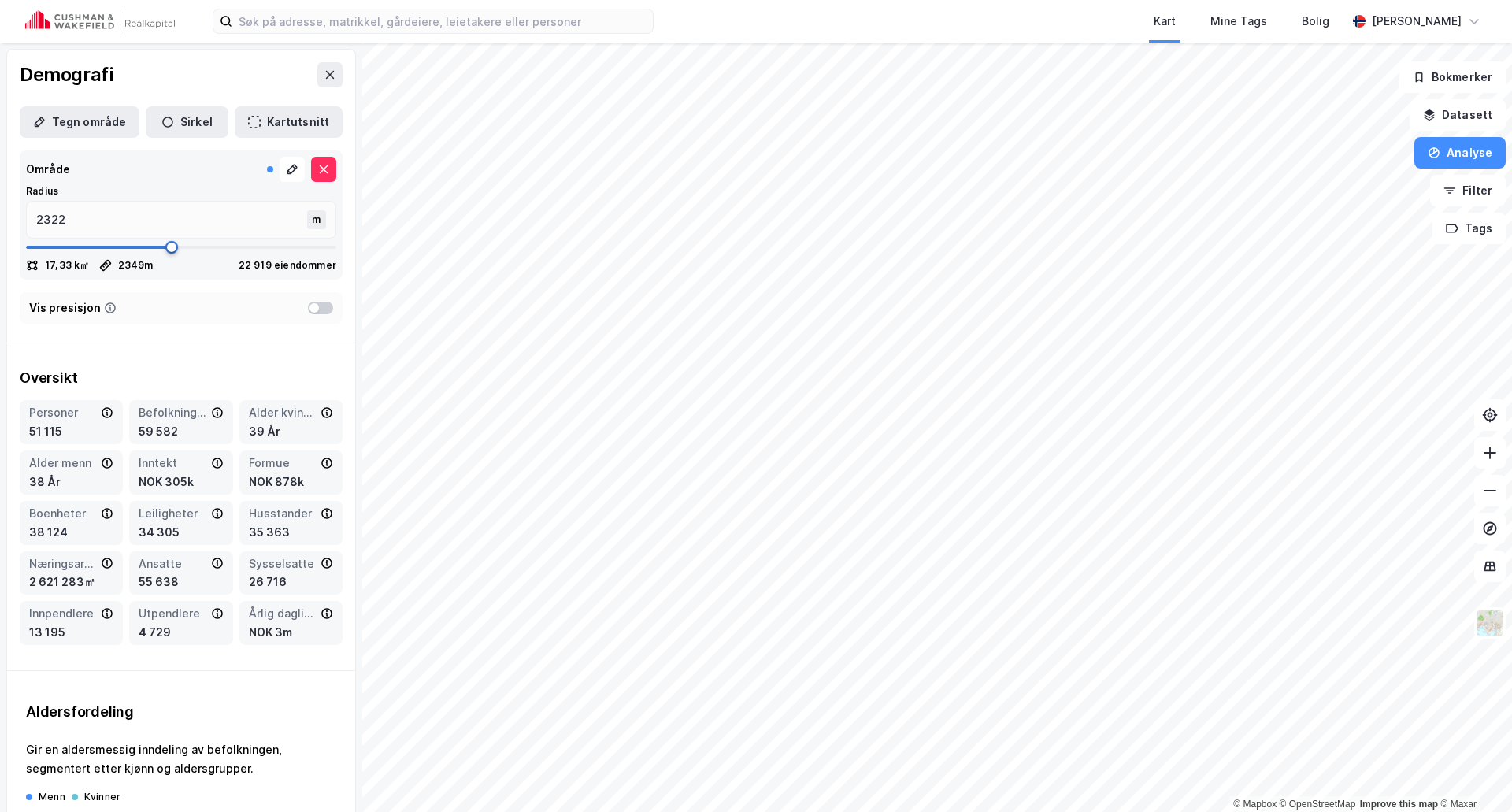
type input "2349"
type input "2428"
type input "2560"
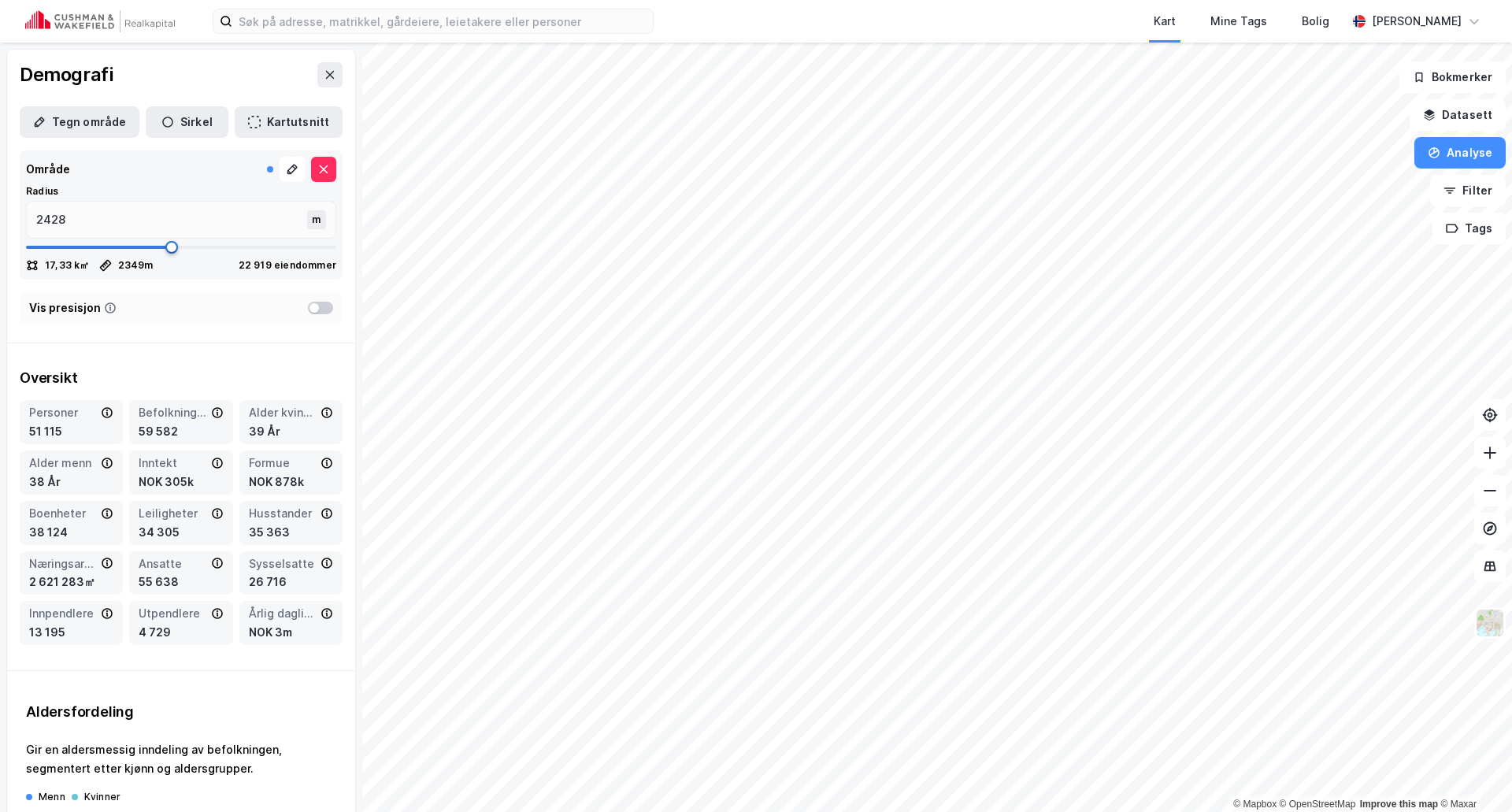
type input "2560"
type input "2626"
drag, startPoint x: 164, startPoint y: 247, endPoint x: 291, endPoint y: 246, distance: 127.0
click at [292, 246] on span at bounding box center [298, 247] width 12 height 12
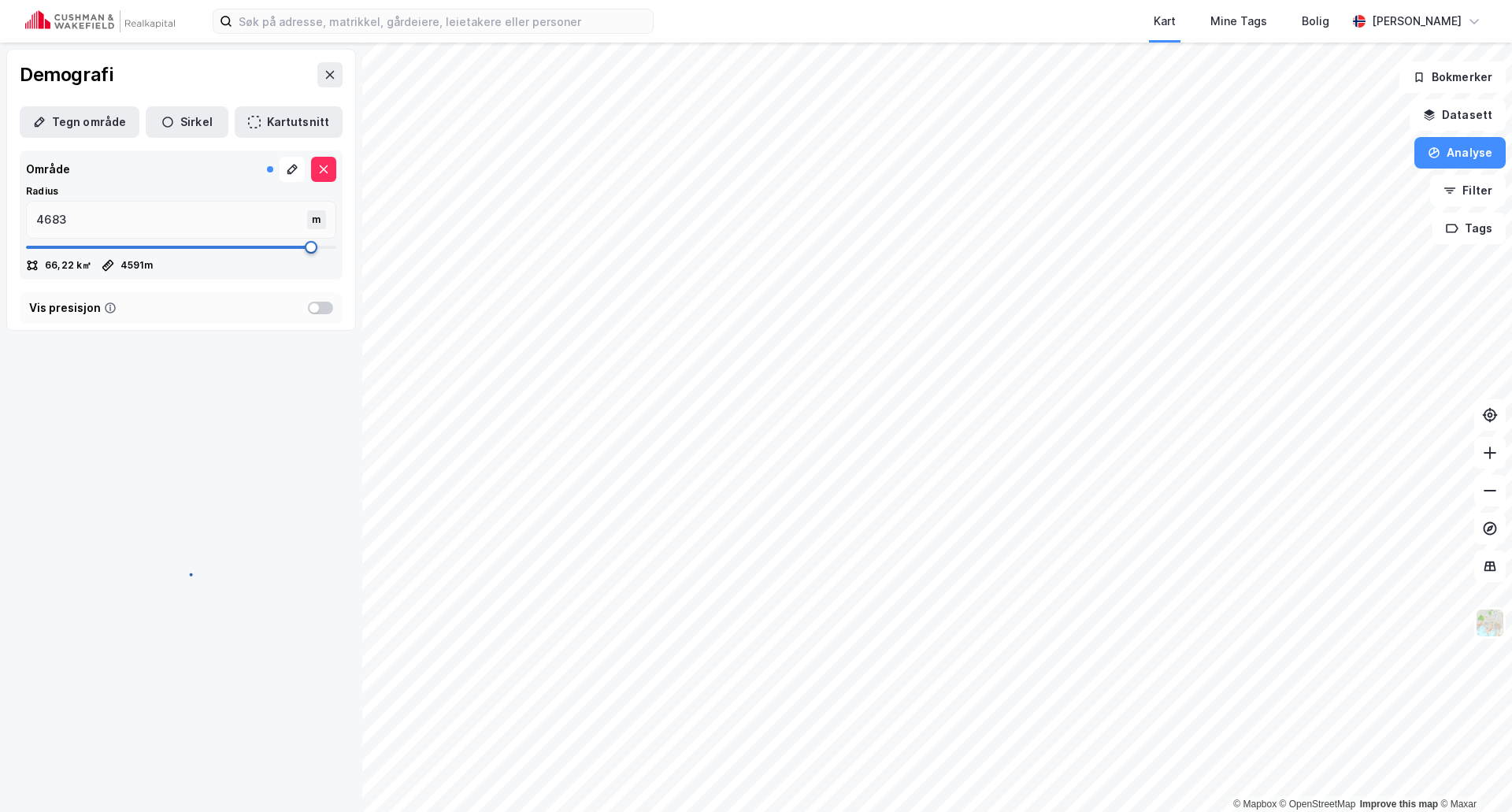
drag, startPoint x: 291, startPoint y: 246, endPoint x: 305, endPoint y: 248, distance: 14.1
click at [305, 248] on span at bounding box center [310, 247] width 12 height 12
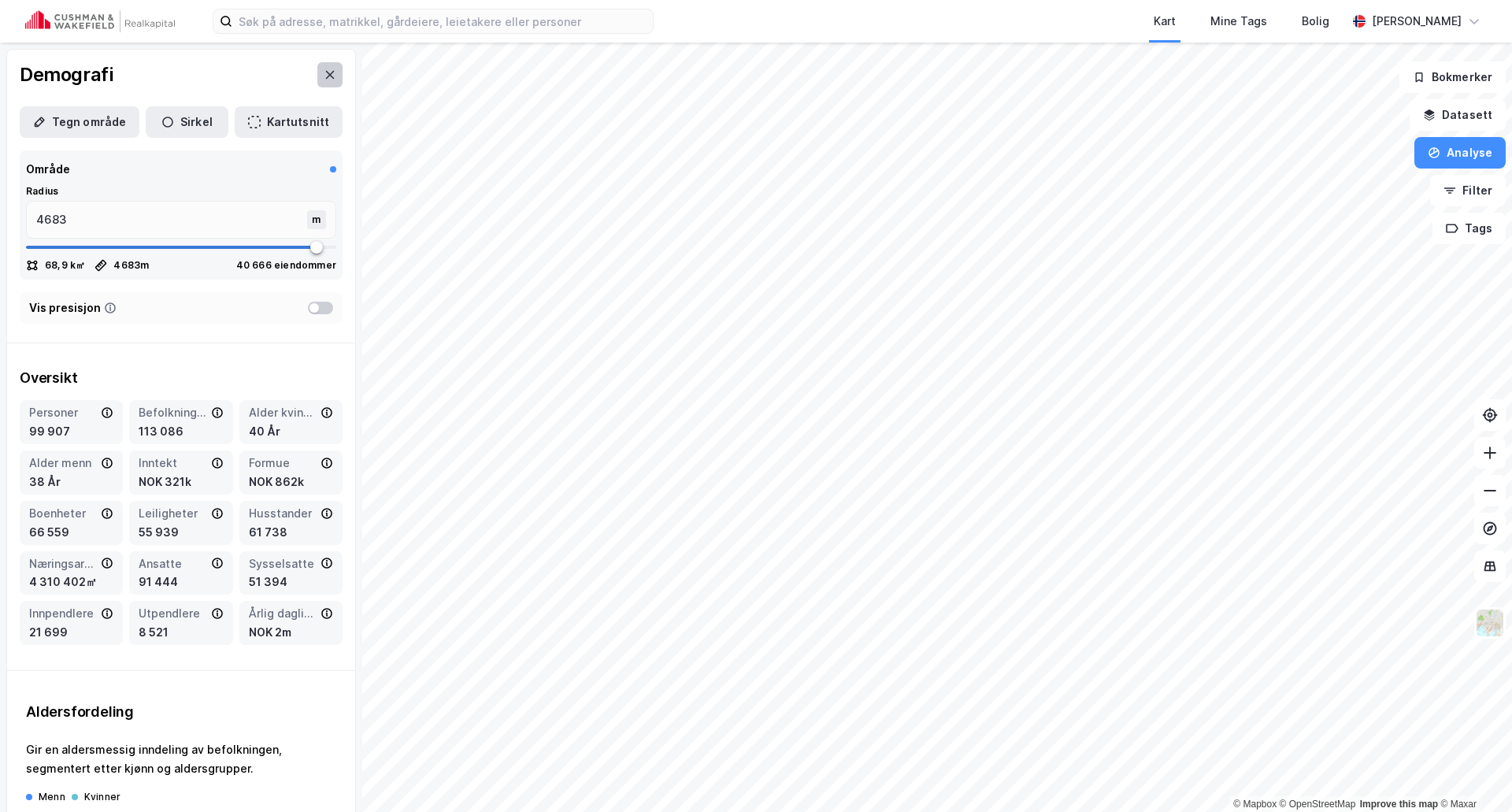
click at [329, 79] on button at bounding box center [330, 75] width 25 height 25
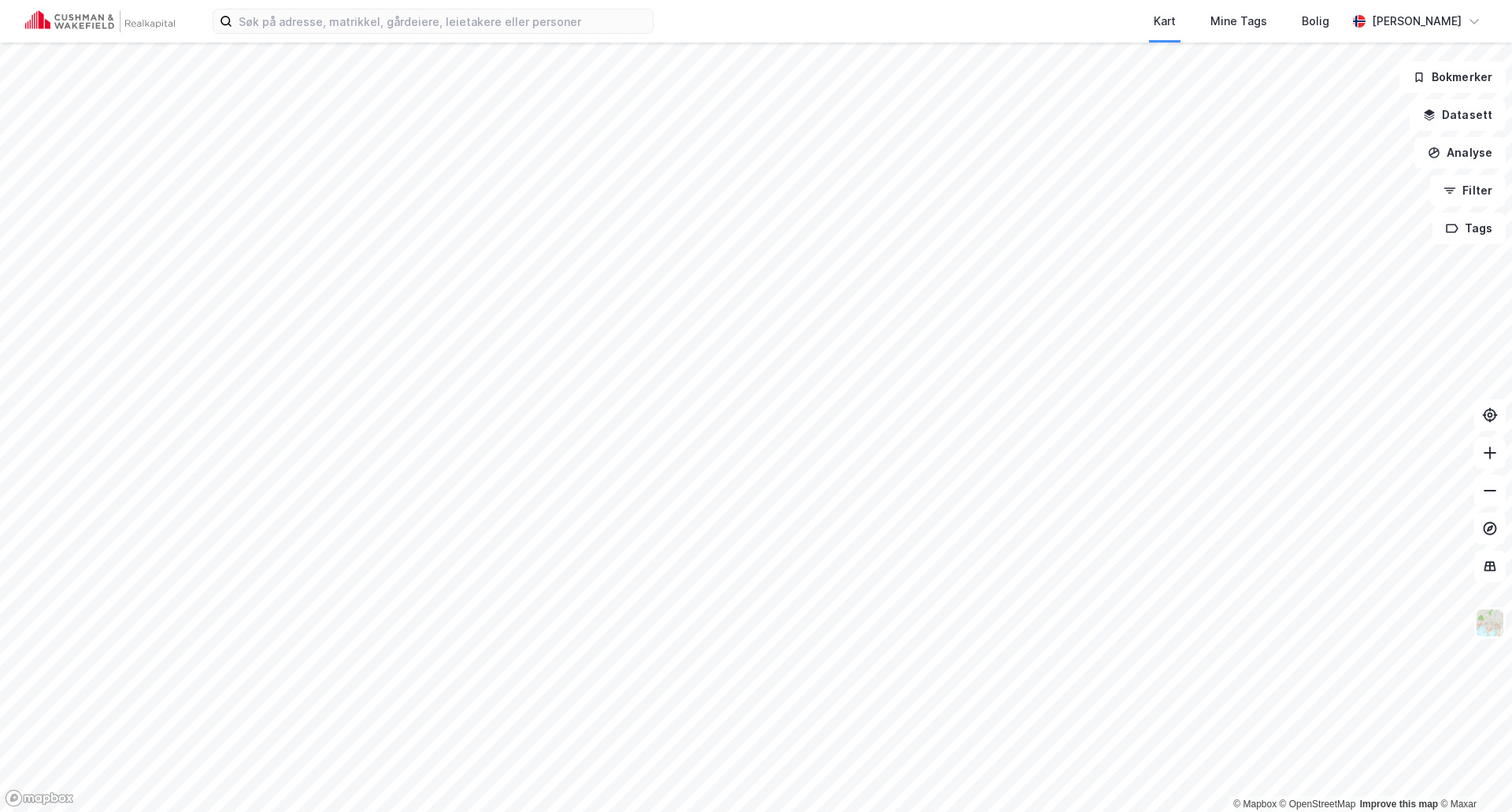
click at [325, 37] on div "Kart Mine Tags [PERSON_NAME] Frikk [PERSON_NAME]" at bounding box center [756, 21] width 1512 height 42
click at [326, 26] on input at bounding box center [442, 21] width 420 height 24
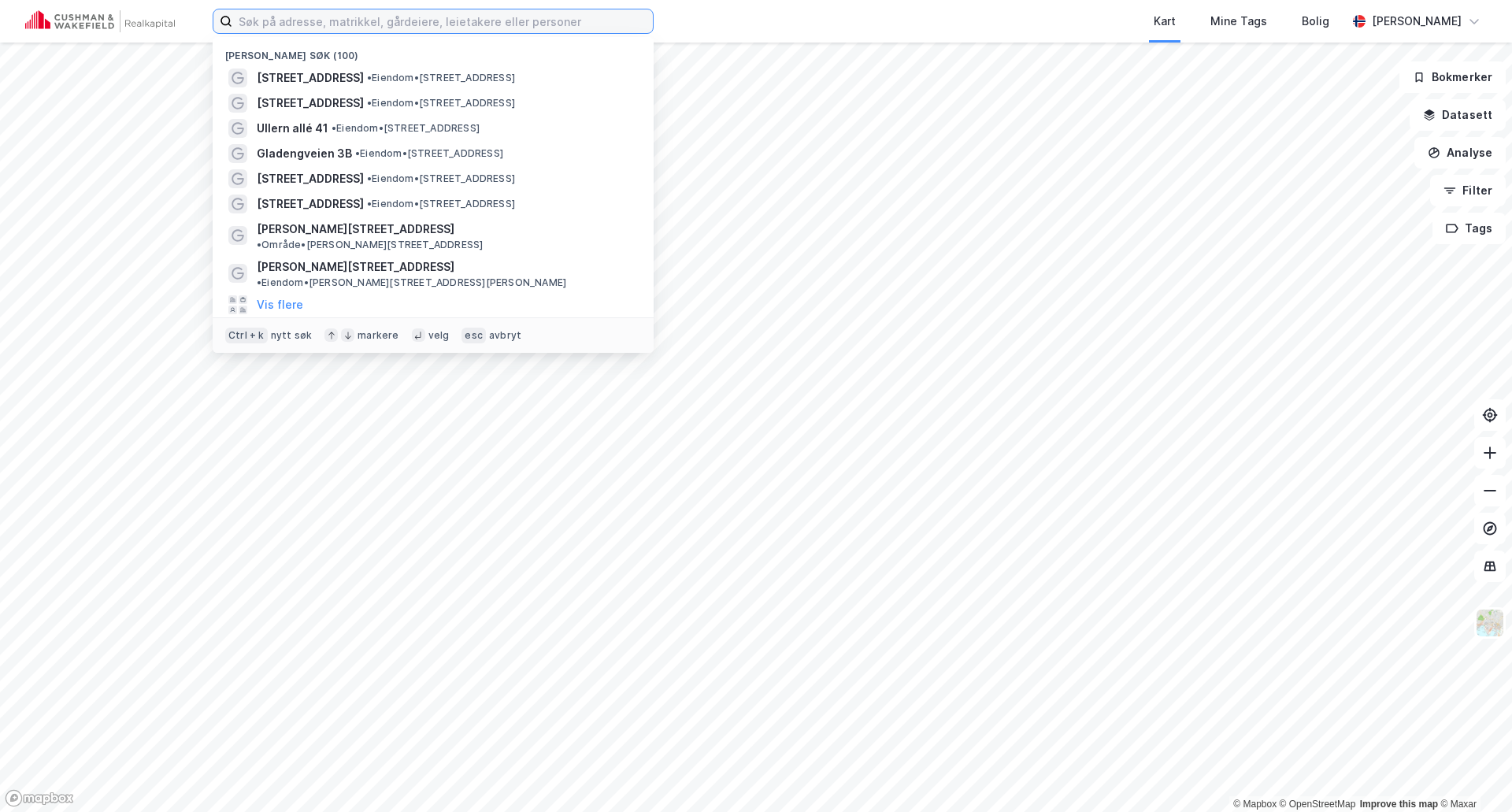
paste input "[STREET_ADDRESS]"
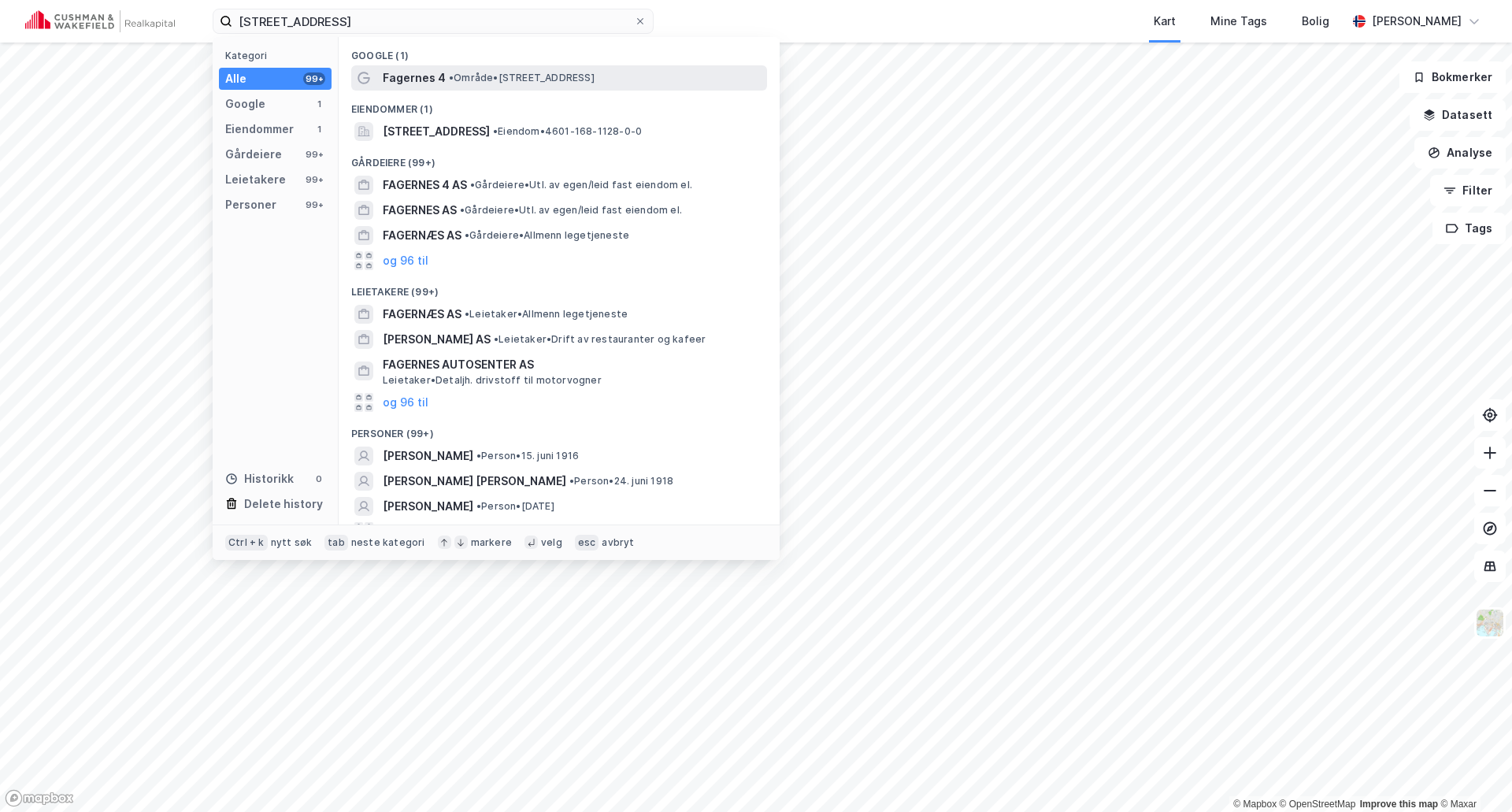
click at [415, 79] on span "Fagernes 4" at bounding box center [414, 79] width 63 height 19
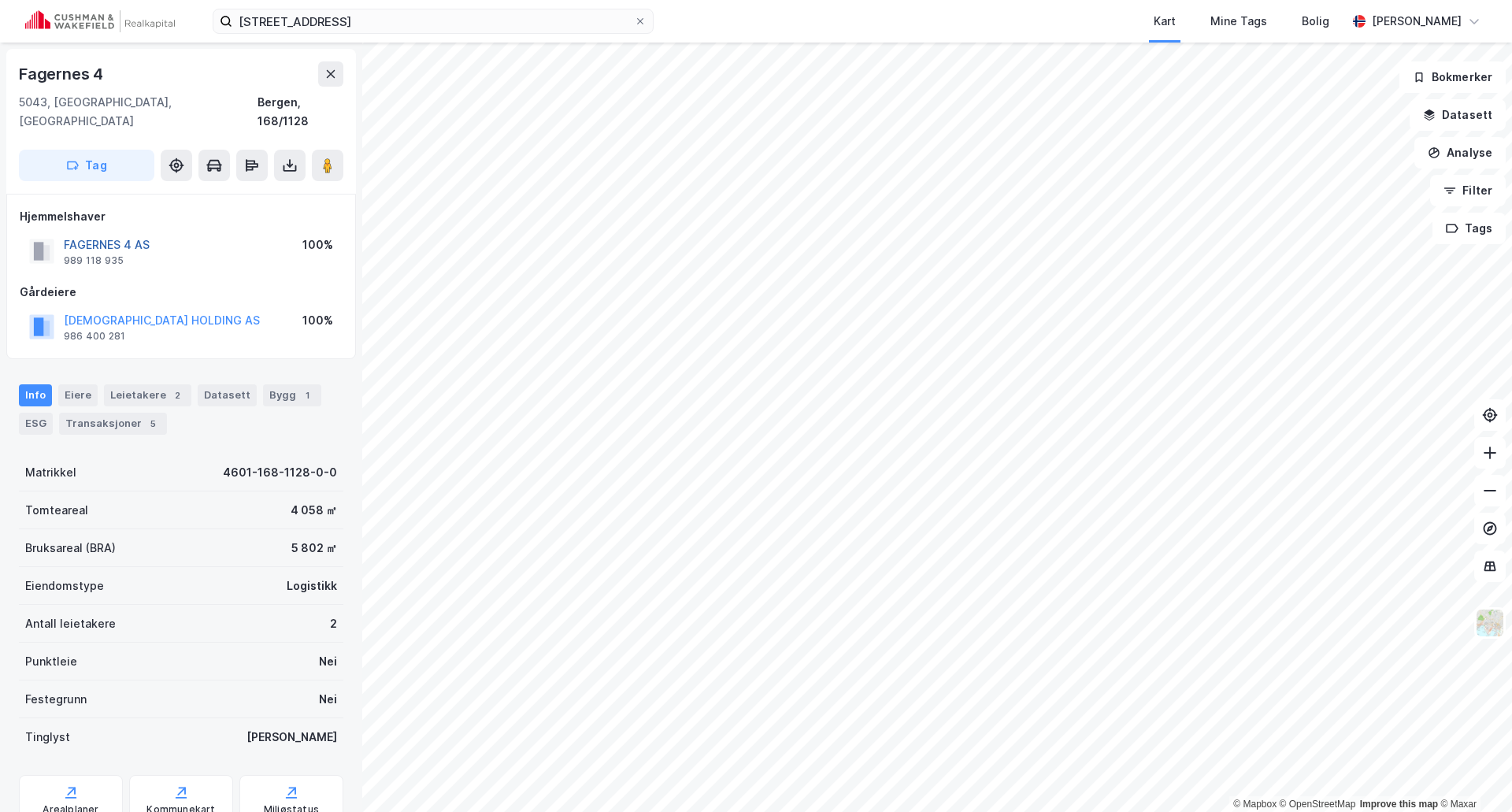
click at [0, 0] on button "FAGERNES 4 AS" at bounding box center [0, 0] width 0 height 0
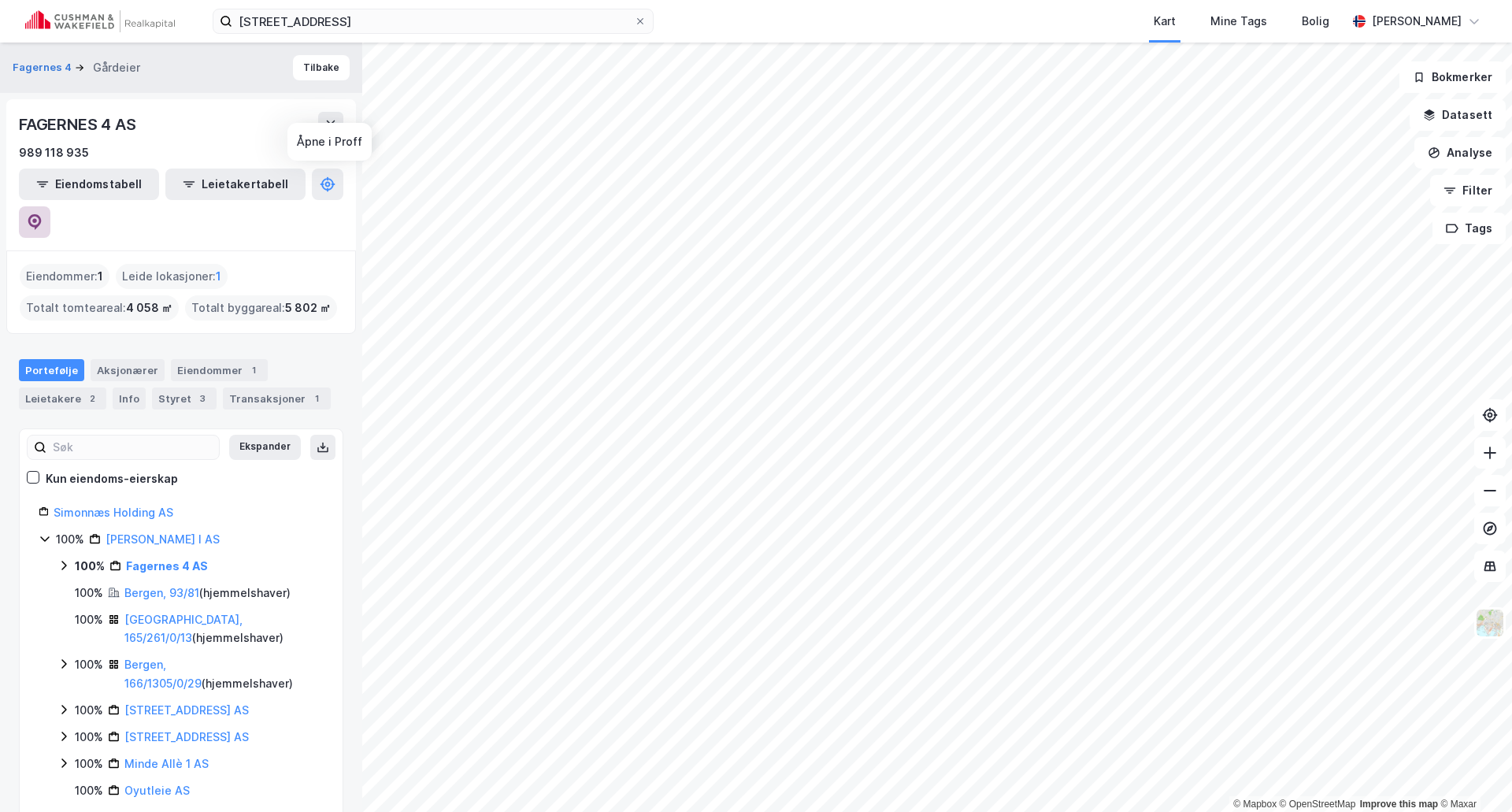
click at [42, 214] on icon at bounding box center [34, 222] width 15 height 15
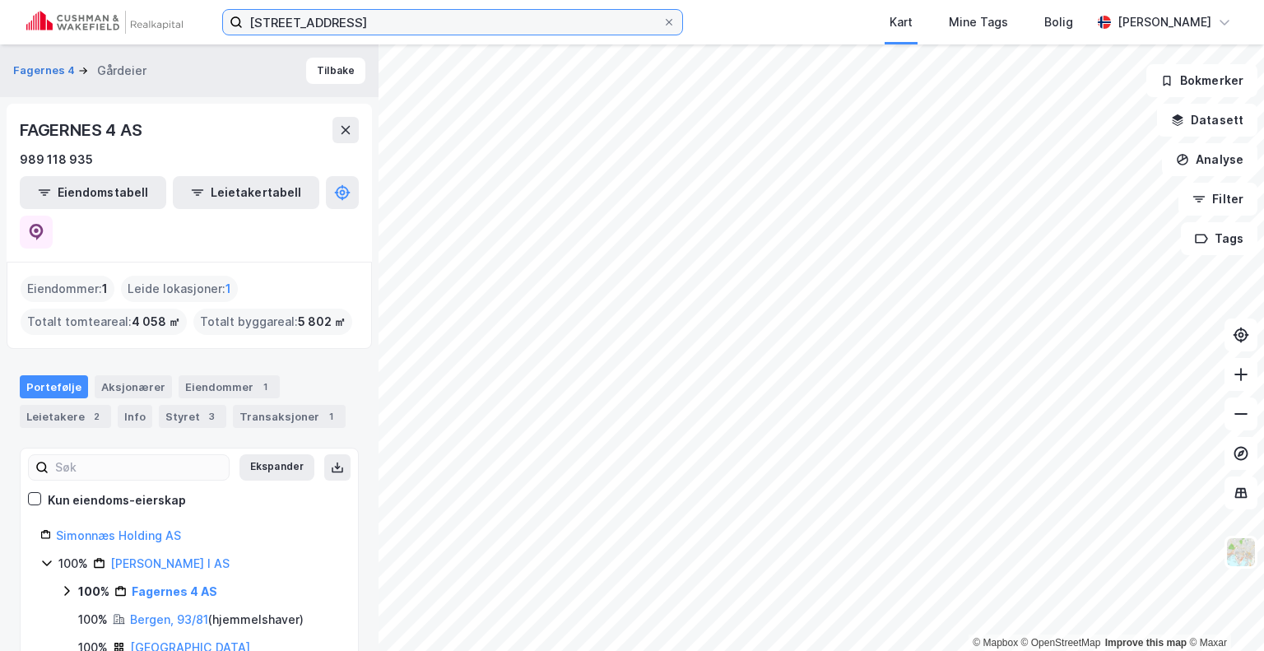
click at [495, 33] on input "[STREET_ADDRESS]" at bounding box center [453, 22] width 420 height 25
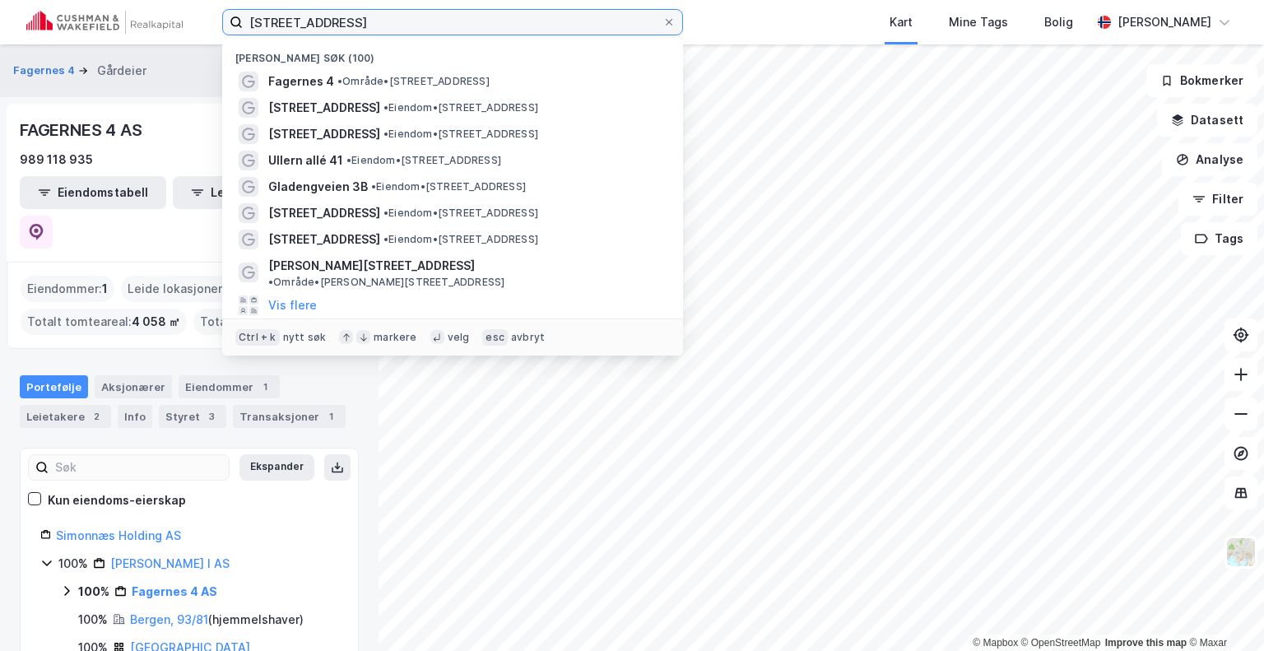
click at [495, 33] on input "[STREET_ADDRESS]" at bounding box center [453, 22] width 420 height 25
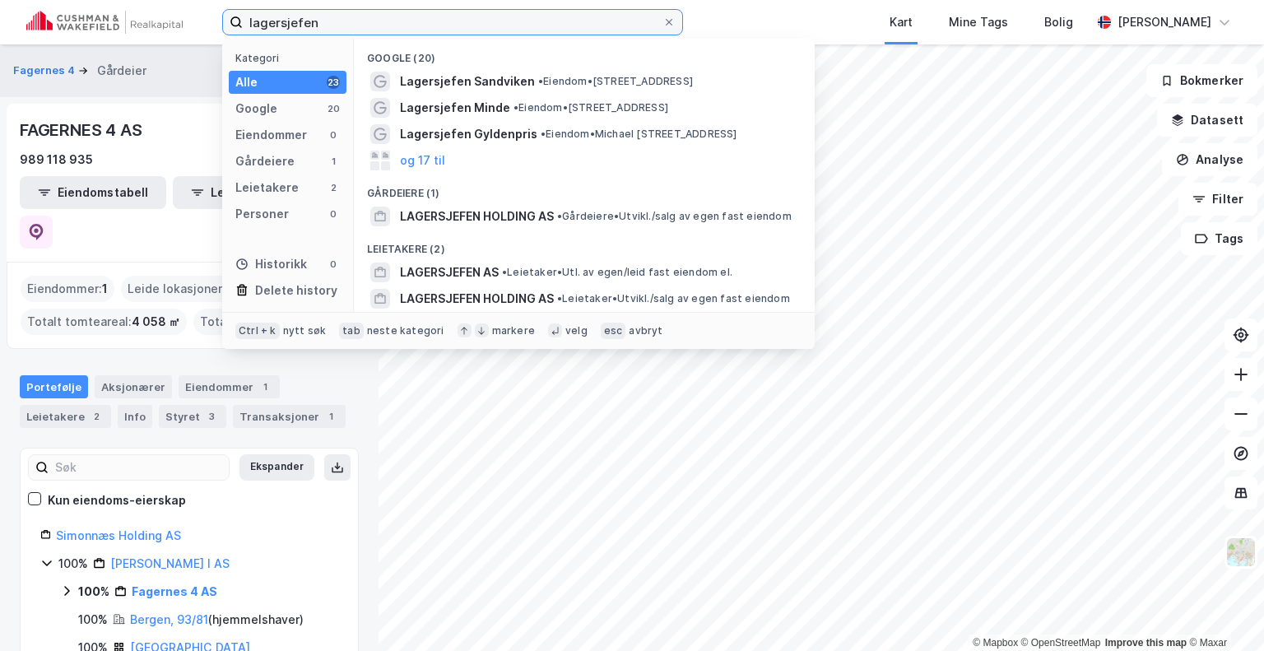
click at [464, 16] on input "lagersjefen" at bounding box center [453, 22] width 420 height 25
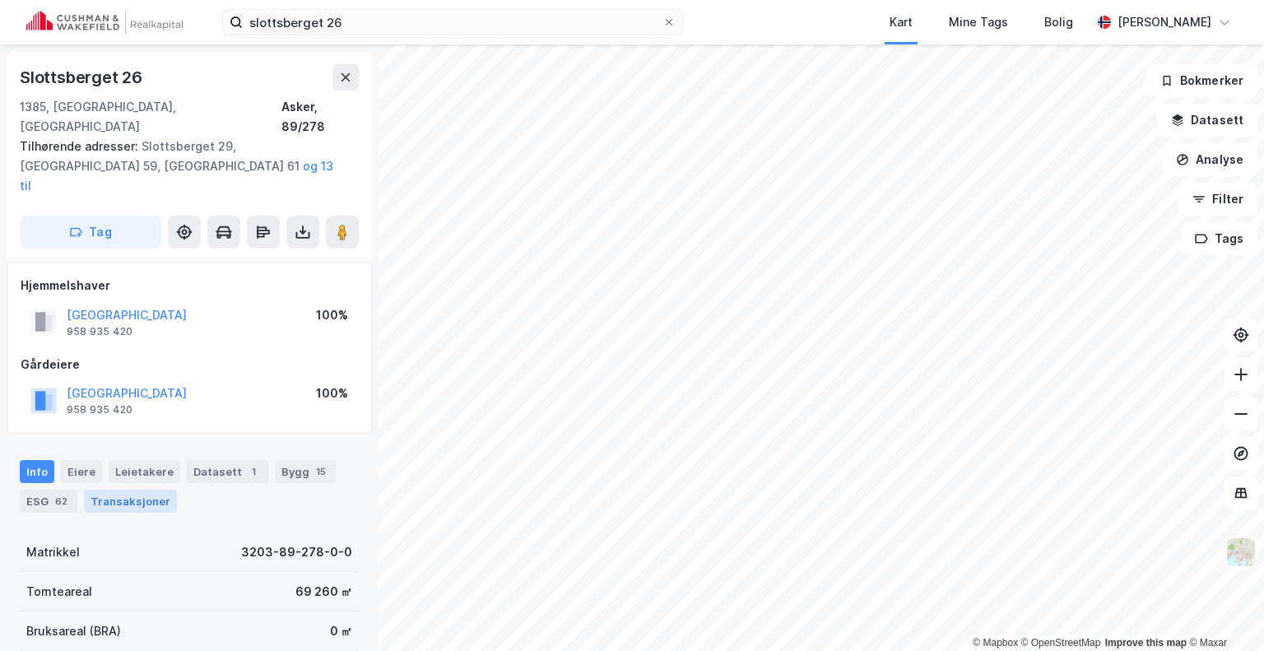
click at [118, 490] on div "Transaksjoner" at bounding box center [130, 501] width 93 height 23
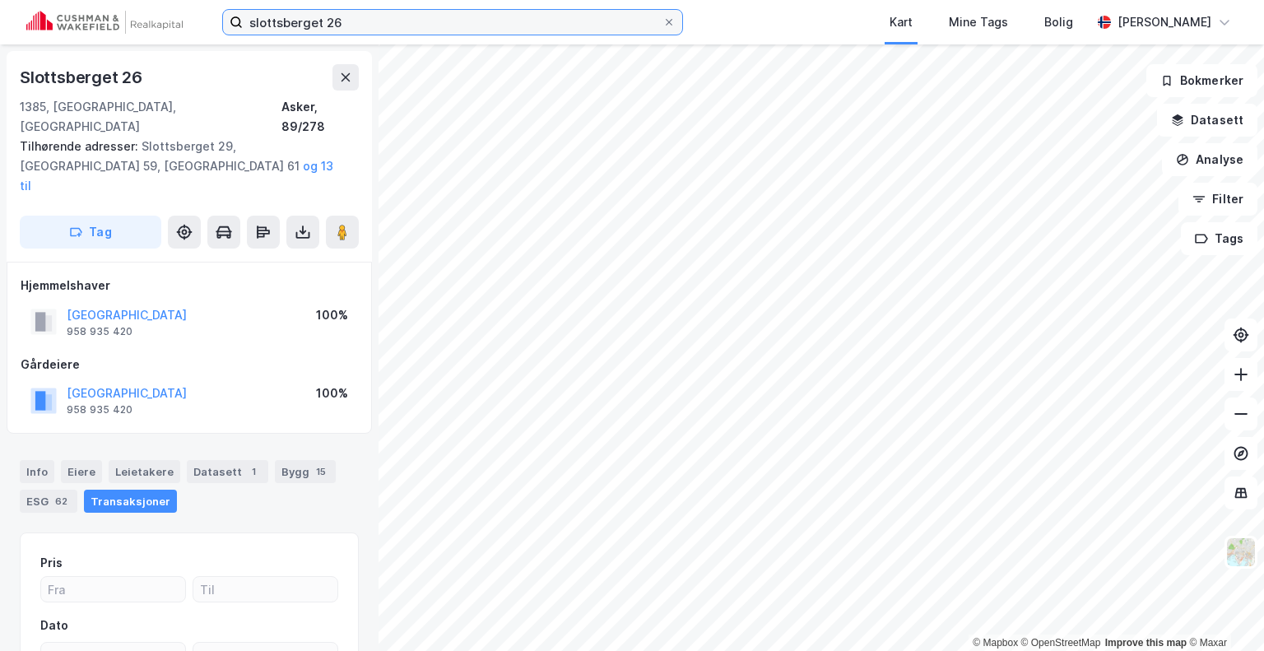
click at [564, 16] on input "slottsberget 26" at bounding box center [453, 22] width 420 height 25
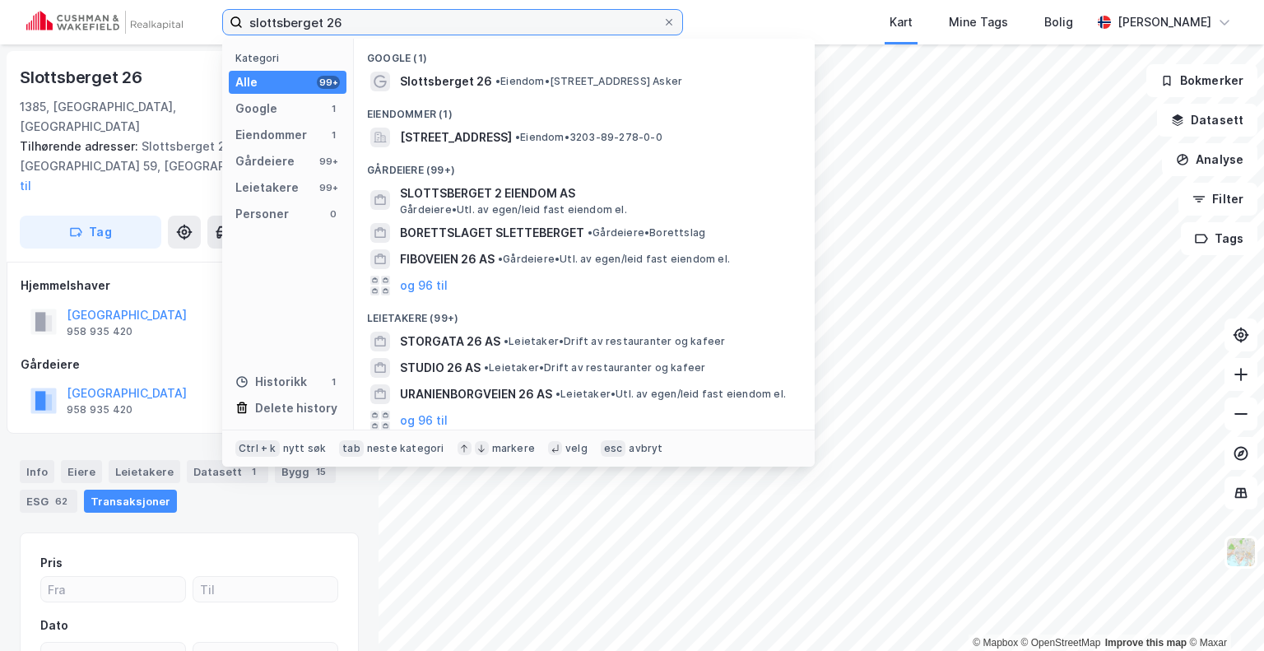
click at [564, 16] on input "slottsberget 26" at bounding box center [453, 22] width 420 height 25
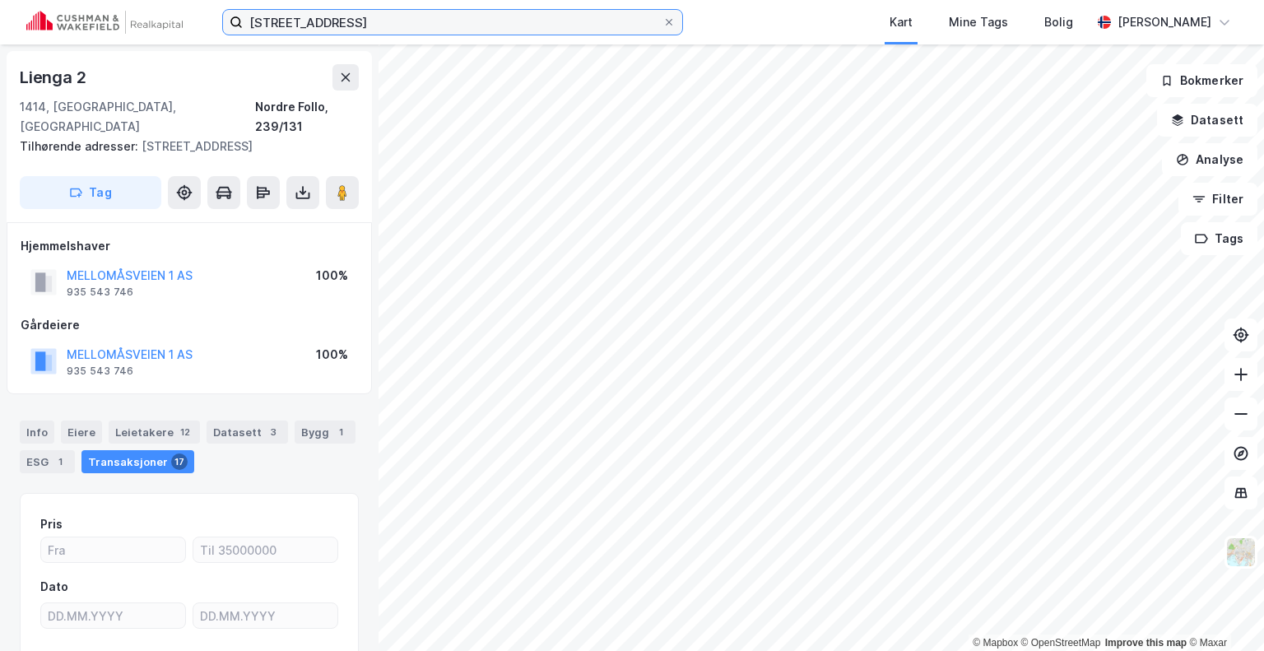
scroll to position [3, 0]
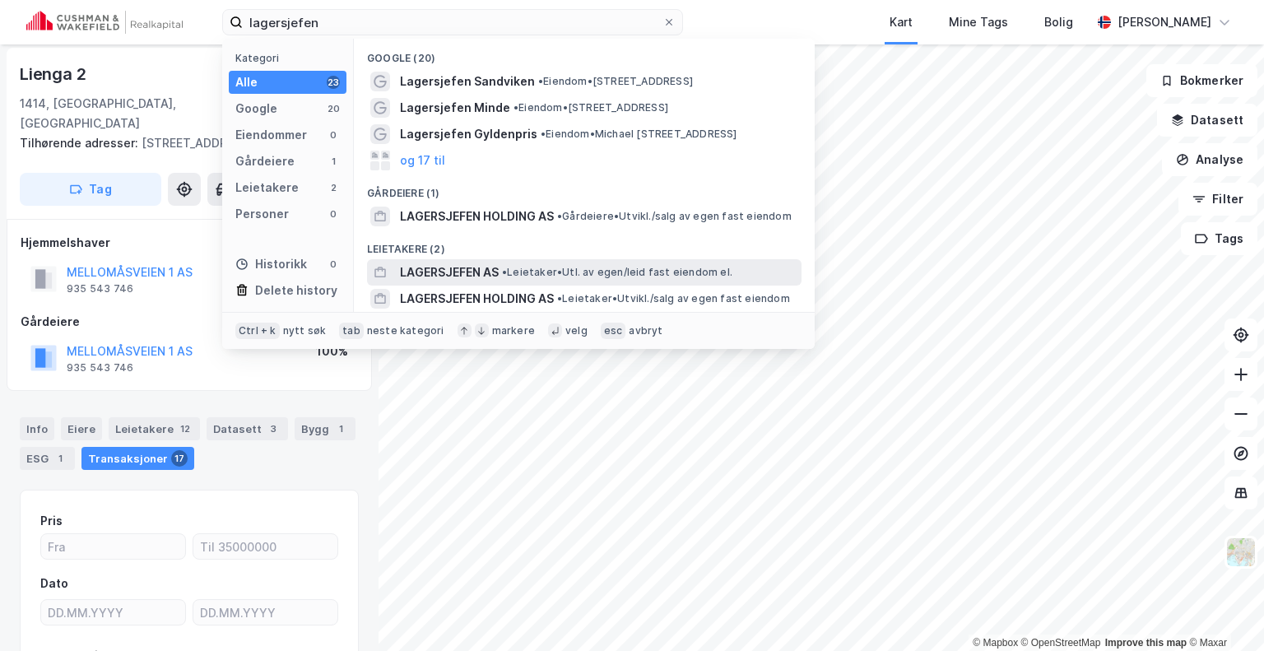
click at [438, 272] on span "LAGERSJEFEN AS" at bounding box center [449, 272] width 99 height 20
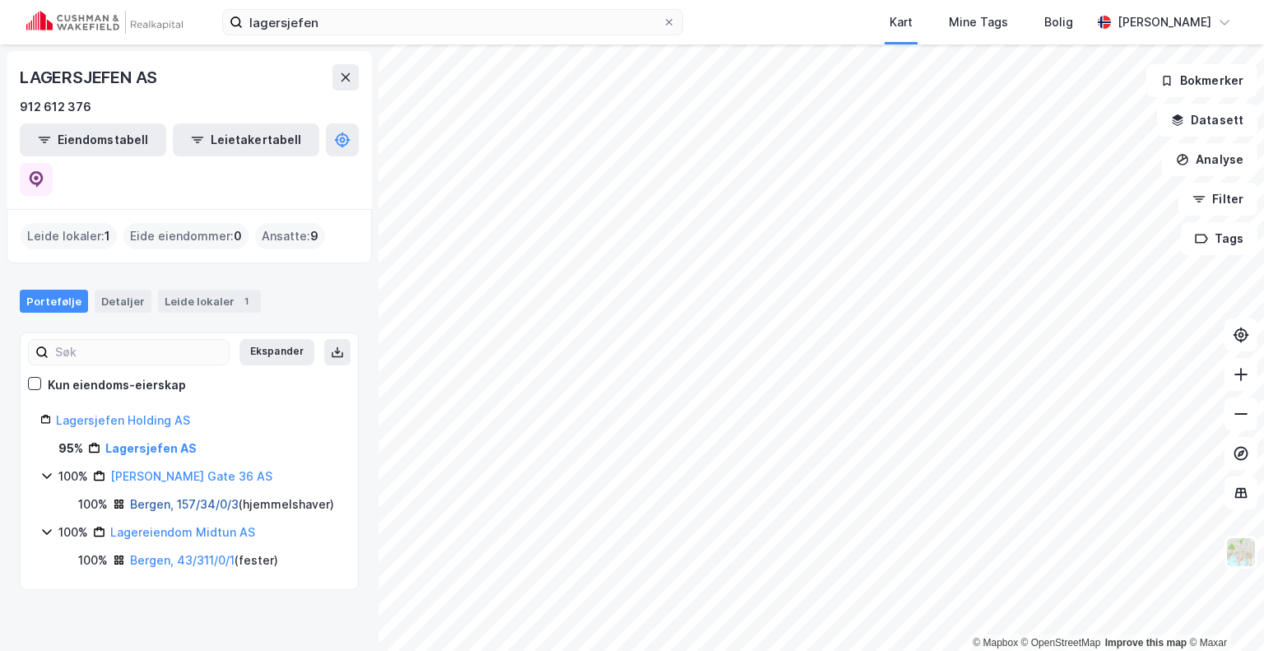
click at [161, 497] on link "Bergen, 157/34/0/3" at bounding box center [184, 504] width 109 height 14
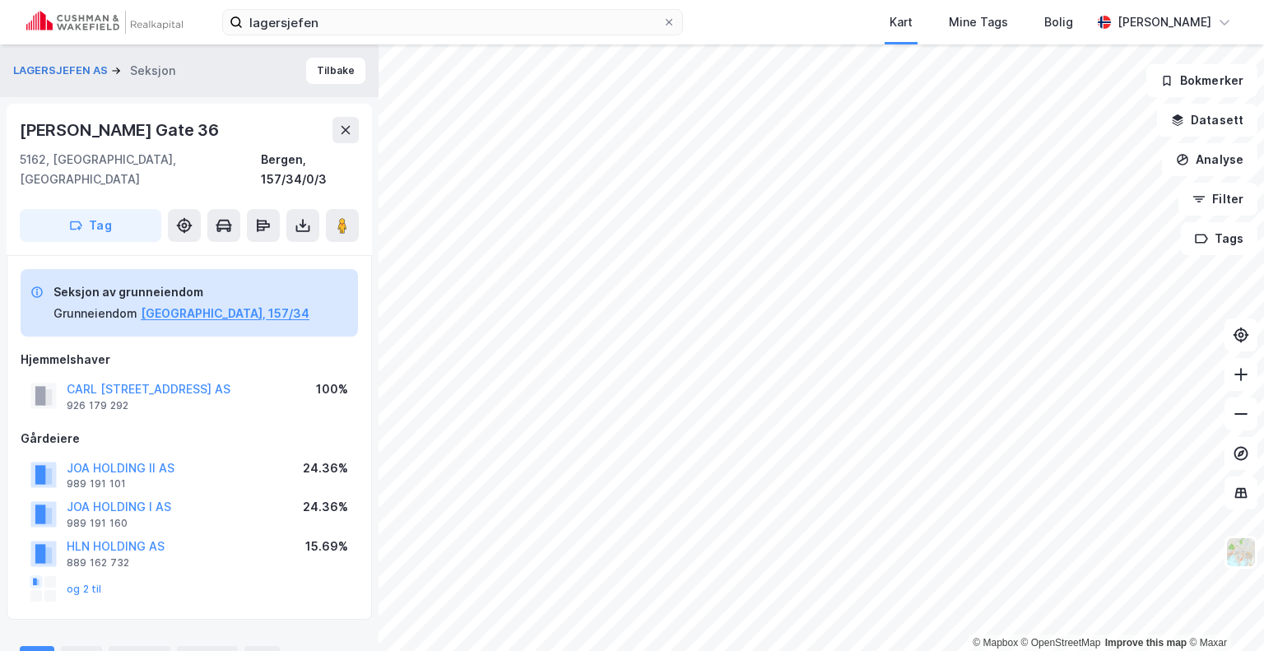
scroll to position [3, 0]
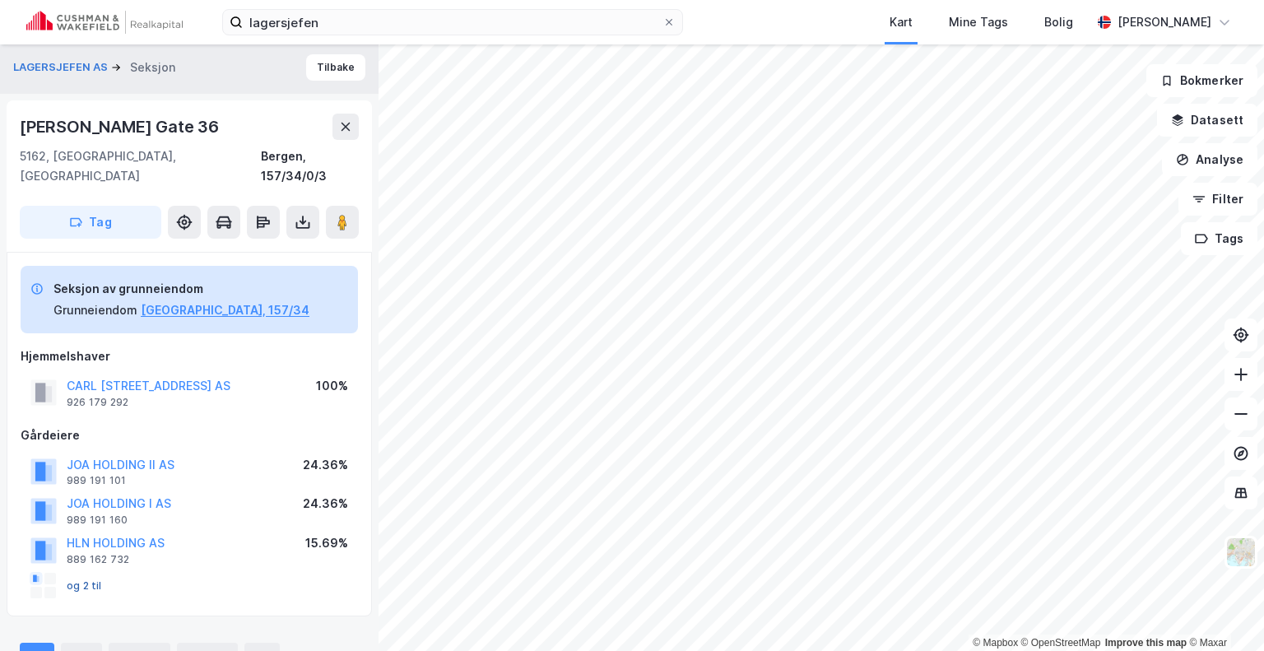
click at [0, 0] on button "og 2 til" at bounding box center [0, 0] width 0 height 0
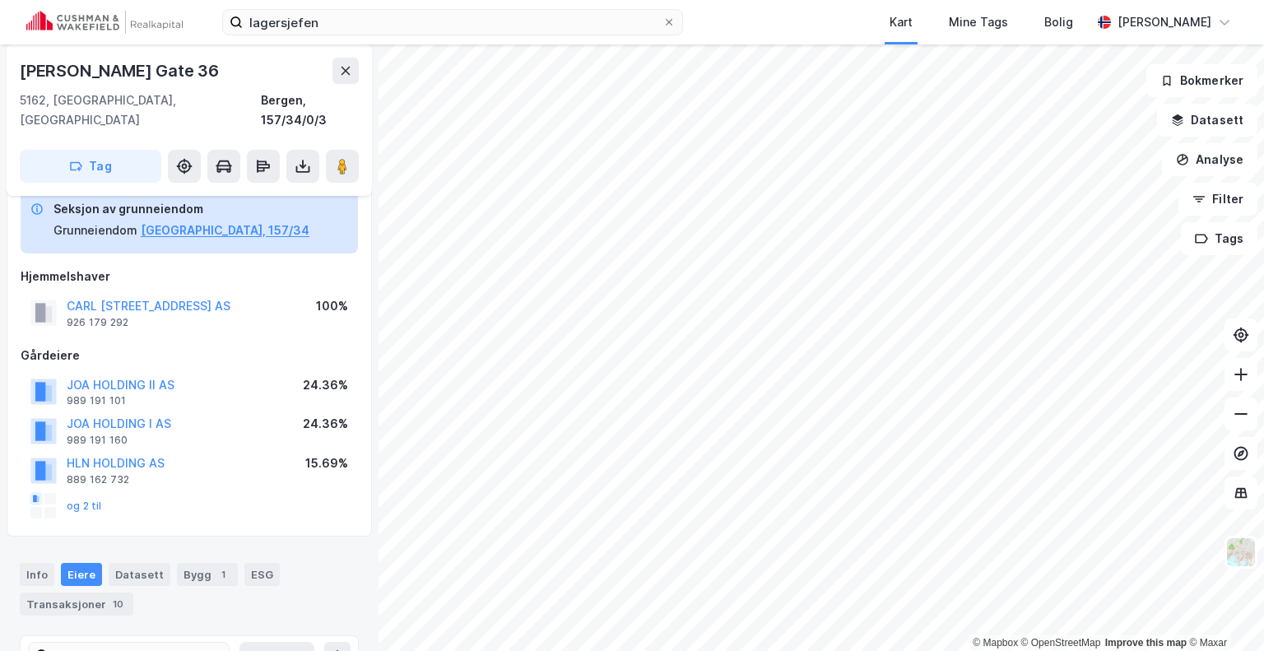
scroll to position [76, 0]
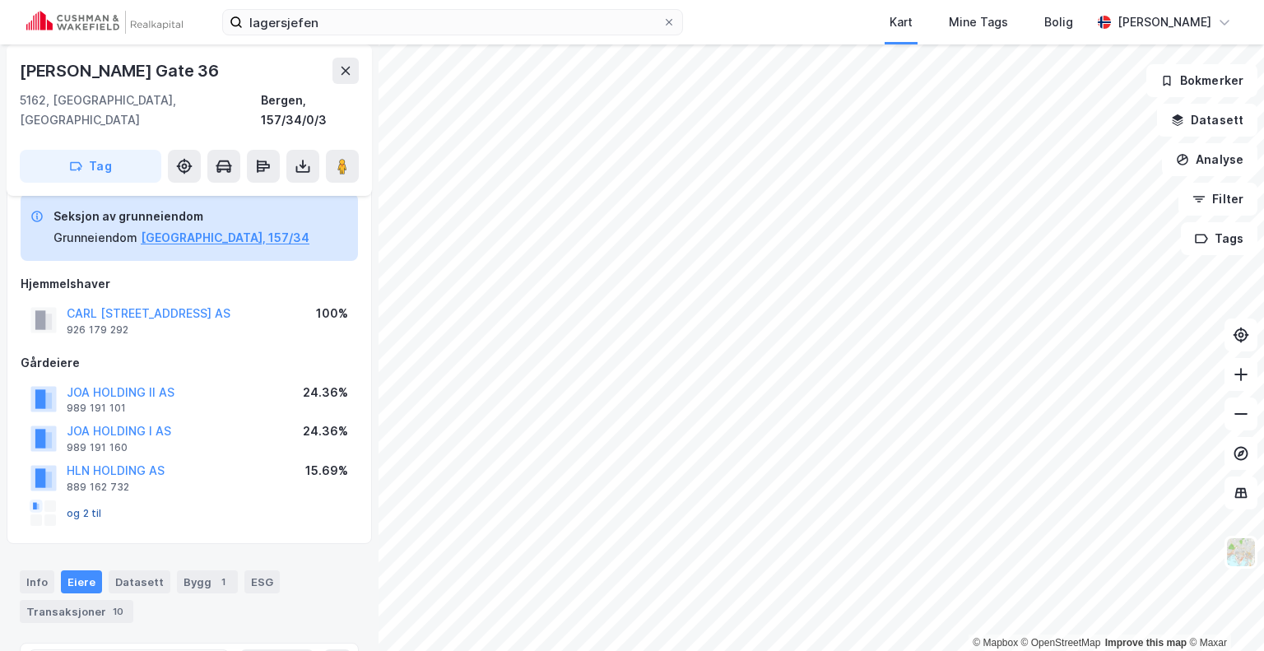
click at [0, 0] on button "og 2 til" at bounding box center [0, 0] width 0 height 0
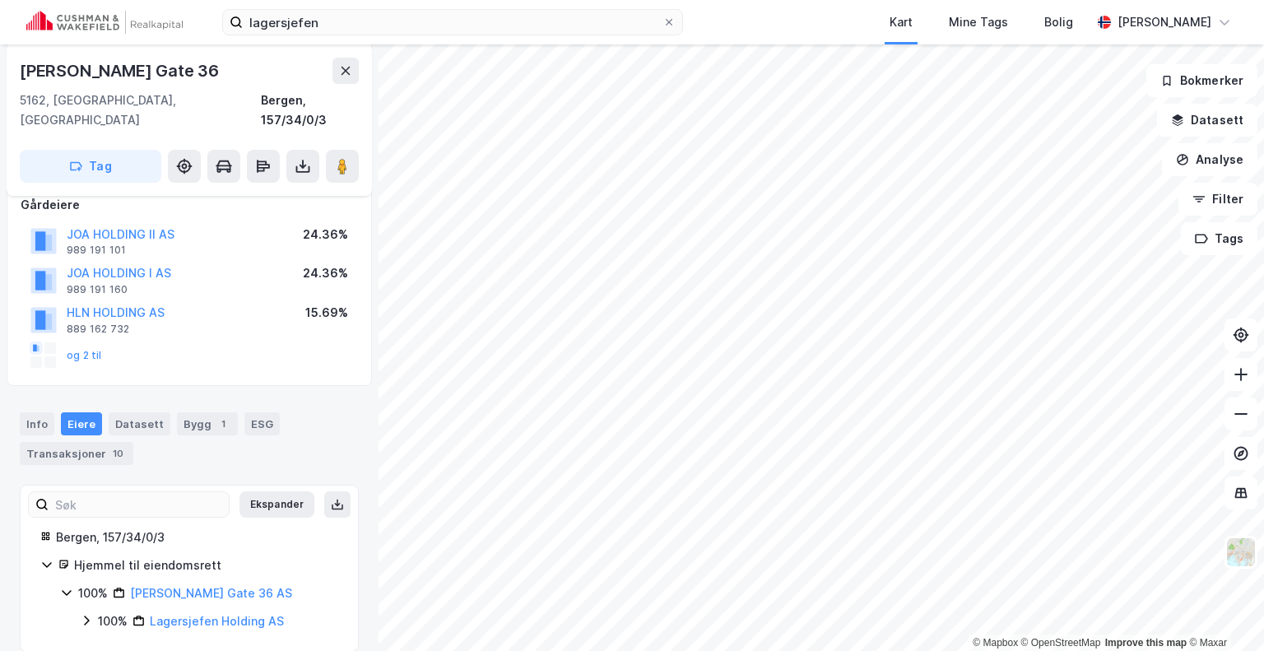
click at [70, 586] on icon at bounding box center [66, 592] width 13 height 13
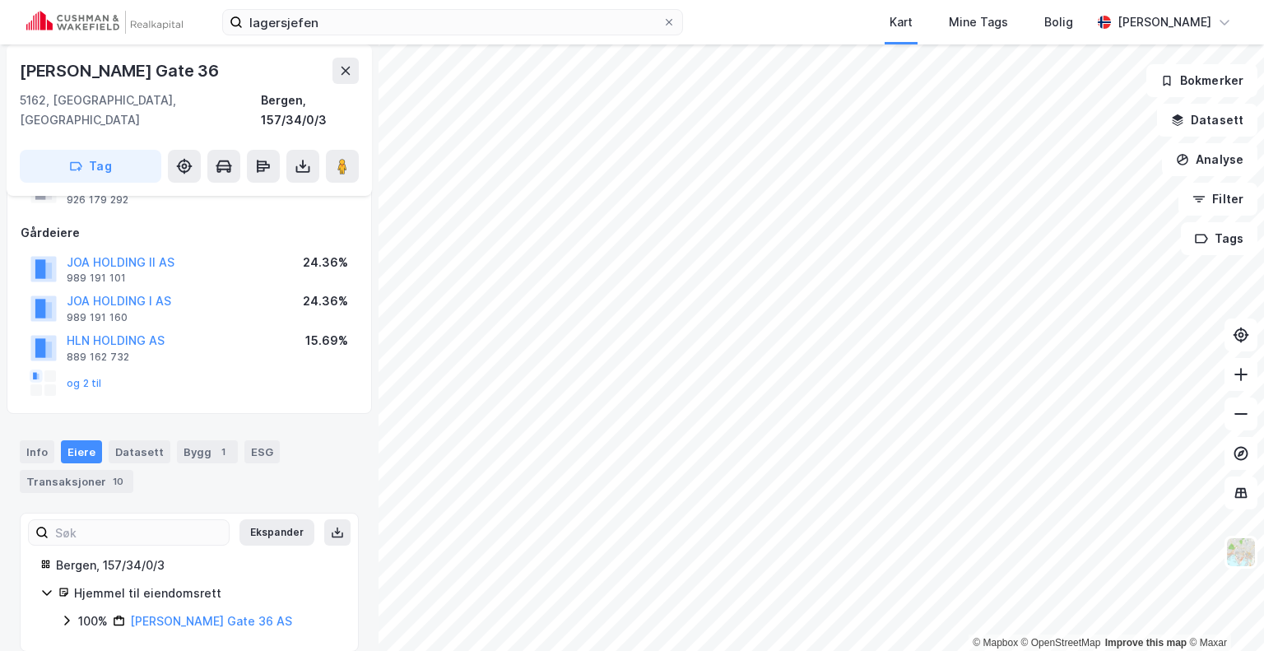
click at [67, 614] on icon at bounding box center [66, 620] width 13 height 13
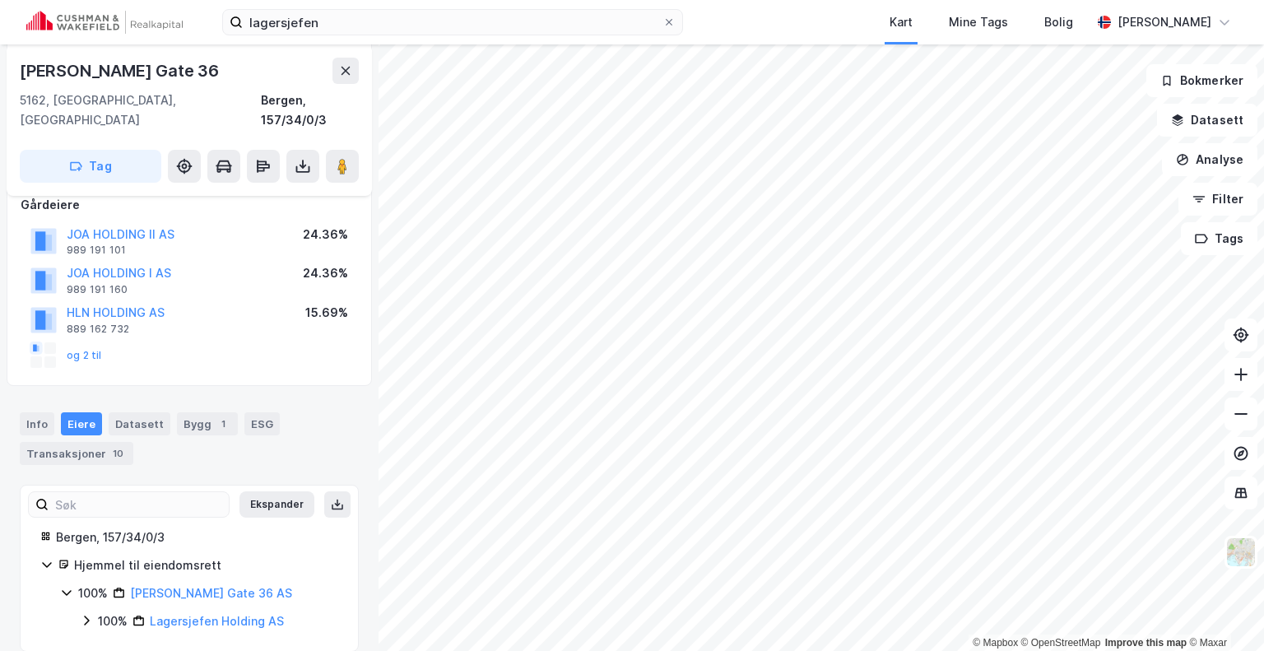
click at [82, 614] on icon at bounding box center [86, 620] width 13 height 13
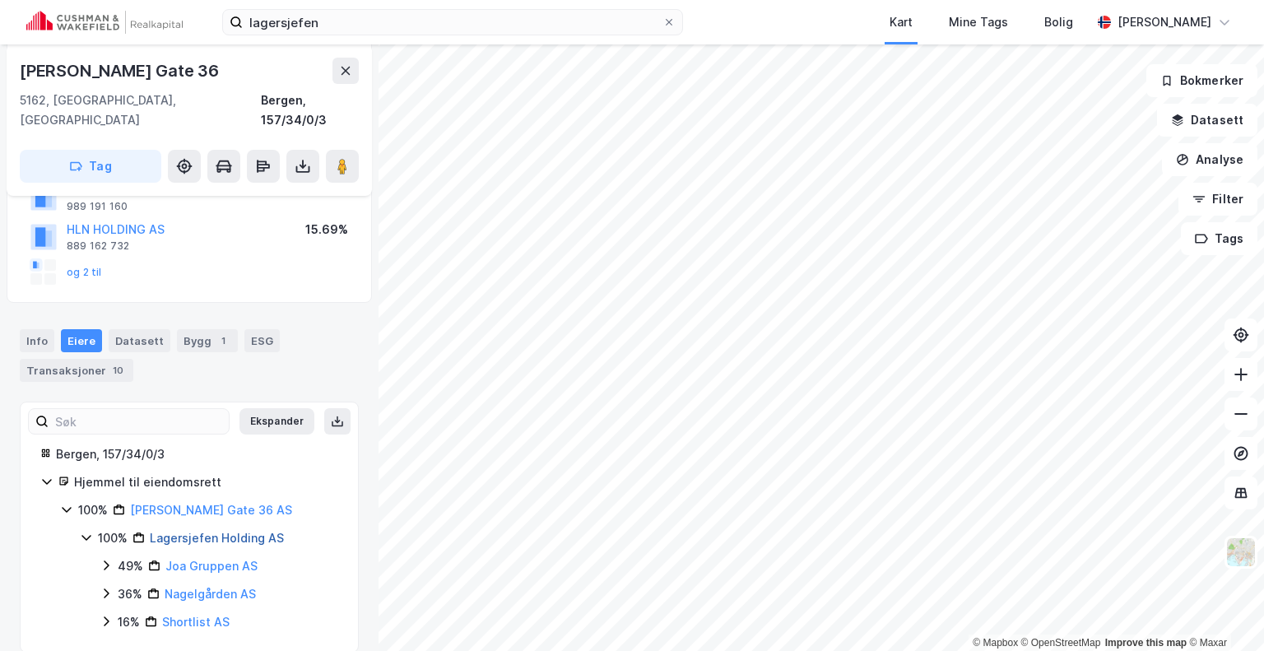
click at [183, 531] on link "Lagersjefen Holding AS" at bounding box center [217, 538] width 134 height 14
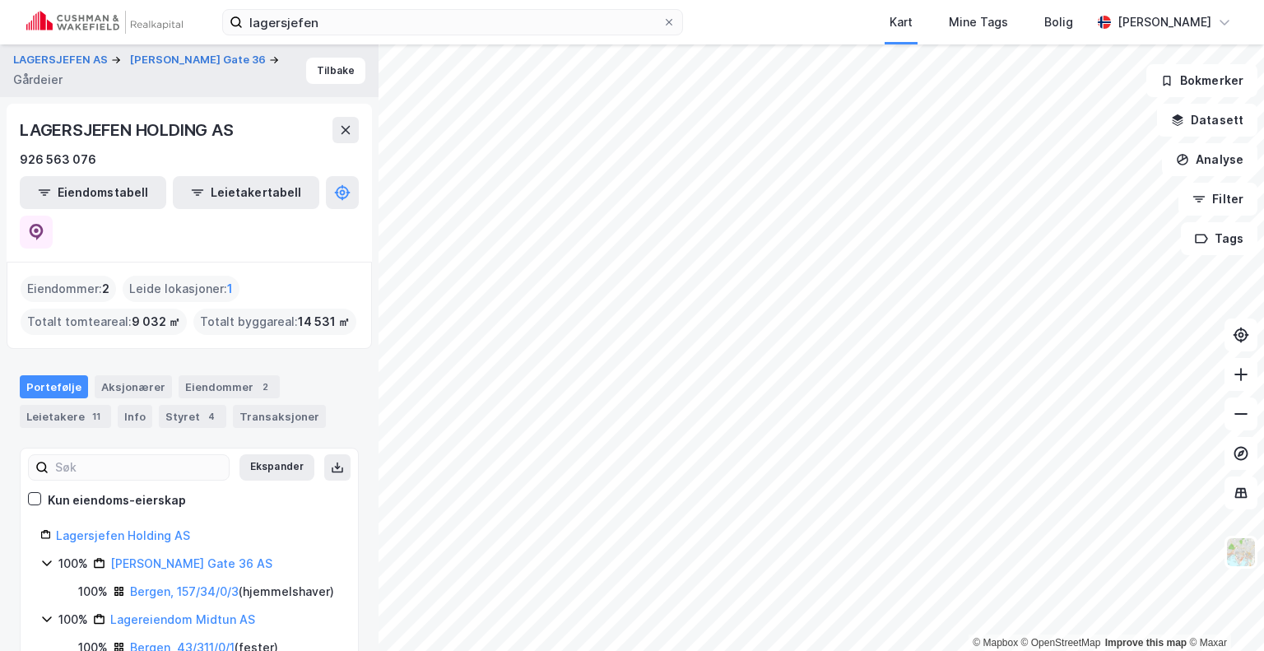
scroll to position [53, 0]
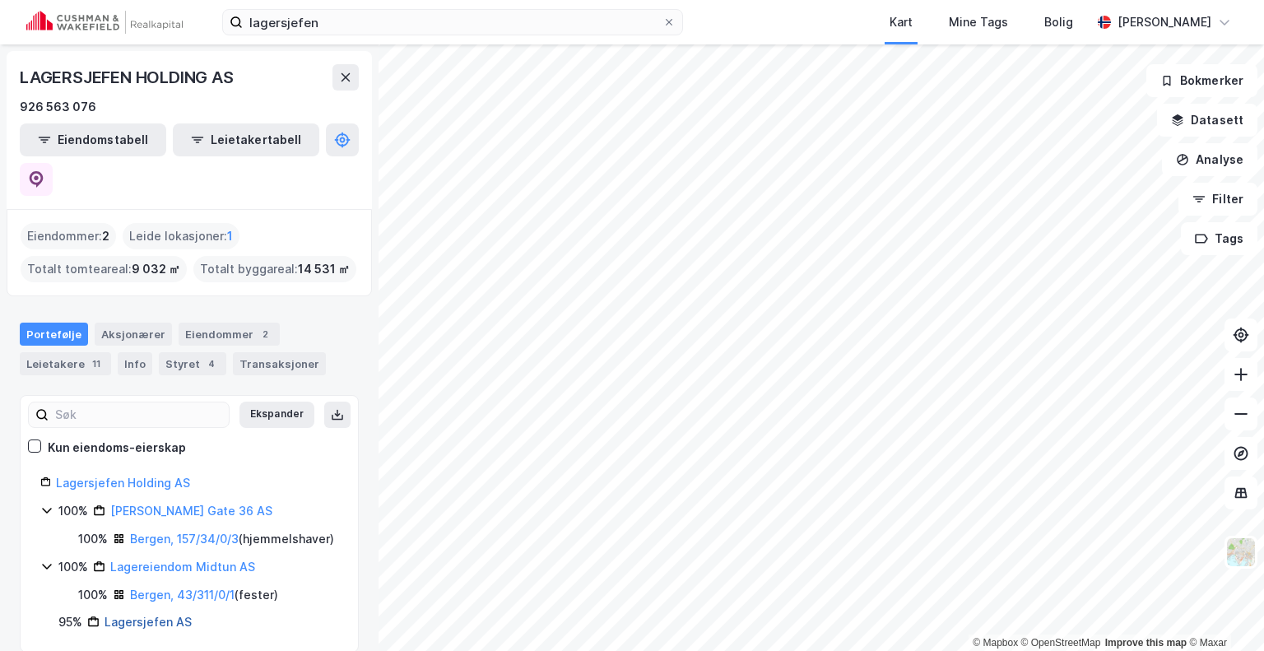
click at [156, 615] on link "Lagersjefen AS" at bounding box center [148, 622] width 87 height 14
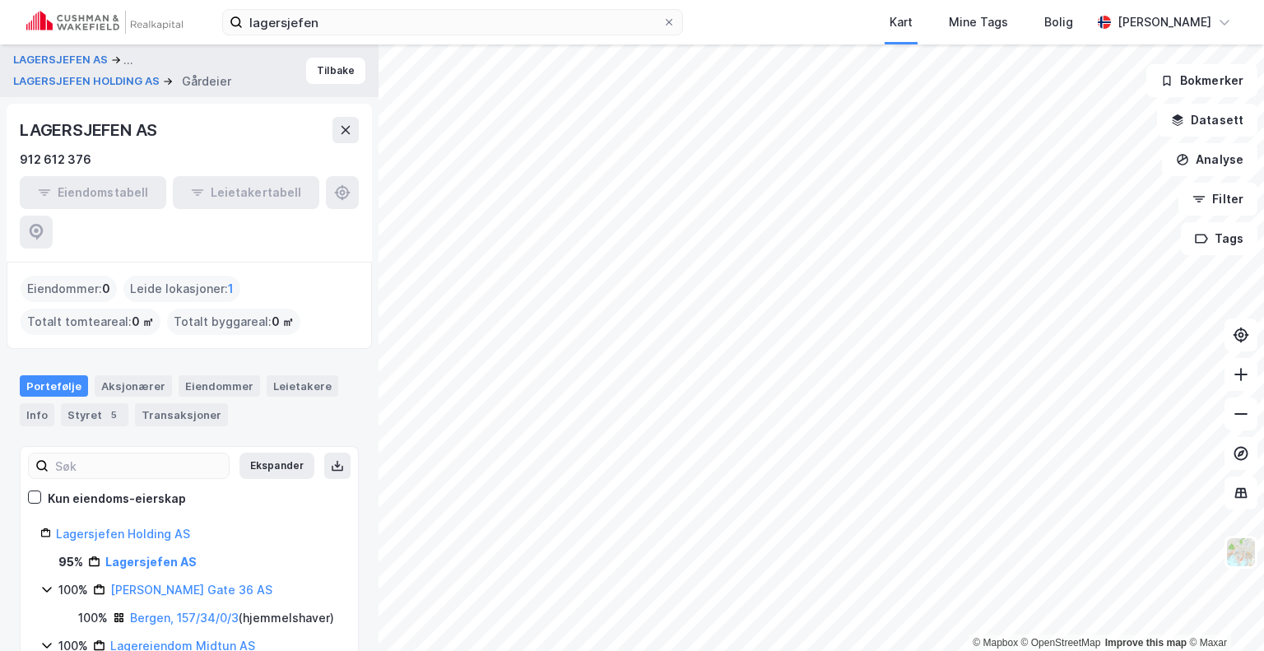
scroll to position [52, 0]
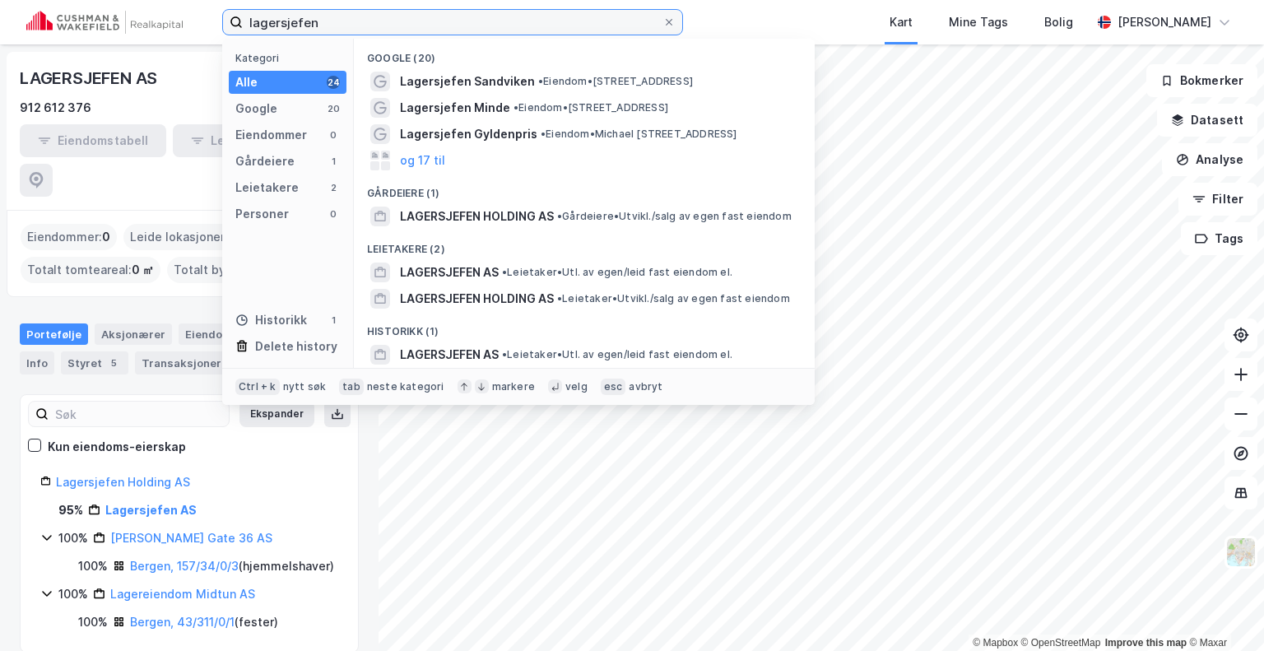
click at [402, 19] on input "lagersjefen" at bounding box center [453, 22] width 420 height 25
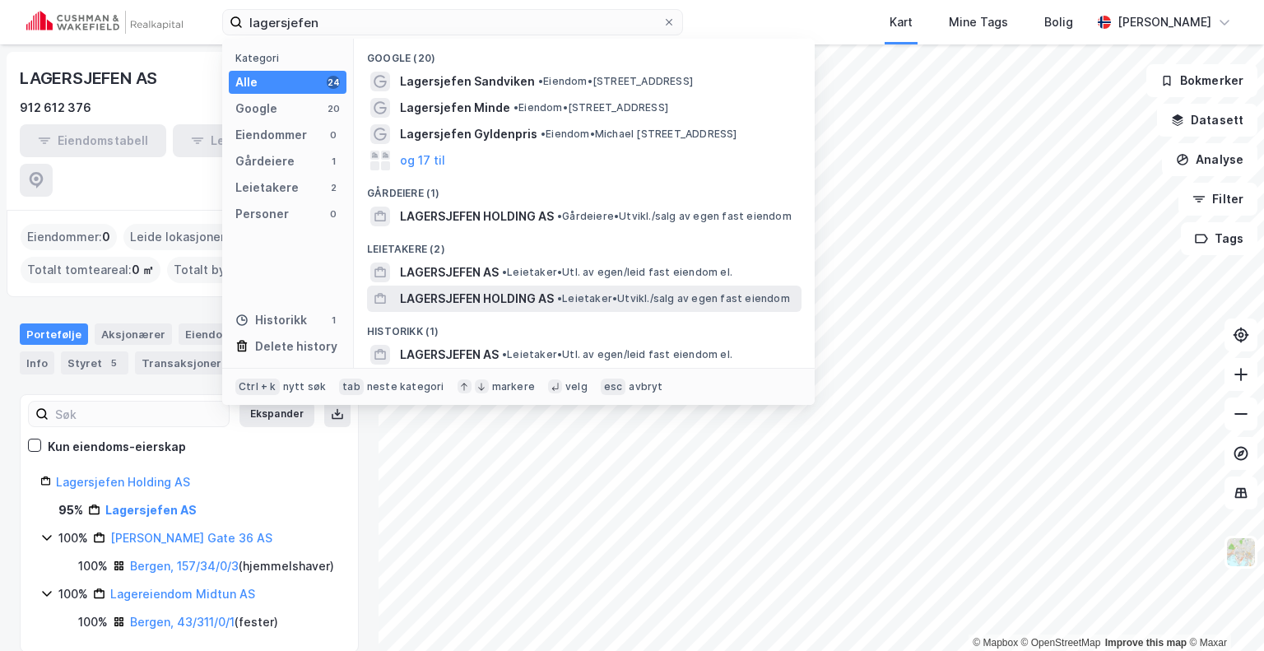
click at [444, 296] on span "LAGERSJEFEN HOLDING AS" at bounding box center [477, 299] width 154 height 20
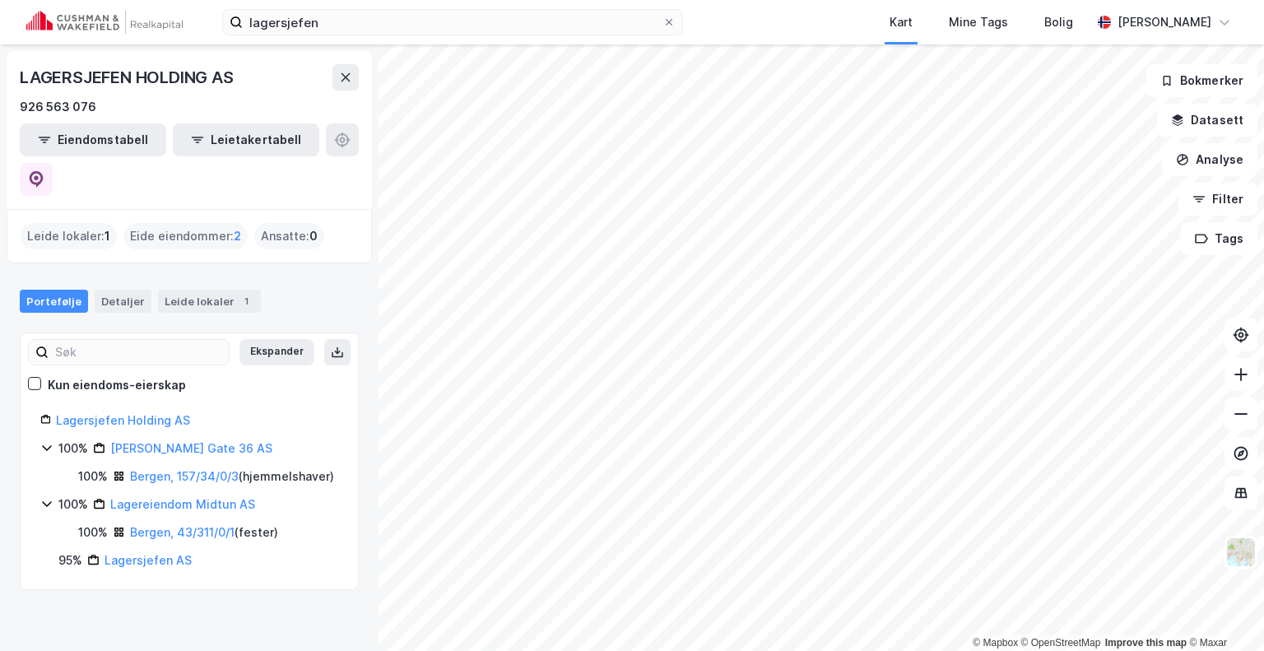
click at [181, 223] on div "[PERSON_NAME] eiendommer : 2" at bounding box center [185, 236] width 124 height 26
click at [52, 223] on div "Leide lokaler : 1" at bounding box center [69, 236] width 96 height 26
click at [342, 72] on icon at bounding box center [345, 77] width 13 height 13
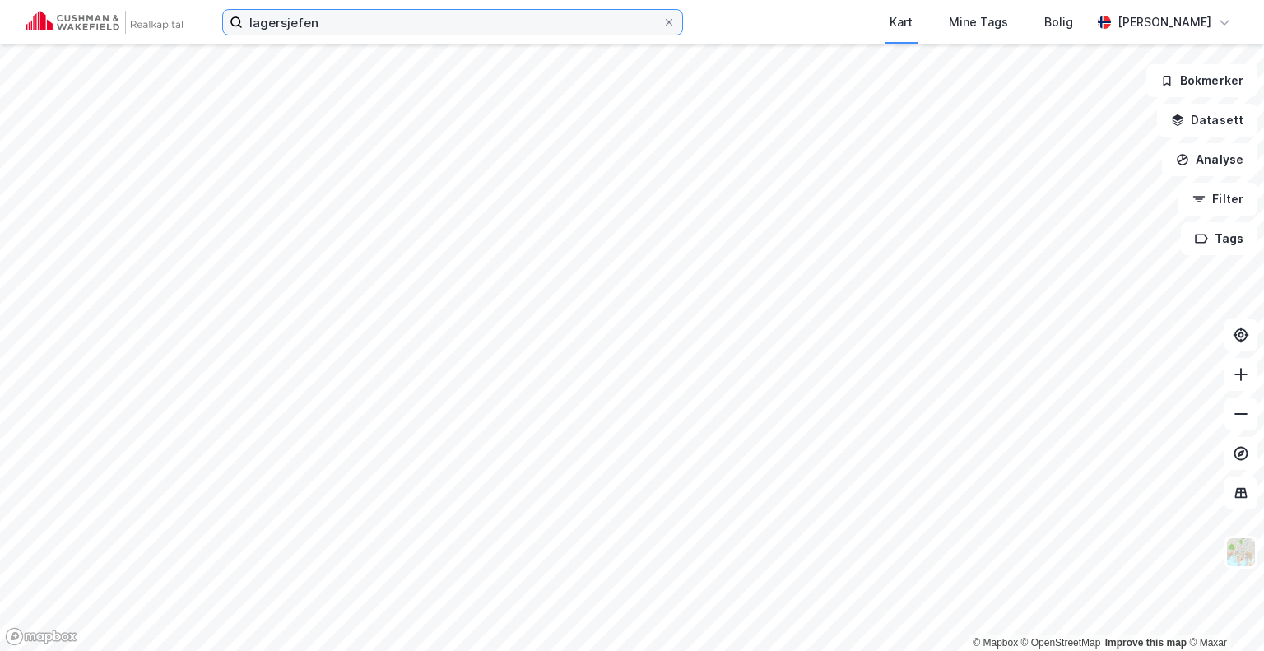
click at [341, 10] on input "lagersjefen" at bounding box center [453, 22] width 420 height 25
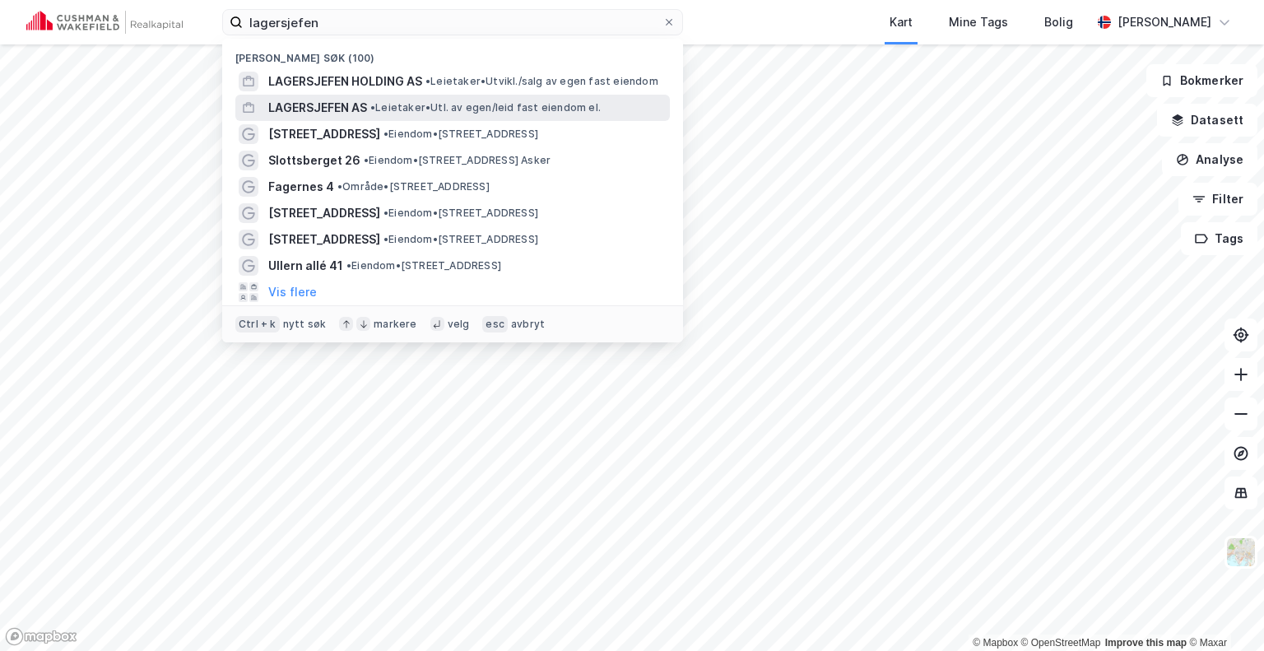
click at [355, 112] on span "LAGERSJEFEN AS" at bounding box center [317, 108] width 99 height 20
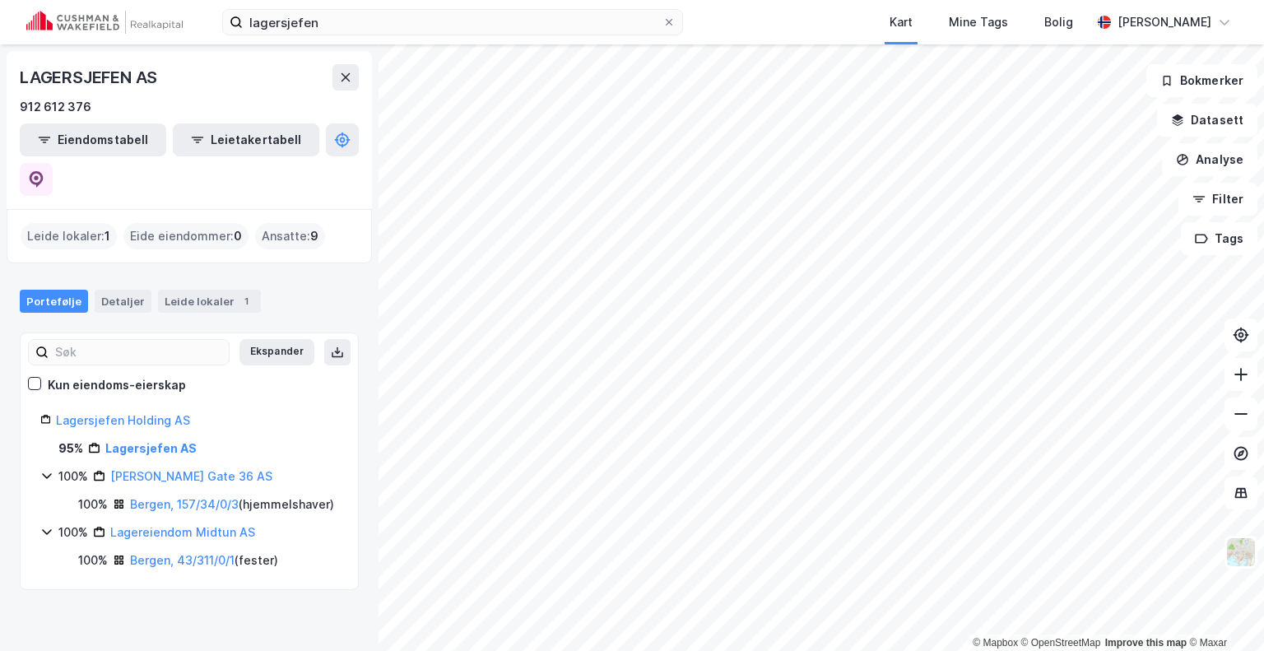
click at [79, 223] on div "Leide lokaler : 1" at bounding box center [69, 236] width 96 height 26
click at [214, 141] on button "Leietakertabell" at bounding box center [246, 139] width 146 height 33
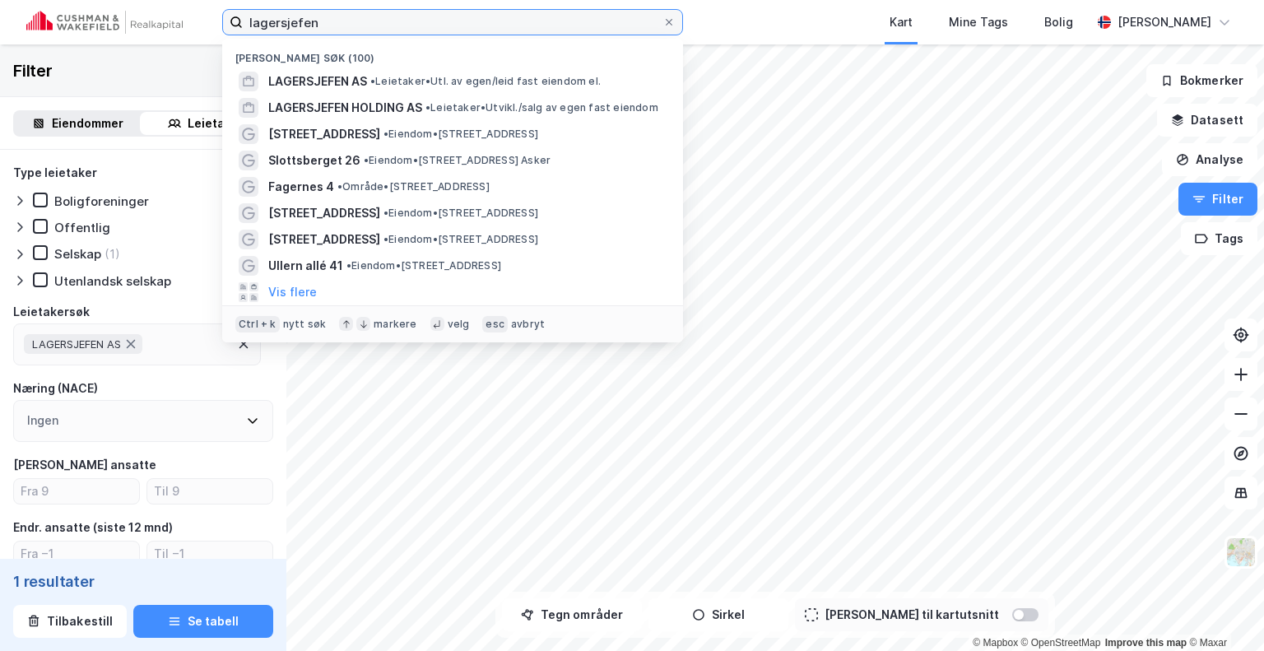
click at [383, 22] on input "lagersjefen" at bounding box center [453, 22] width 420 height 25
paste input "[STREET_ADDRESS]"
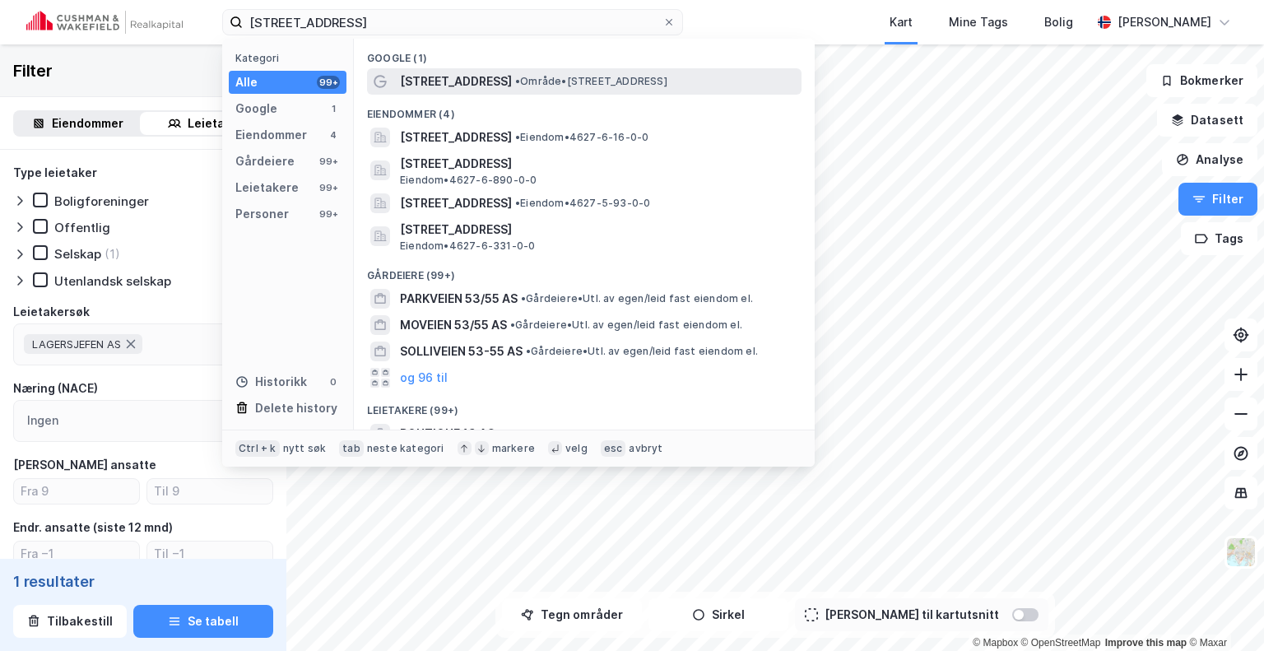
click at [460, 81] on span "[STREET_ADDRESS]" at bounding box center [456, 82] width 112 height 20
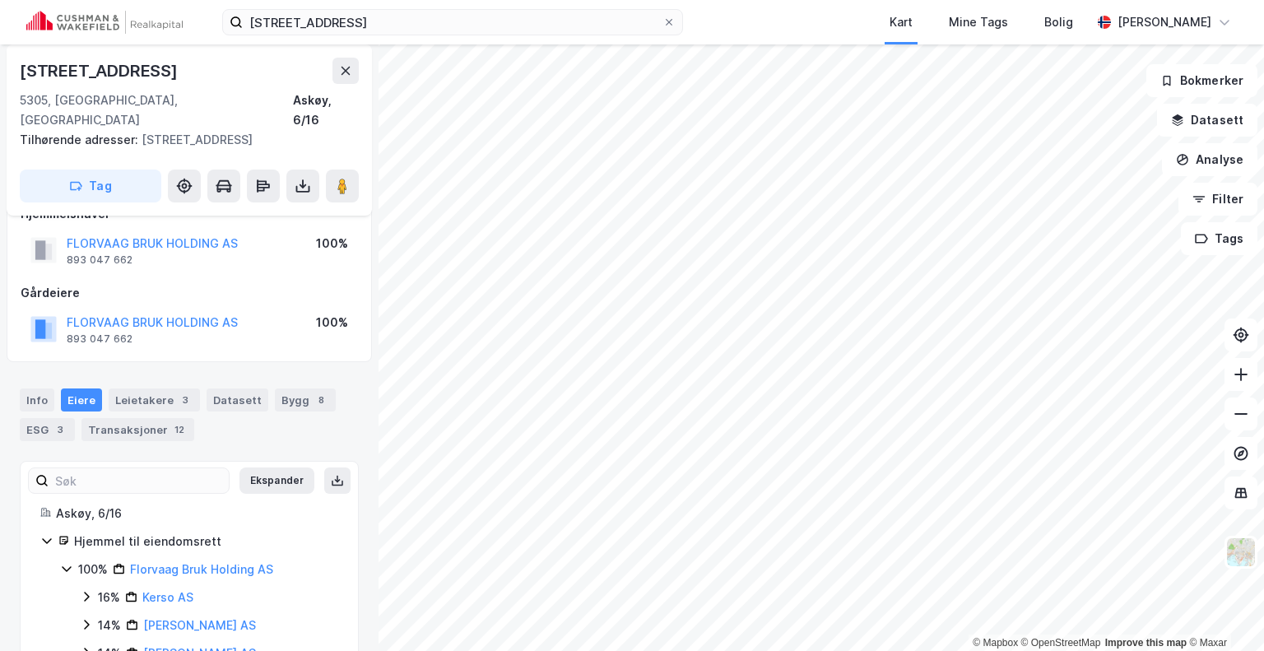
scroll to position [33, 0]
click at [138, 388] on div "Leietakere 3" at bounding box center [154, 399] width 91 height 23
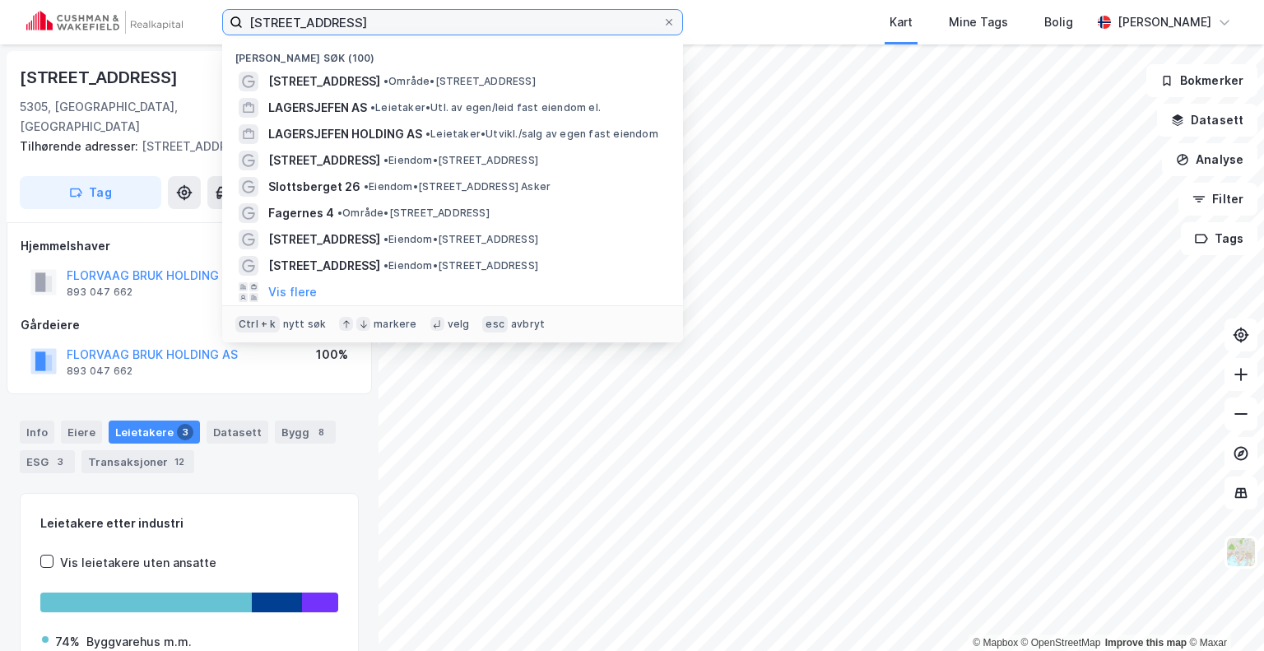
click at [519, 23] on input "[STREET_ADDRESS]" at bounding box center [453, 22] width 420 height 25
paste input "[STREET_ADDRESS]"
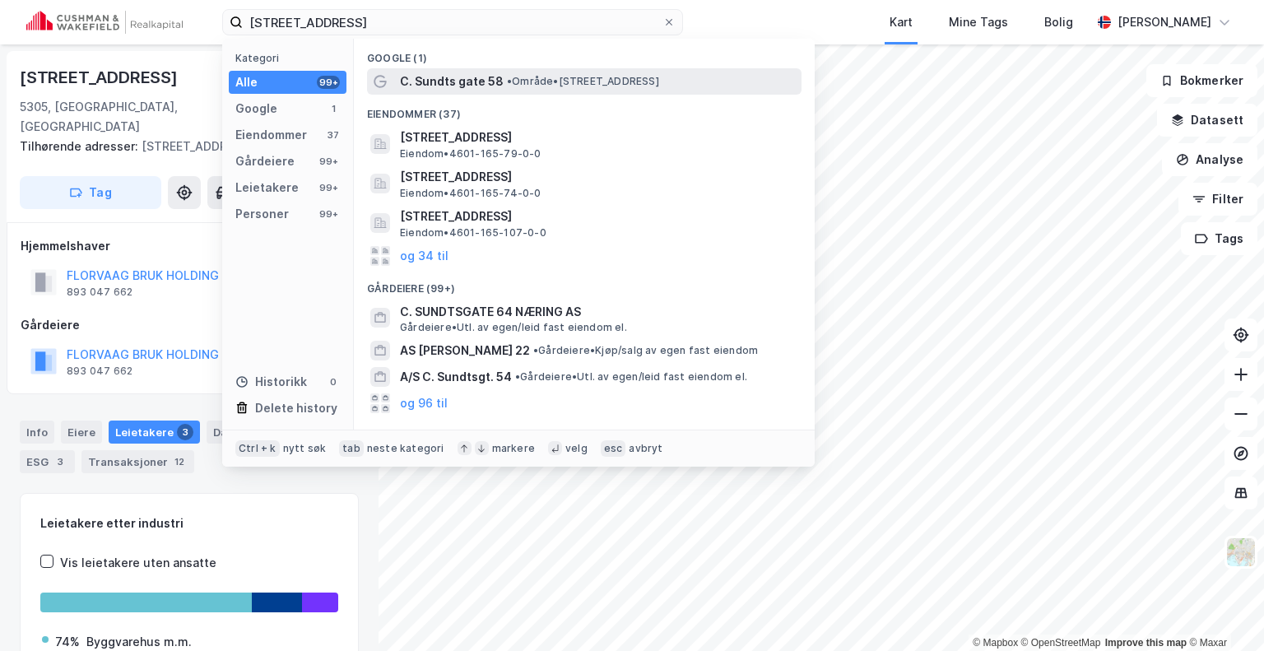
click at [507, 78] on span "•" at bounding box center [509, 81] width 5 height 12
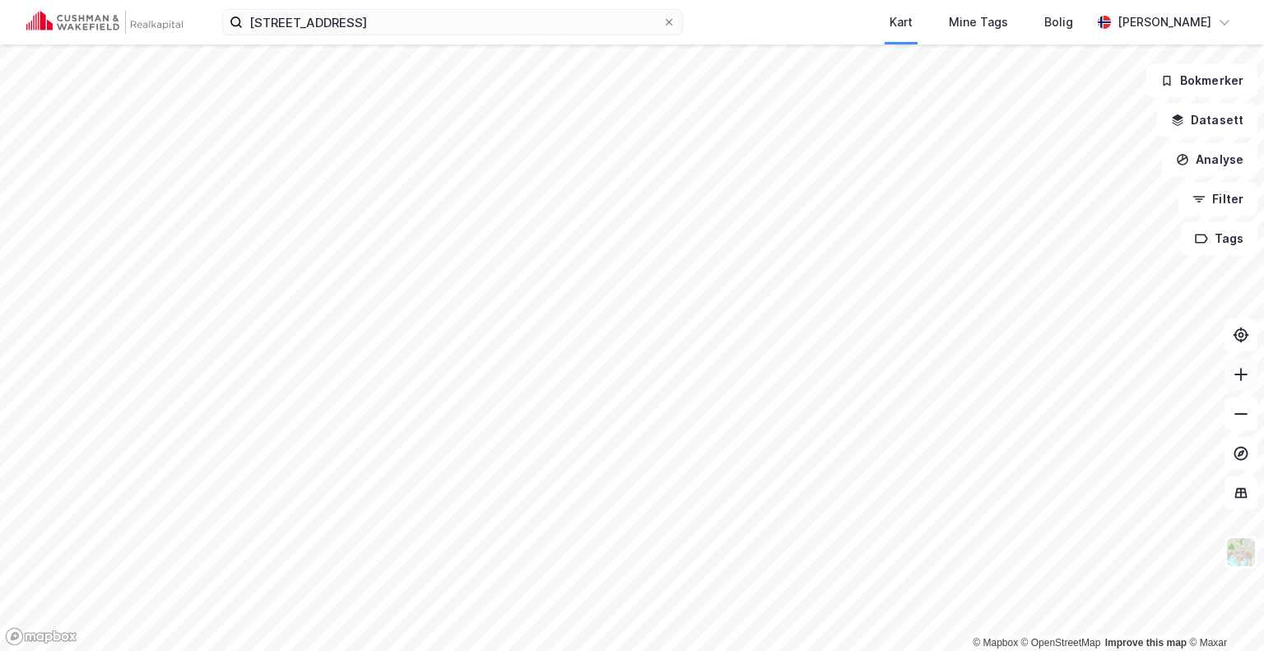
click at [1234, 376] on icon at bounding box center [1241, 374] width 16 height 16
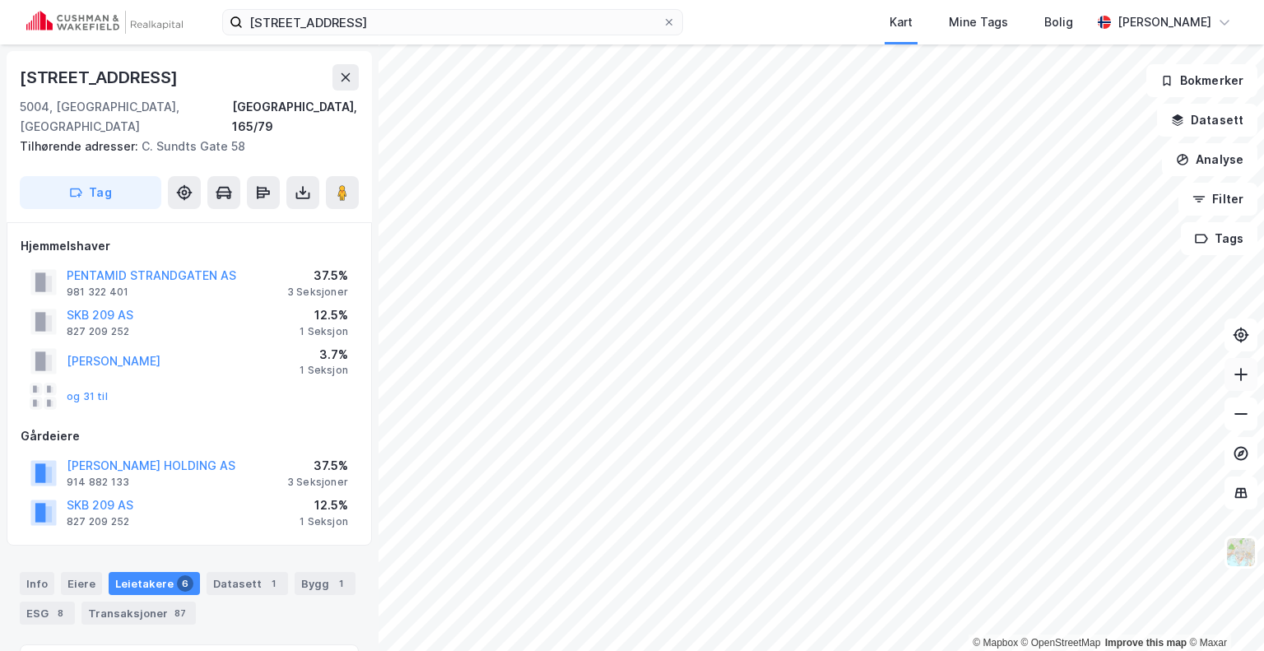
scroll to position [7, 0]
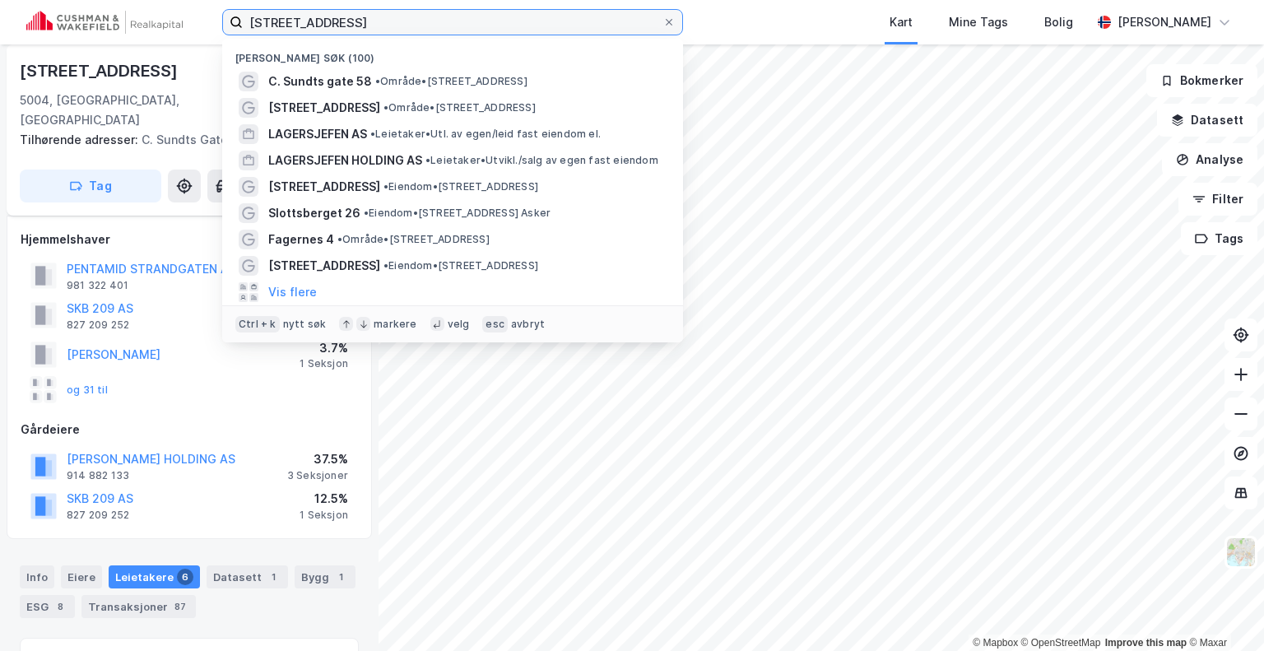
click at [625, 29] on input "[STREET_ADDRESS]" at bounding box center [453, 22] width 420 height 25
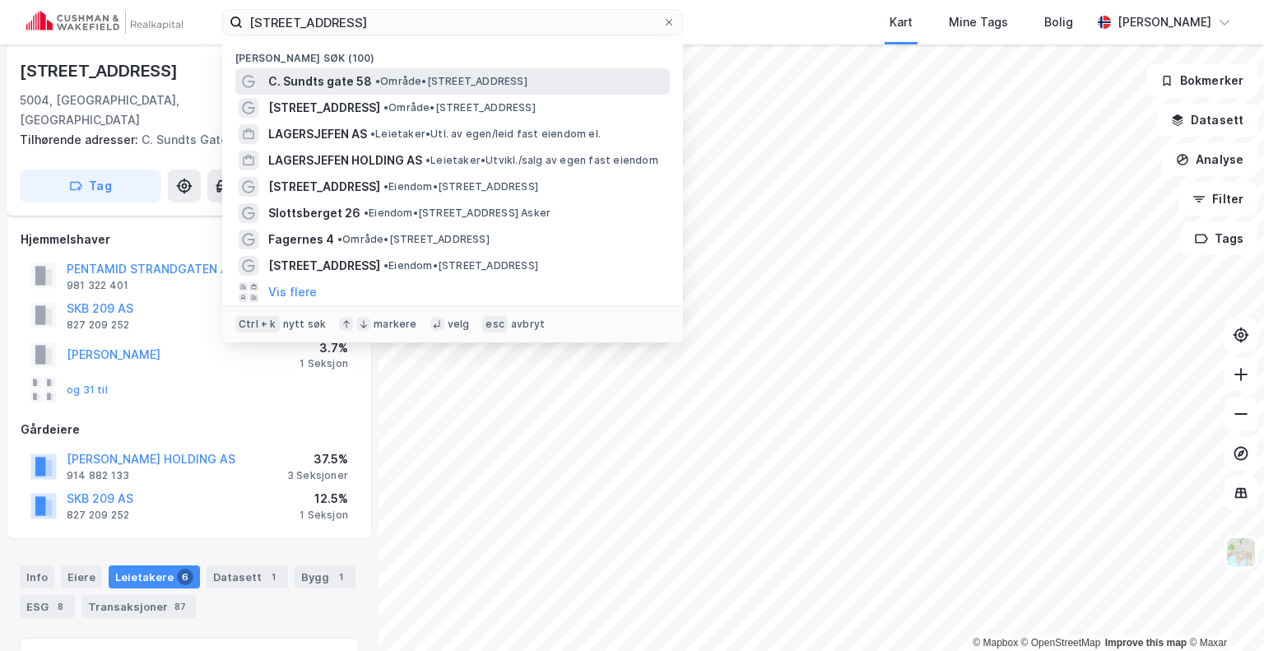
click at [450, 85] on span "• Område • [STREET_ADDRESS]" at bounding box center [451, 81] width 152 height 13
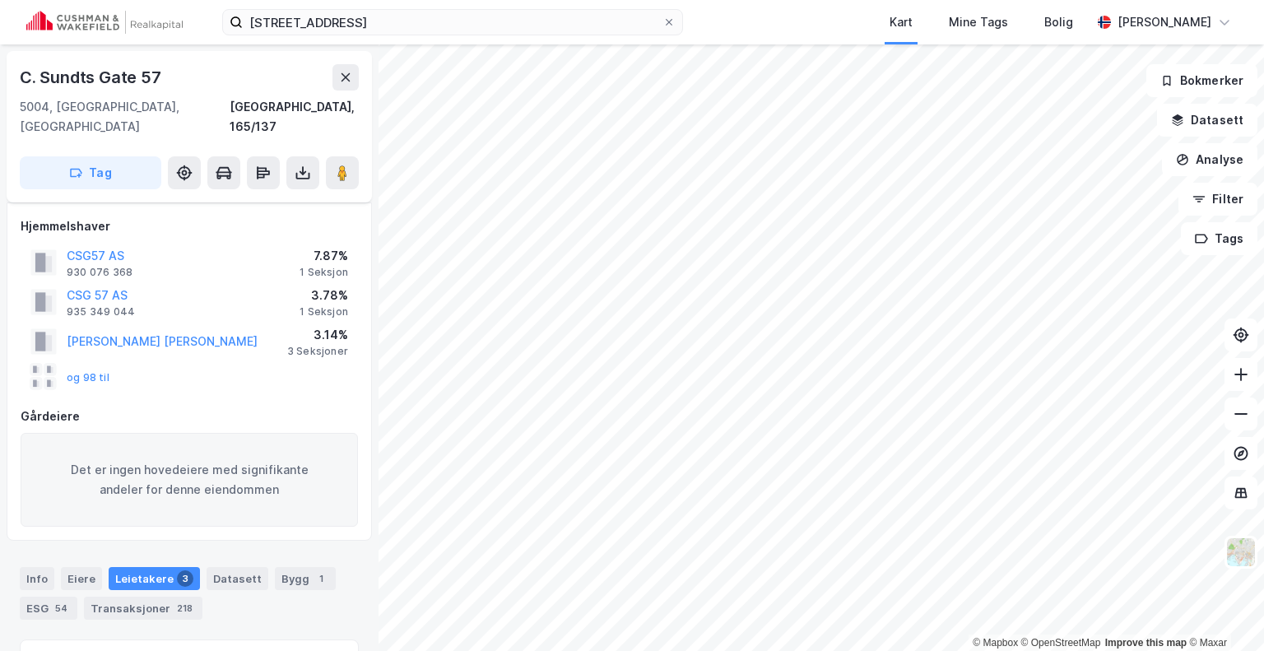
scroll to position [7, 0]
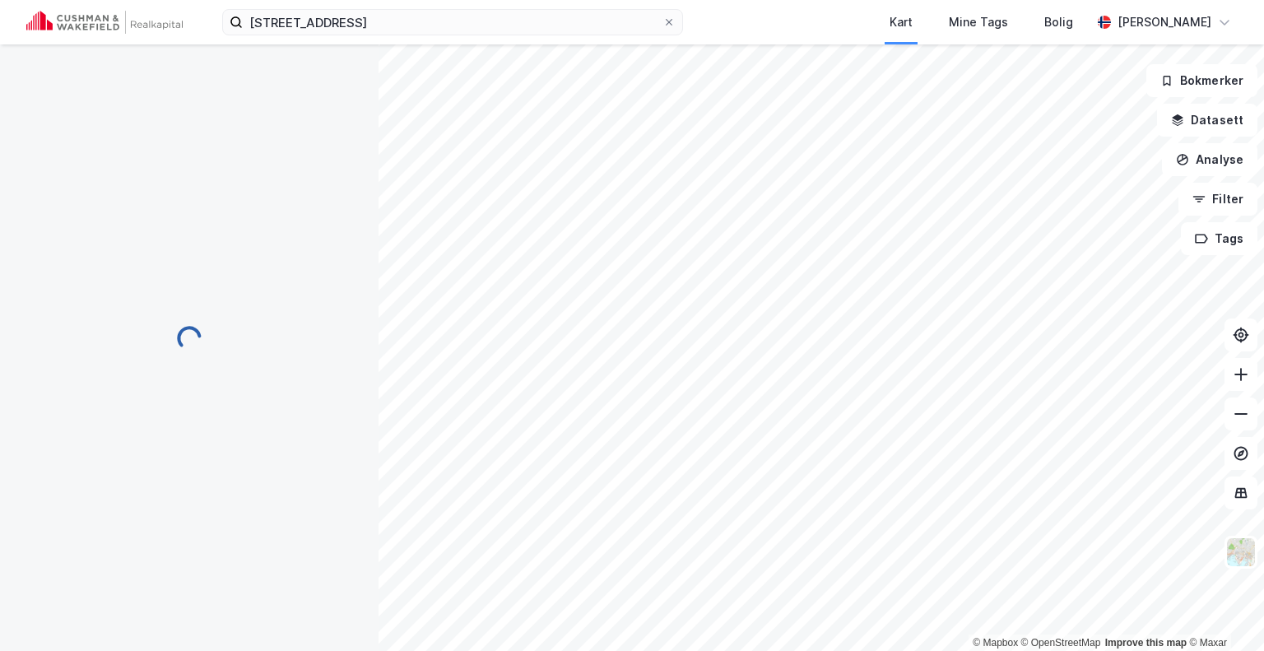
scroll to position [7, 0]
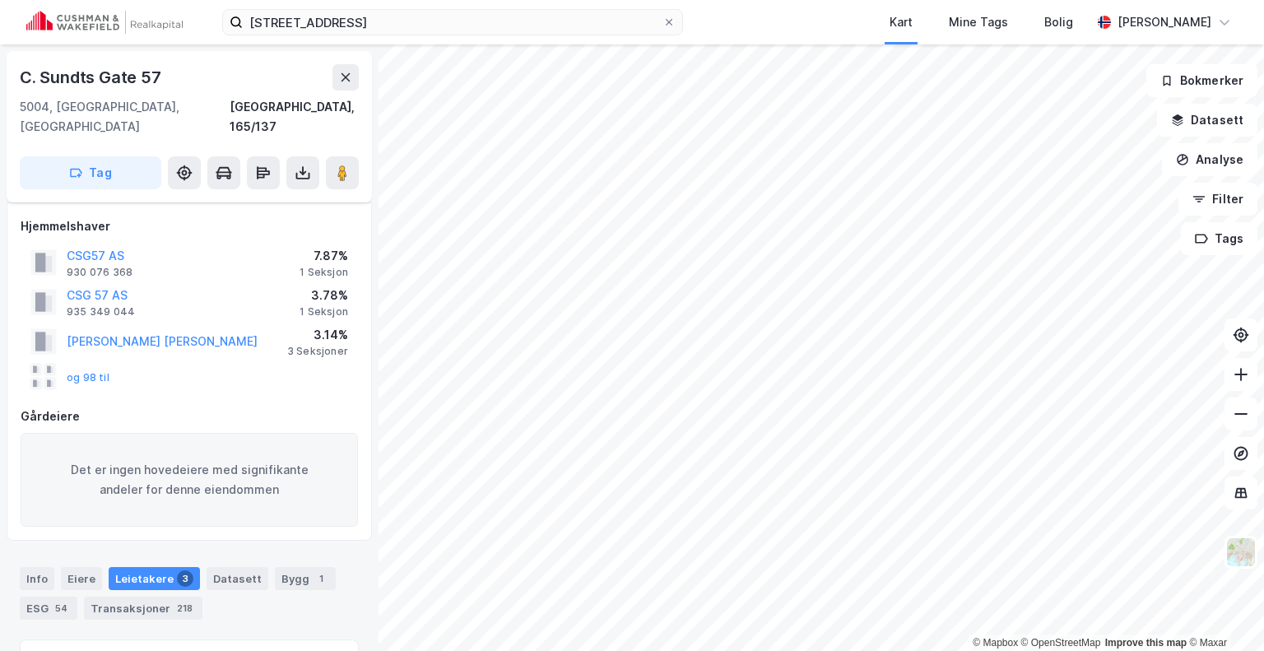
scroll to position [7, 0]
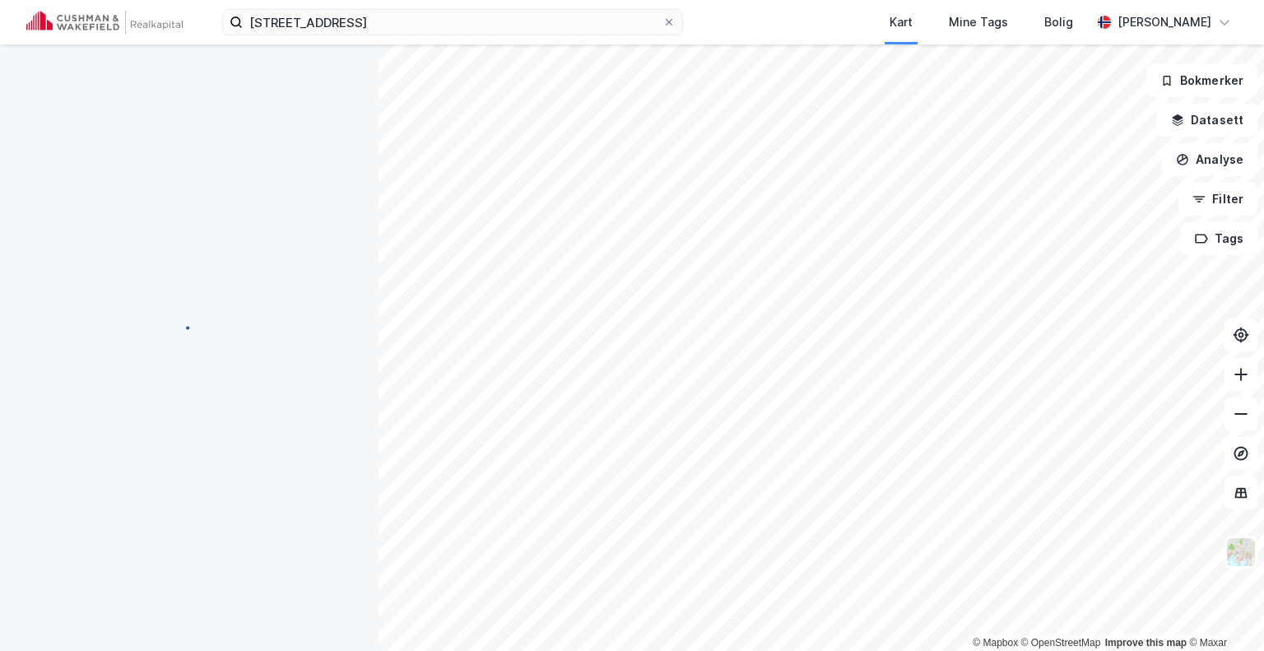
scroll to position [7, 0]
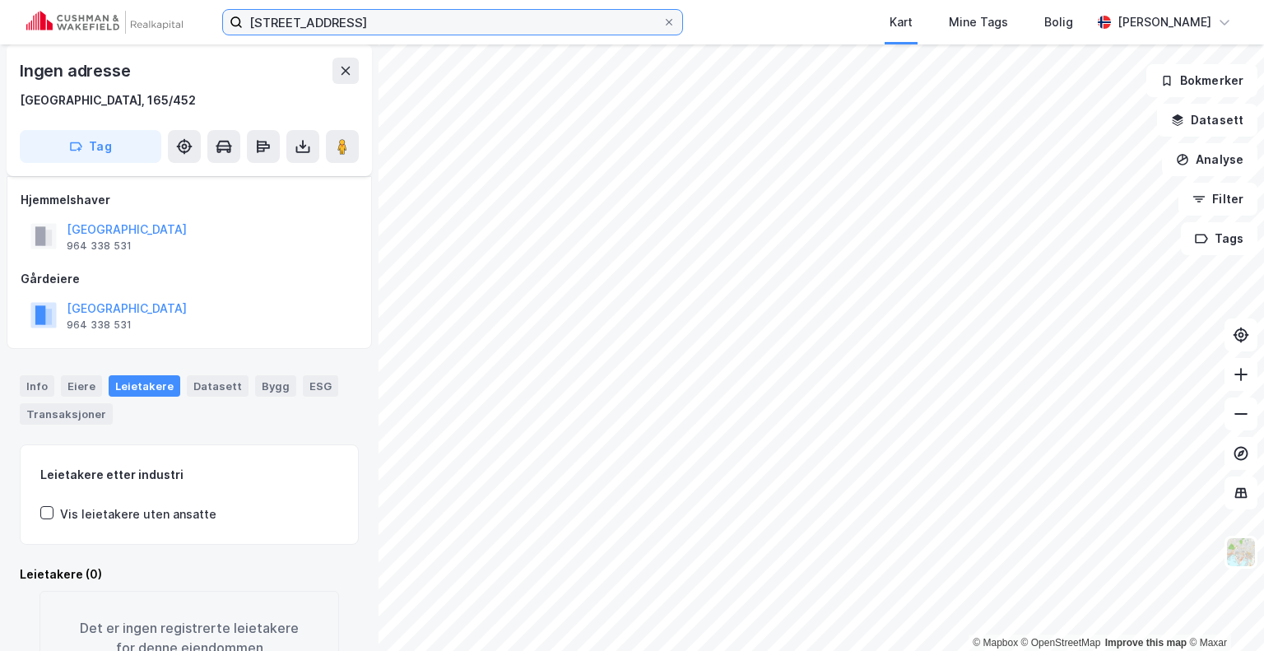
click at [550, 17] on input "[STREET_ADDRESS]" at bounding box center [453, 22] width 420 height 25
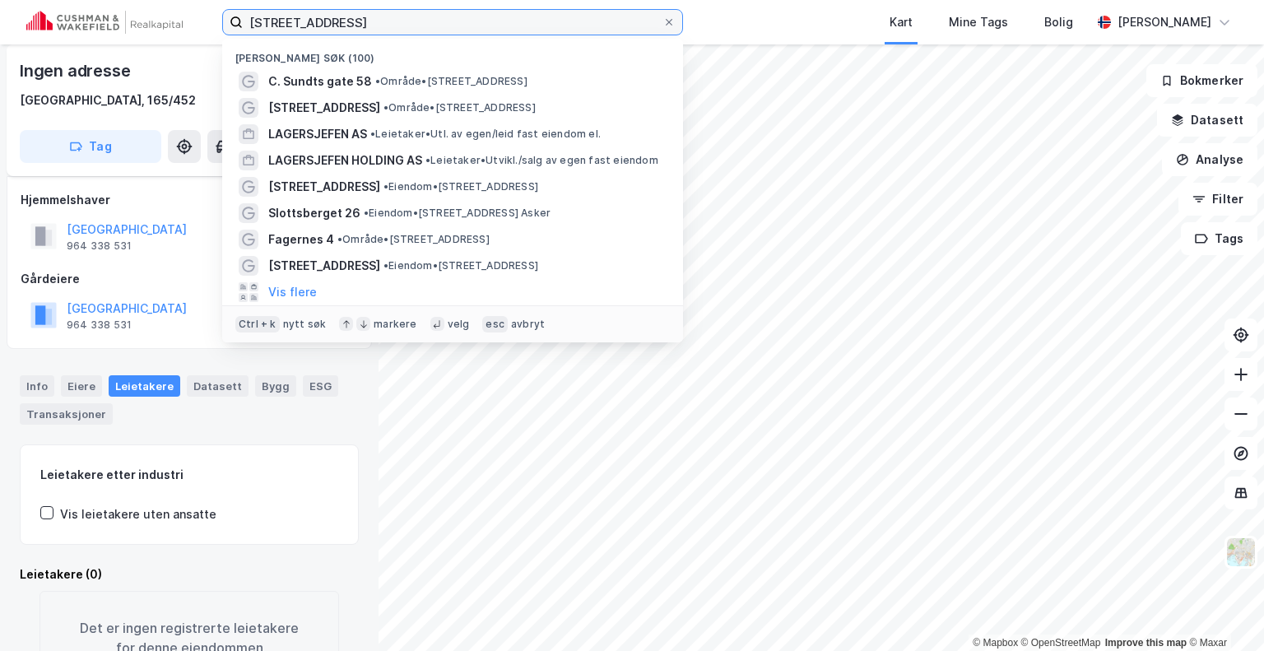
click at [498, 16] on input "[STREET_ADDRESS]" at bounding box center [453, 22] width 420 height 25
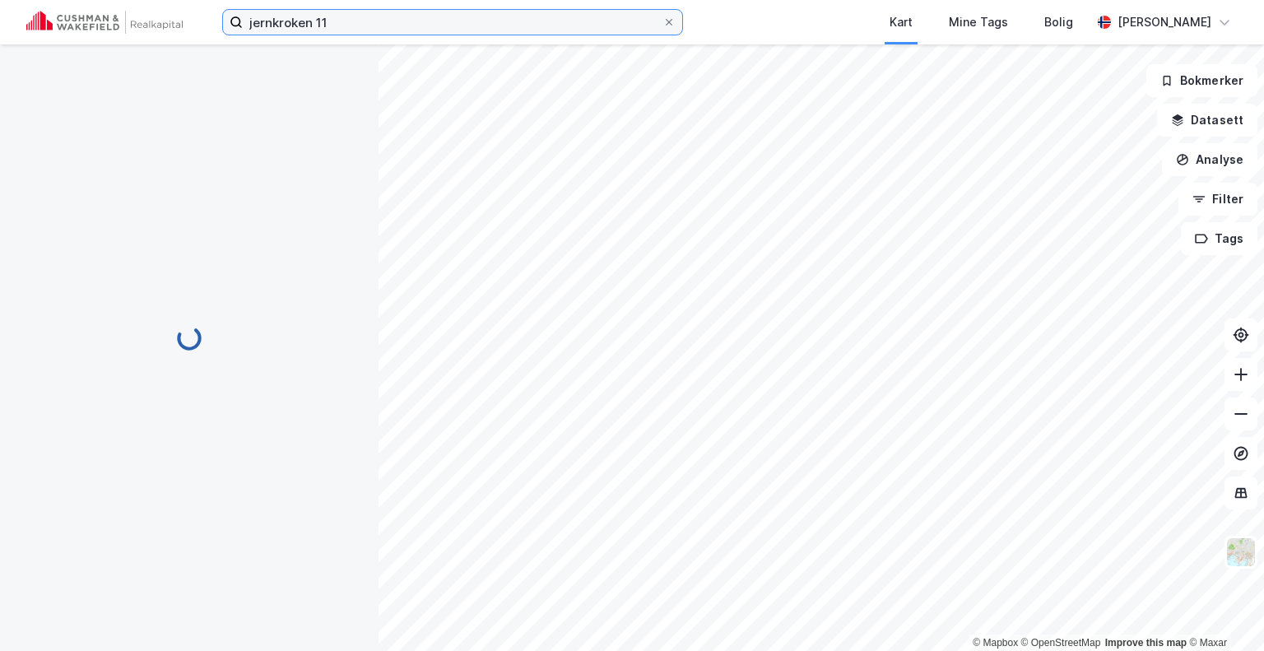
scroll to position [7, 0]
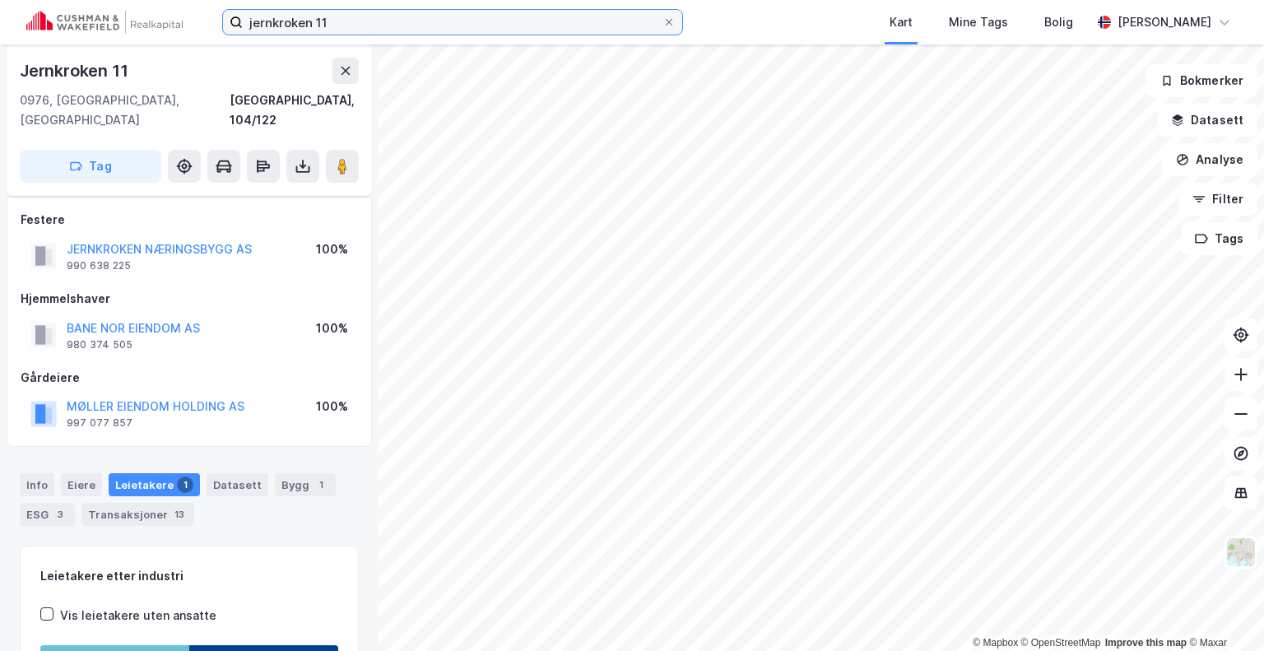
click at [339, 21] on input "jernkroken 11" at bounding box center [453, 22] width 420 height 25
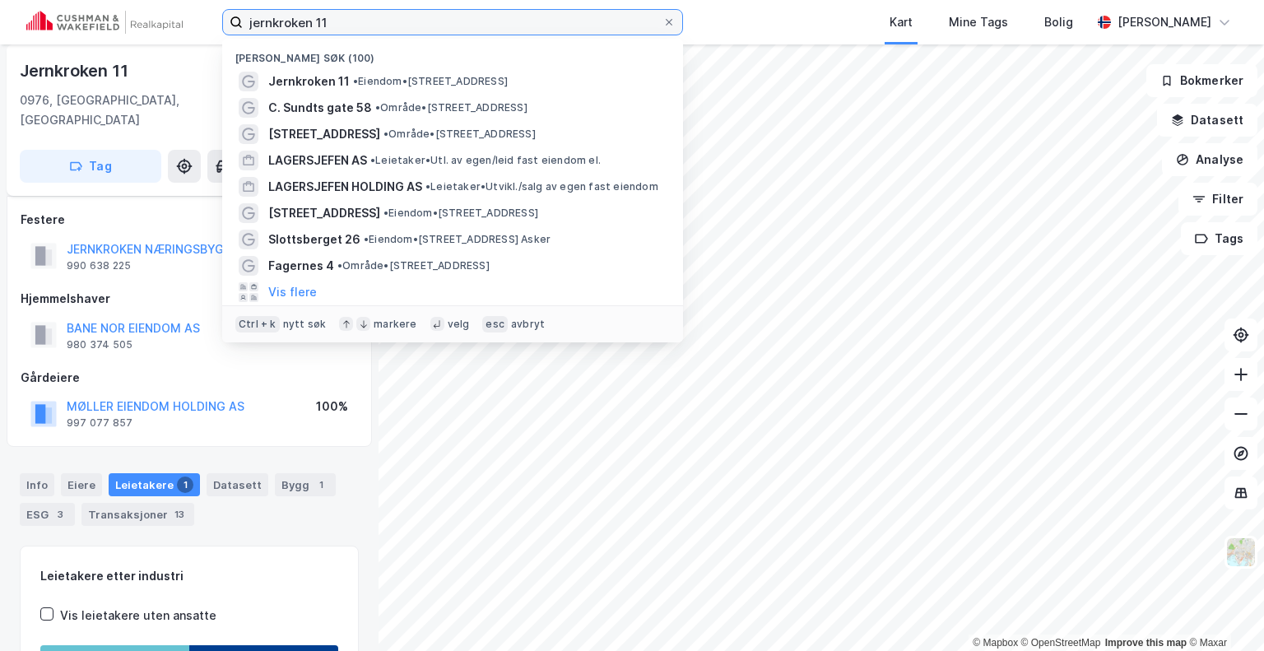
click at [339, 21] on input "jernkroken 11" at bounding box center [453, 22] width 420 height 25
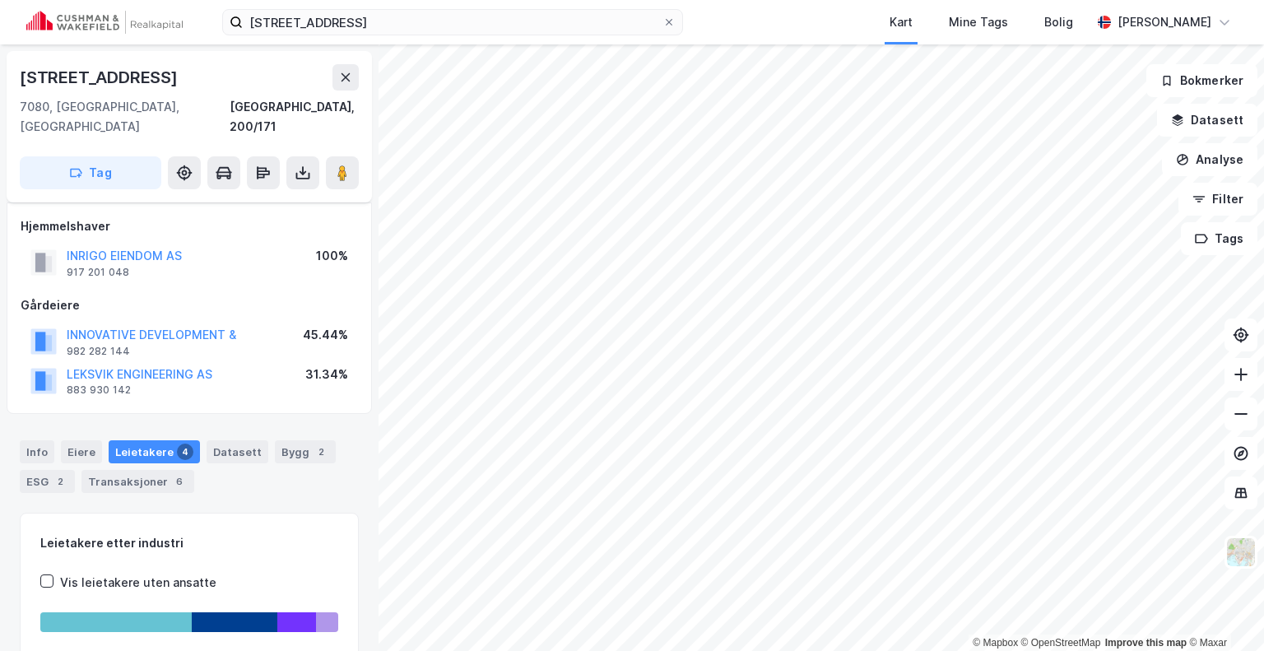
scroll to position [7, 0]
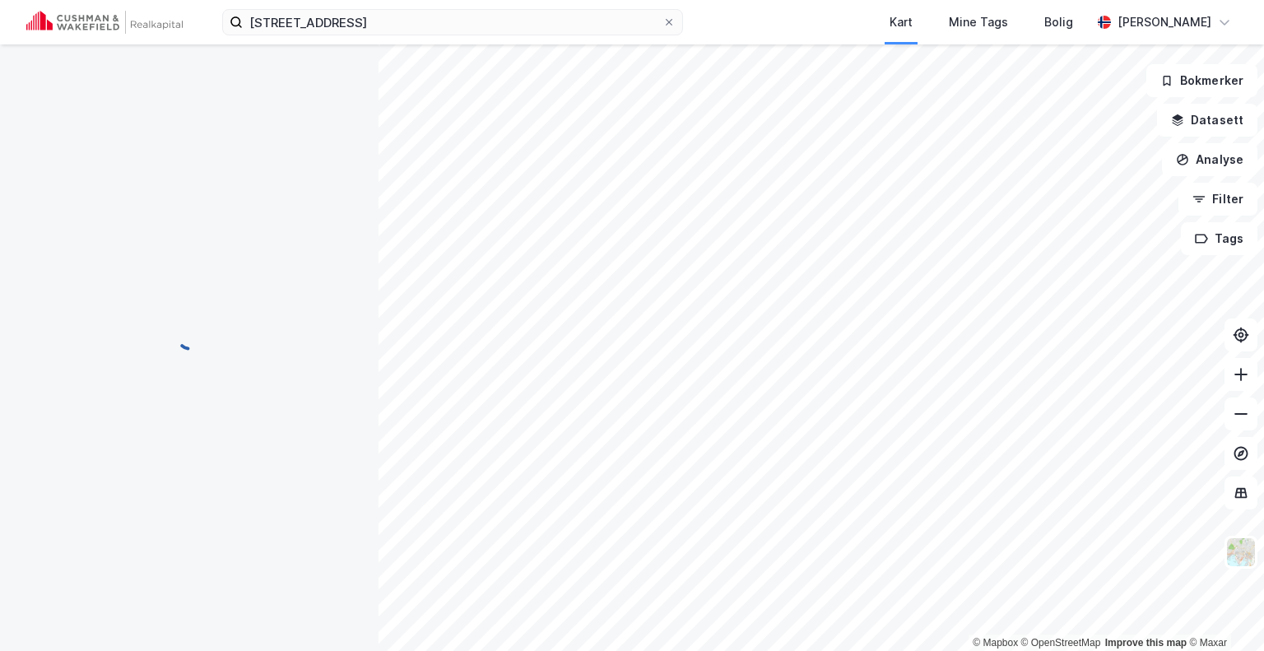
scroll to position [7, 0]
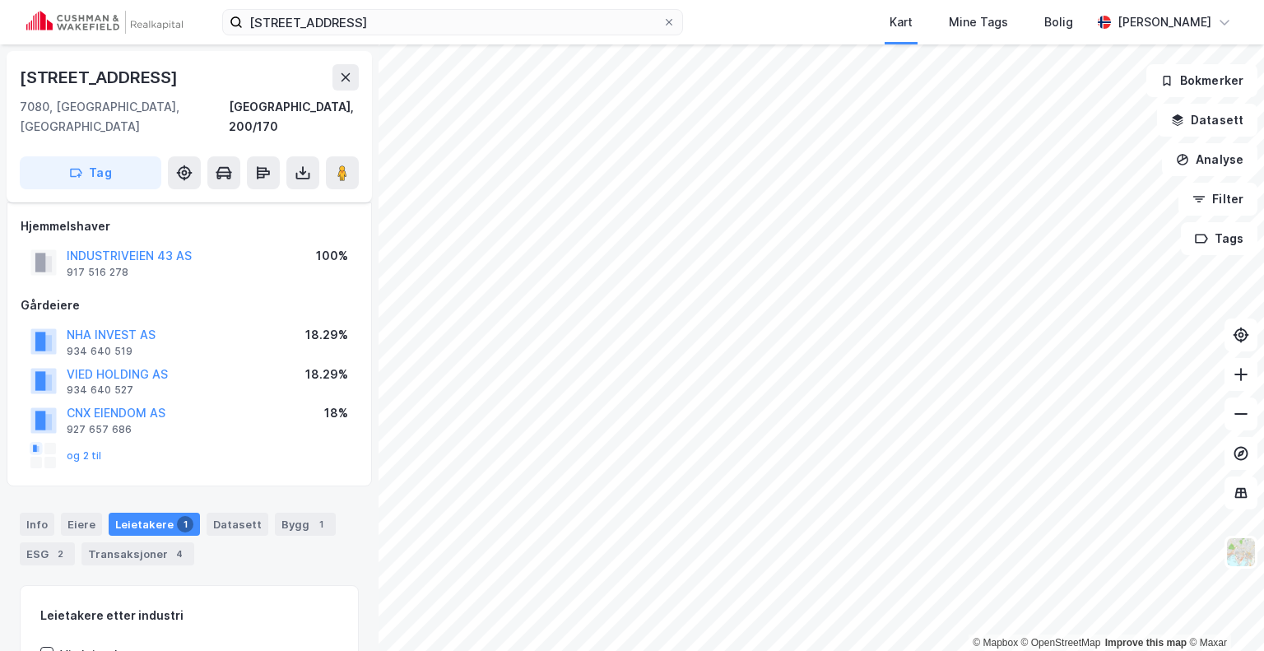
scroll to position [7, 0]
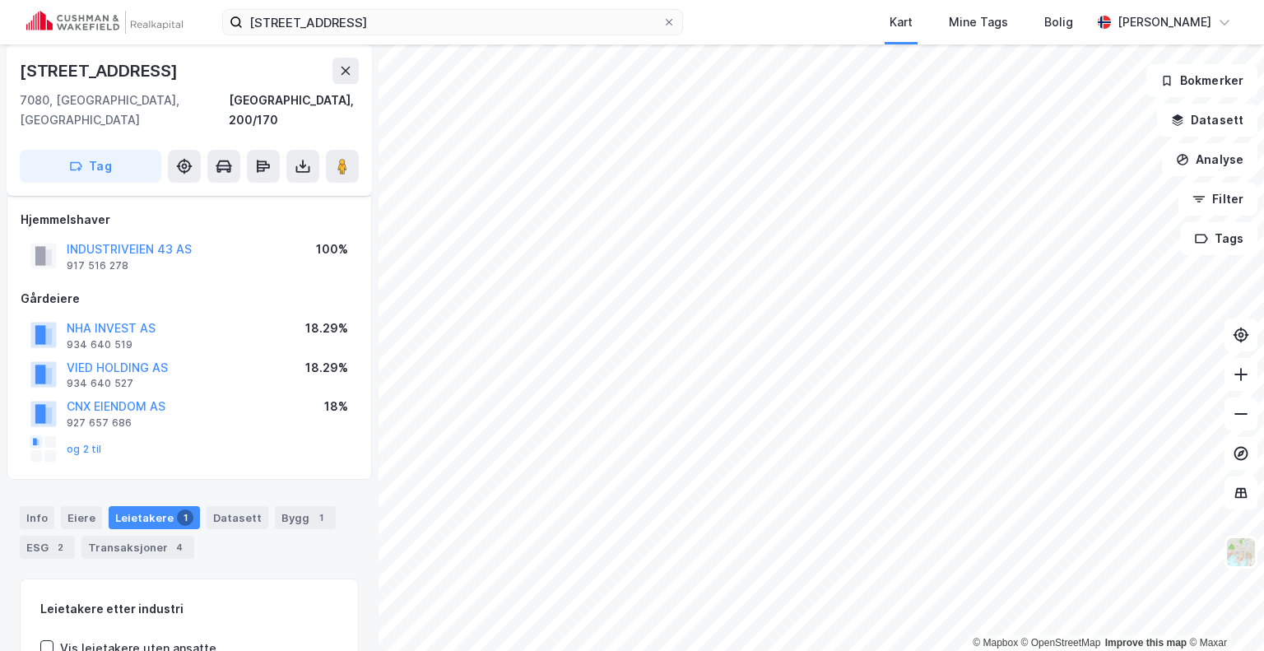
drag, startPoint x: 156, startPoint y: 69, endPoint x: 3, endPoint y: 85, distance: 153.0
click at [3, 85] on div "[STREET_ADDRESS], 200/170 Tag Hjemmelshaver INDUSTRIVEIEN 43 AS 917 516 278 100…" at bounding box center [189, 347] width 379 height 606
copy div "[STREET_ADDRESS]"
